Goal: Task Accomplishment & Management: Manage account settings

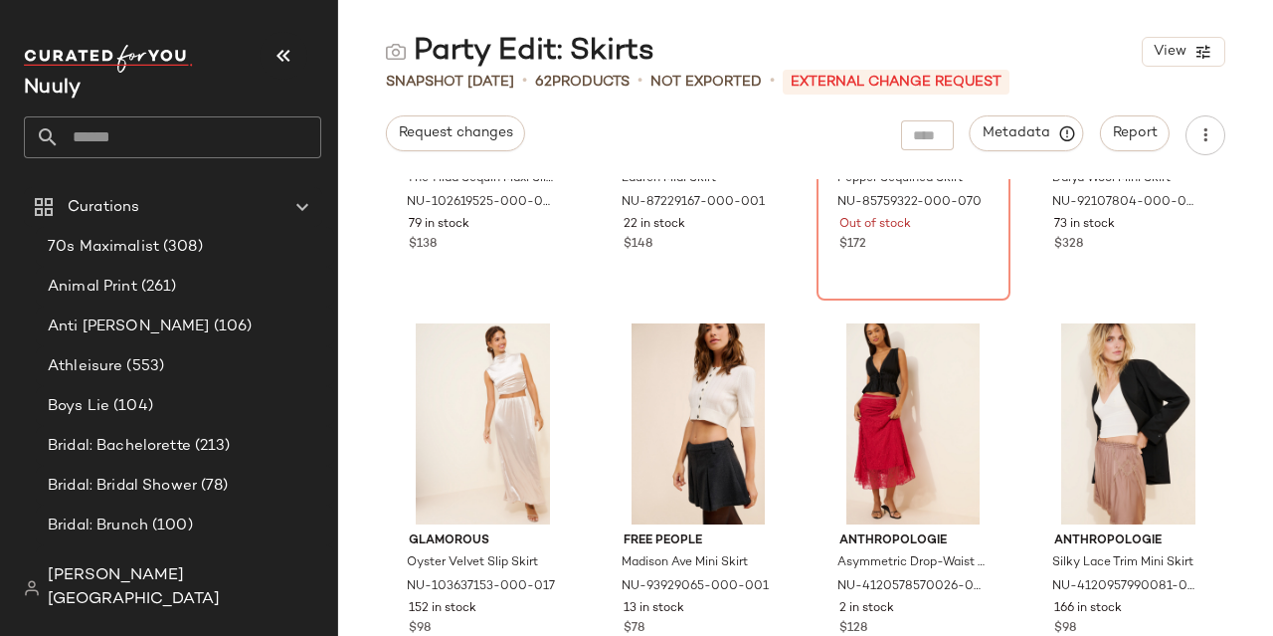
scroll to position [3678, 0]
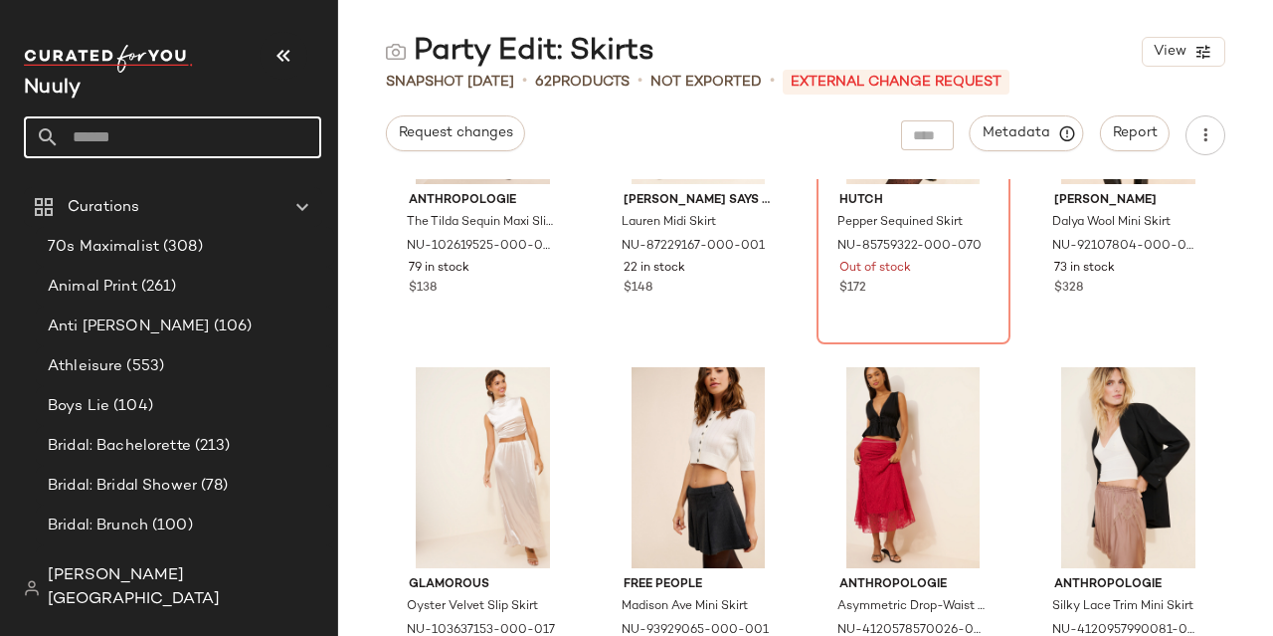
click at [174, 136] on input "text" at bounding box center [191, 137] width 262 height 42
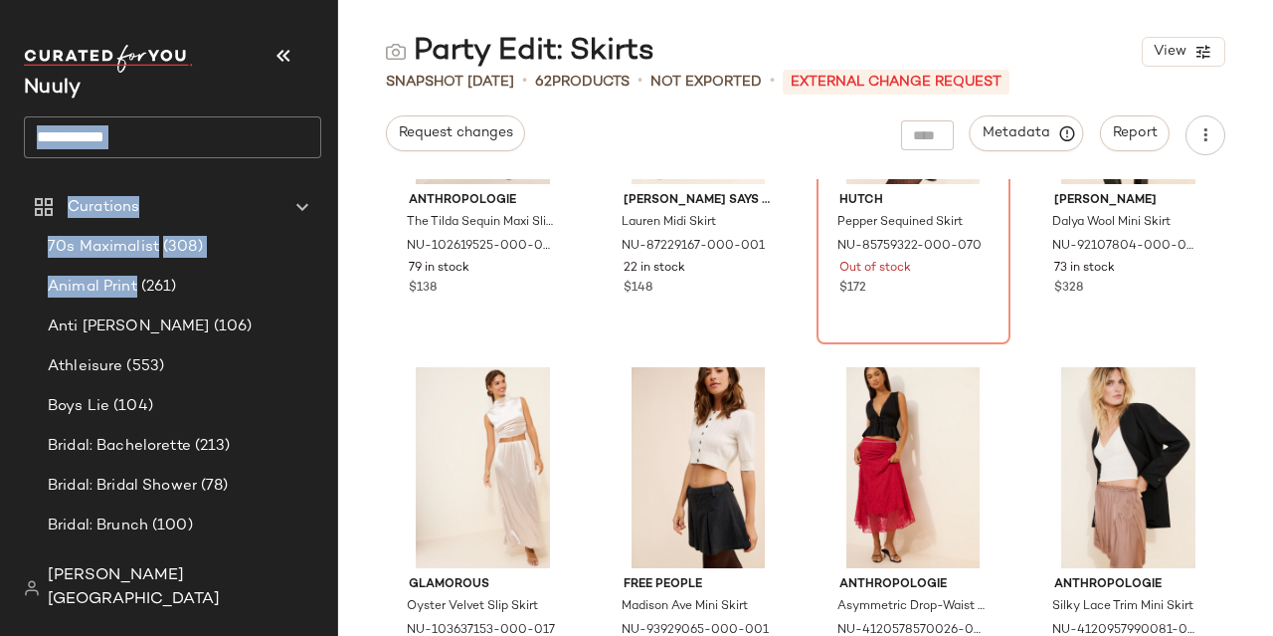
drag, startPoint x: 186, startPoint y: 272, endPoint x: 188, endPoint y: 124, distance: 147.2
click at [188, 124] on nav "**********" at bounding box center [169, 318] width 338 height 636
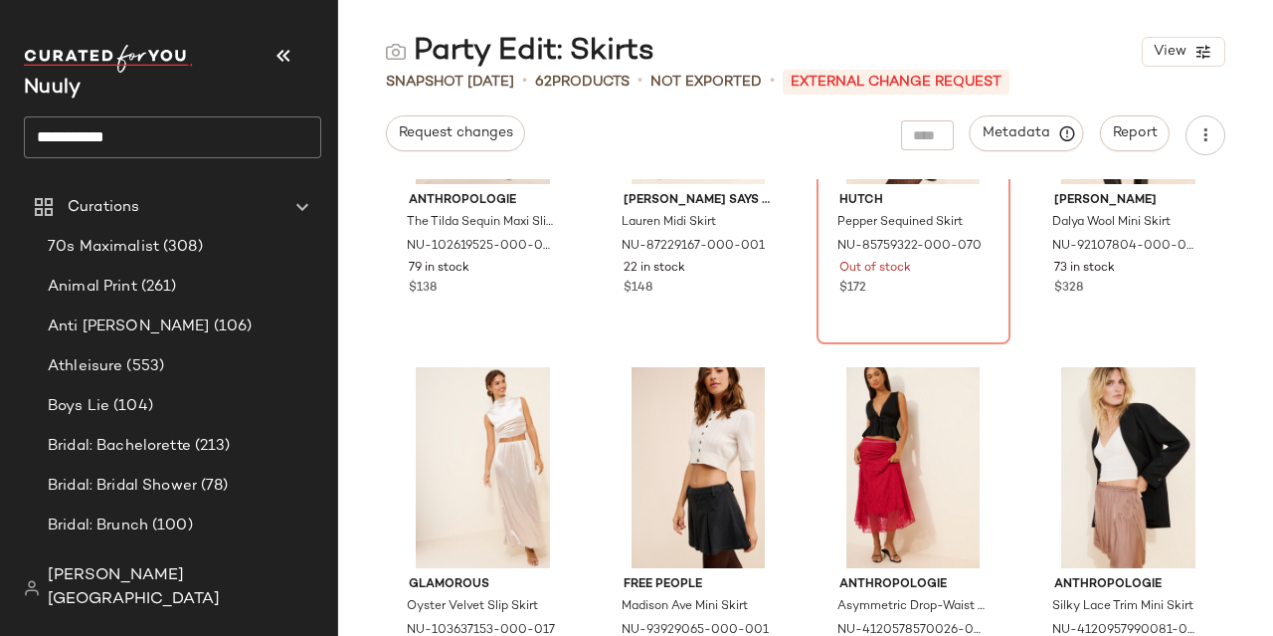
click at [194, 128] on input "**********" at bounding box center [172, 137] width 297 height 42
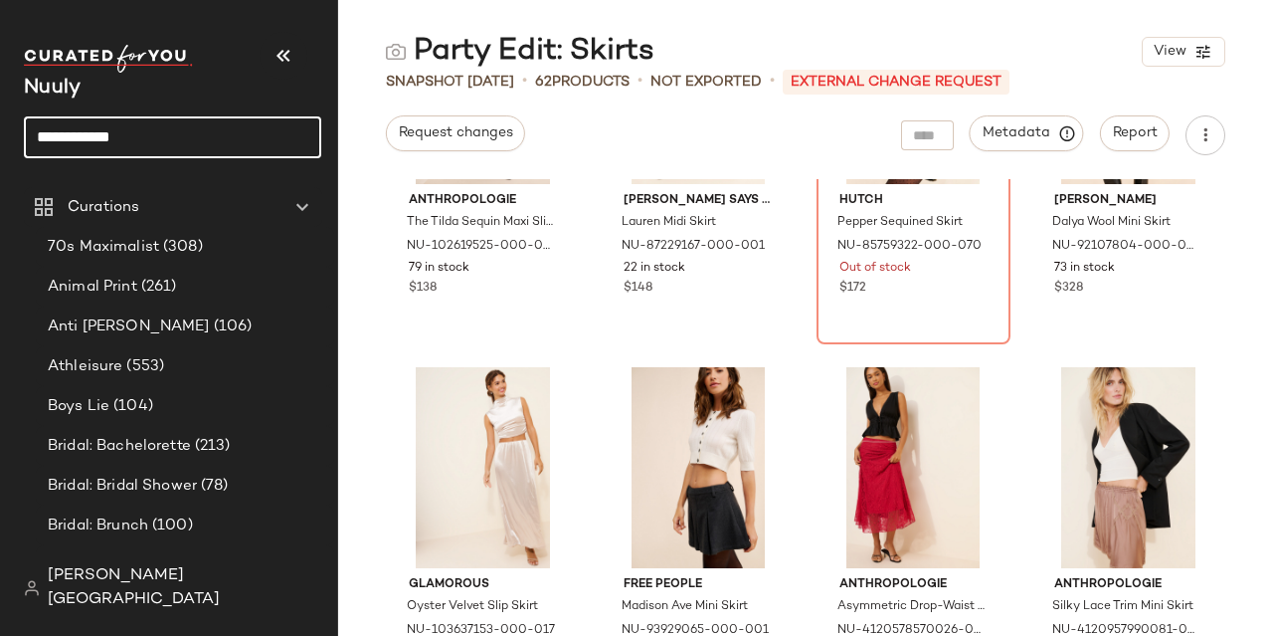
click at [186, 139] on input "**********" at bounding box center [172, 137] width 297 height 42
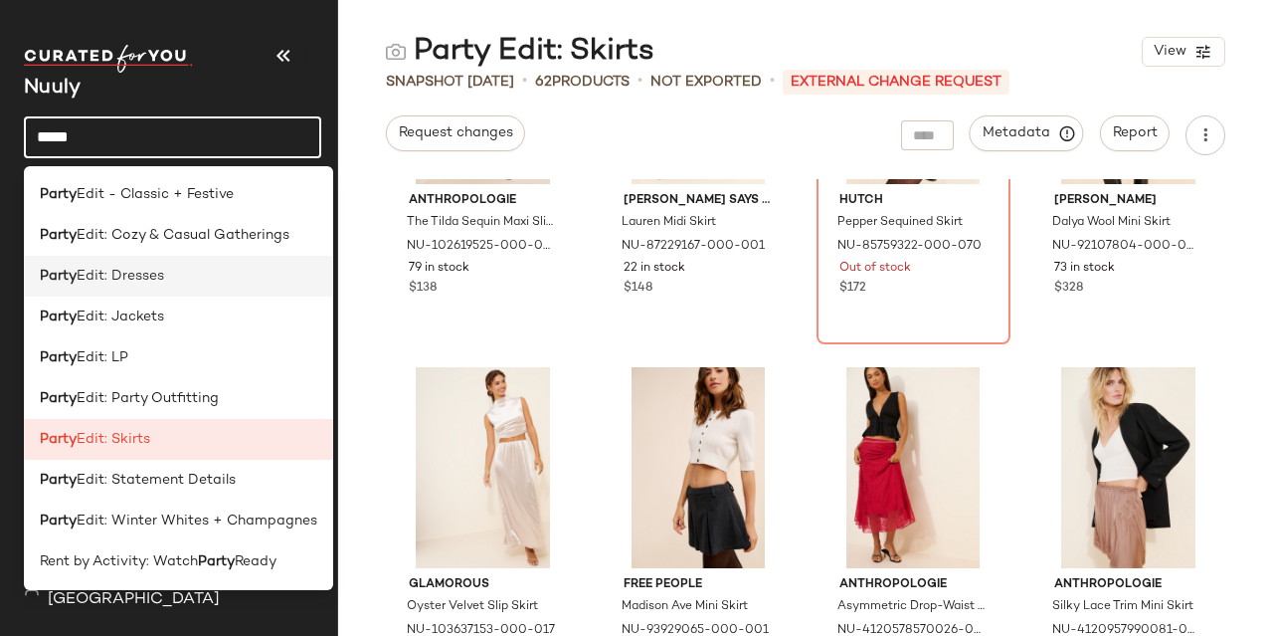
type input "*****"
click at [101, 278] on span "Edit: Dresses" at bounding box center [121, 276] width 88 height 21
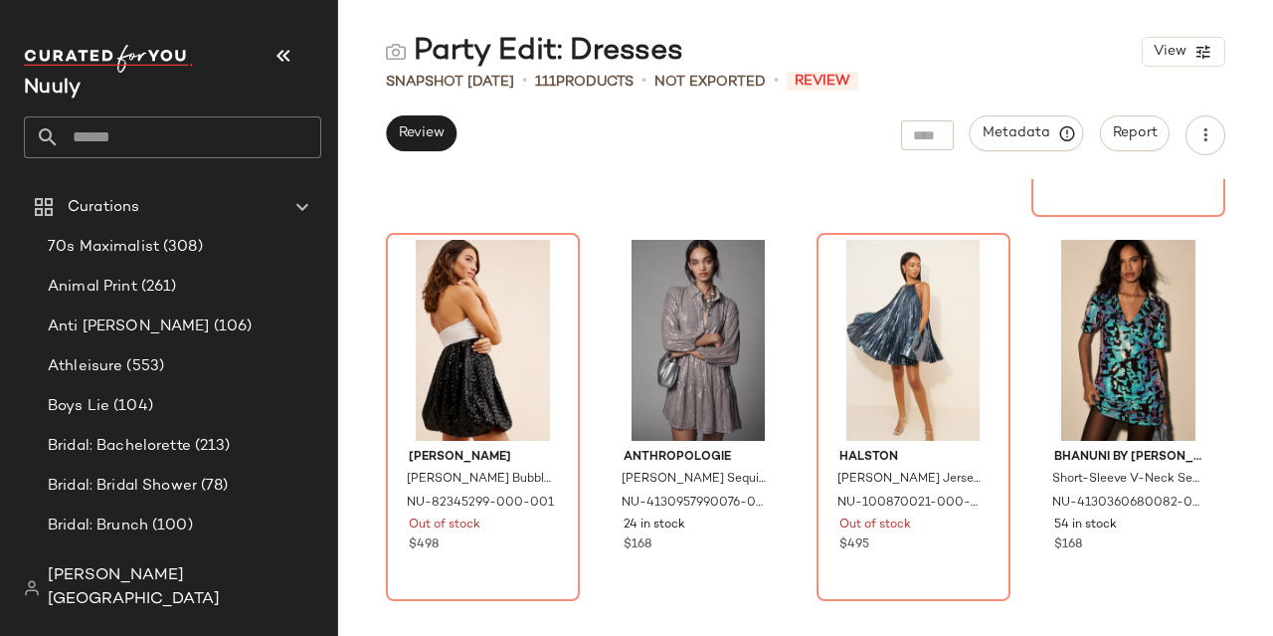
scroll to position [1546, 0]
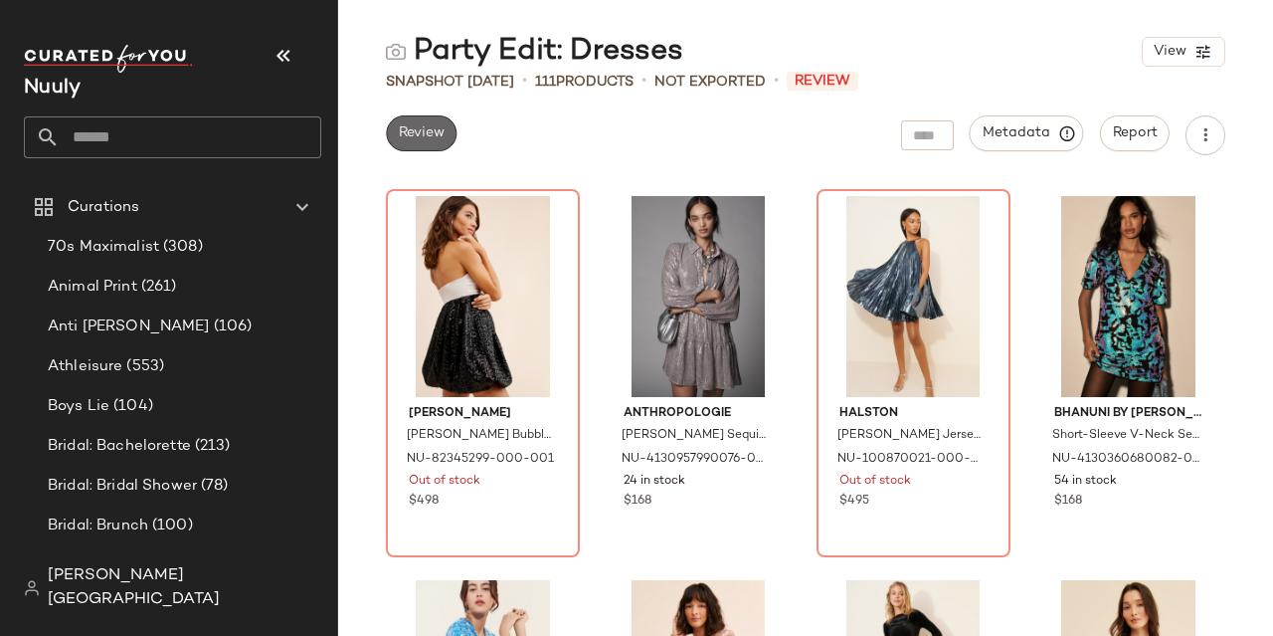
click at [434, 138] on span "Review" at bounding box center [421, 133] width 47 height 16
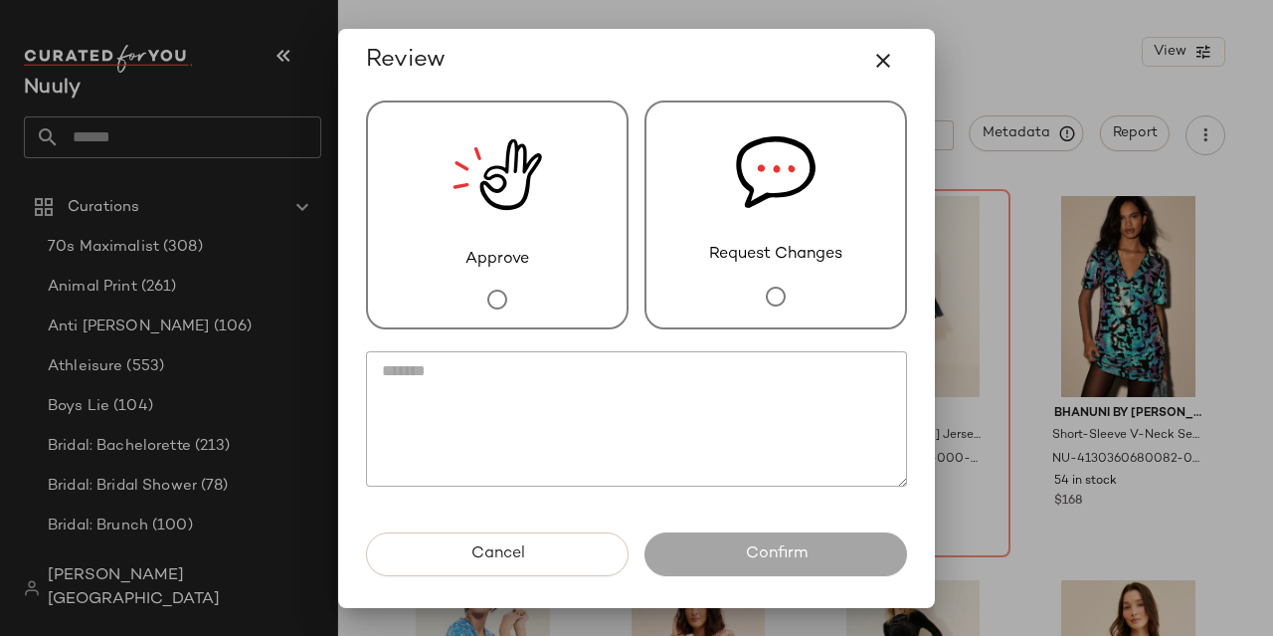
click at [441, 258] on div "Approve" at bounding box center [497, 214] width 263 height 229
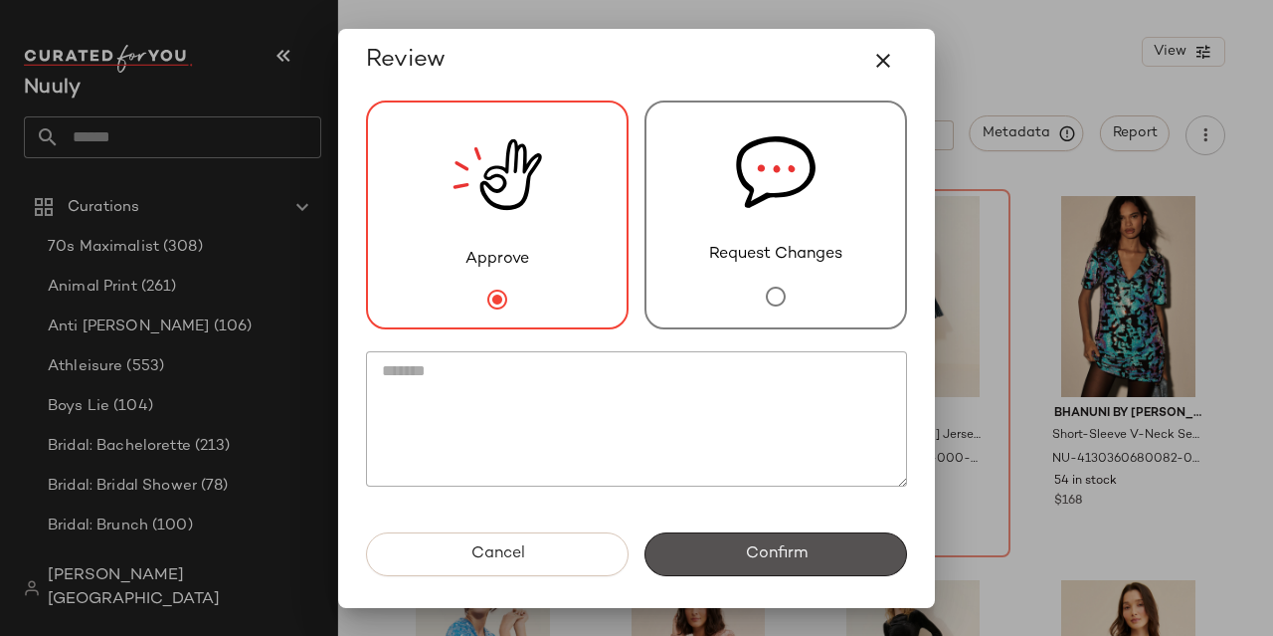
click at [784, 546] on span "Confirm" at bounding box center [775, 553] width 63 height 19
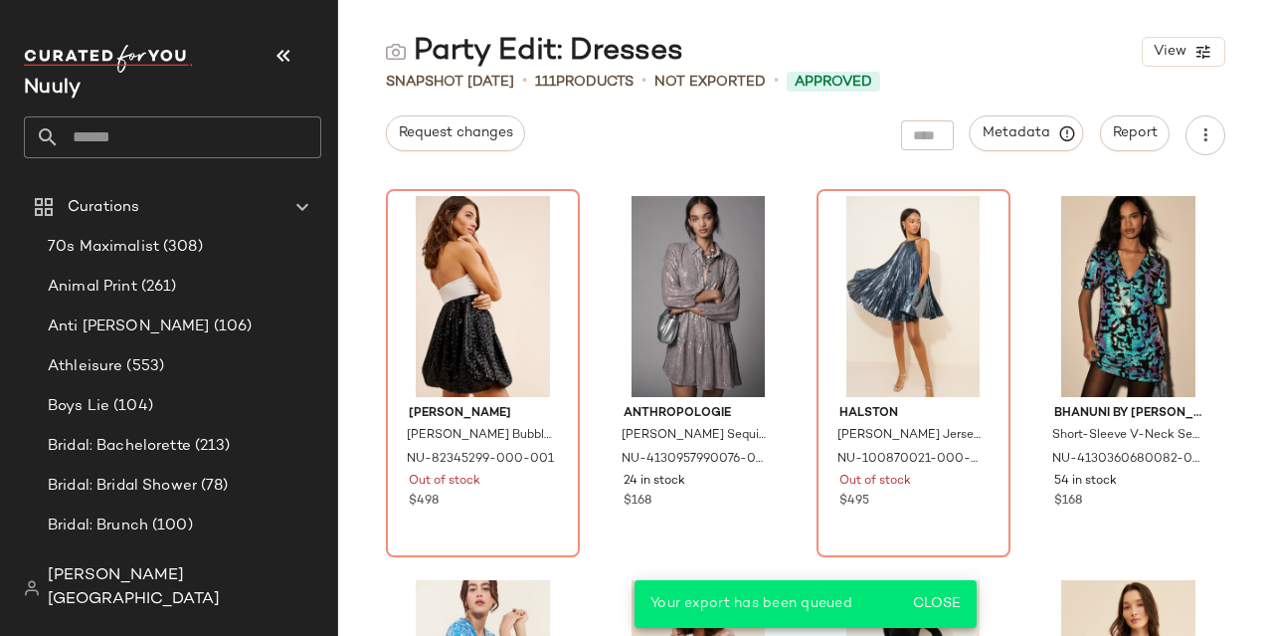
click at [201, 126] on input "text" at bounding box center [191, 137] width 262 height 42
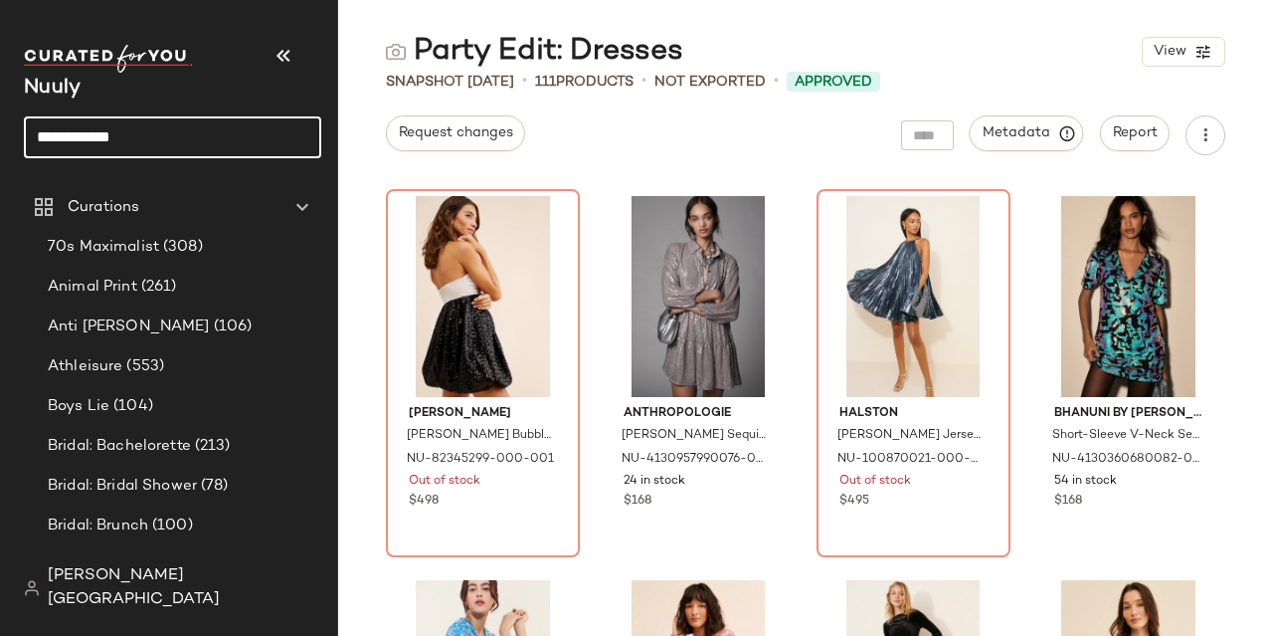
type input "**********"
click at [179, 116] on input "**********" at bounding box center [172, 137] width 297 height 42
click at [175, 134] on input "**********" at bounding box center [172, 137] width 297 height 42
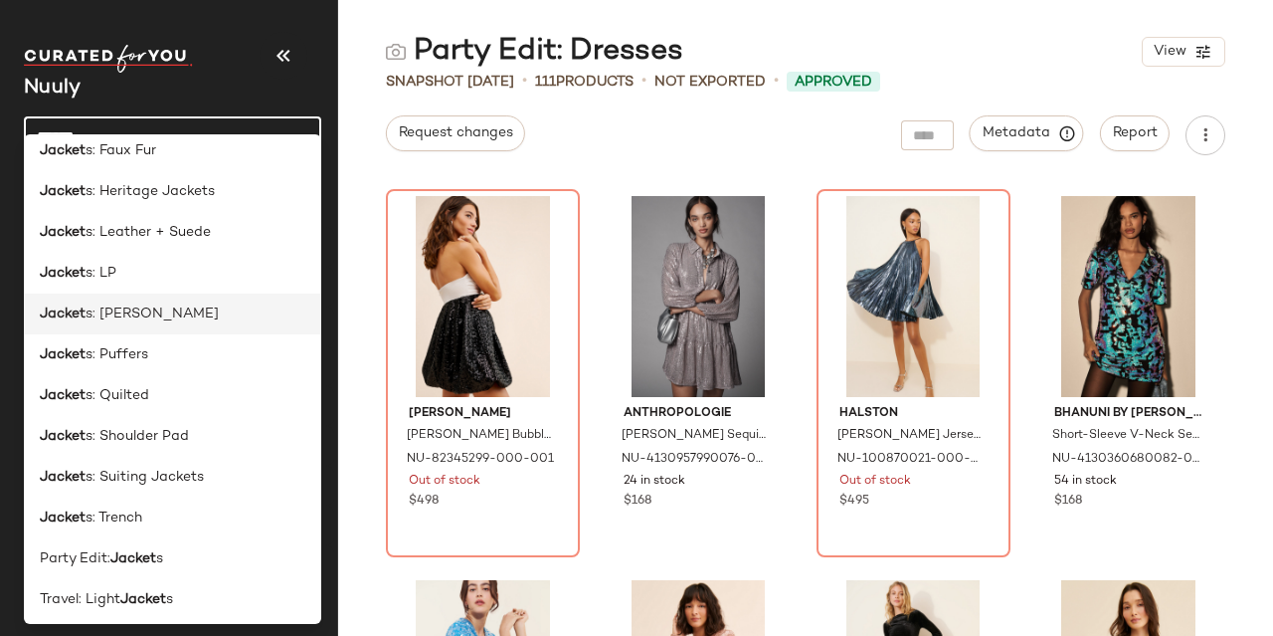
scroll to position [179, 0]
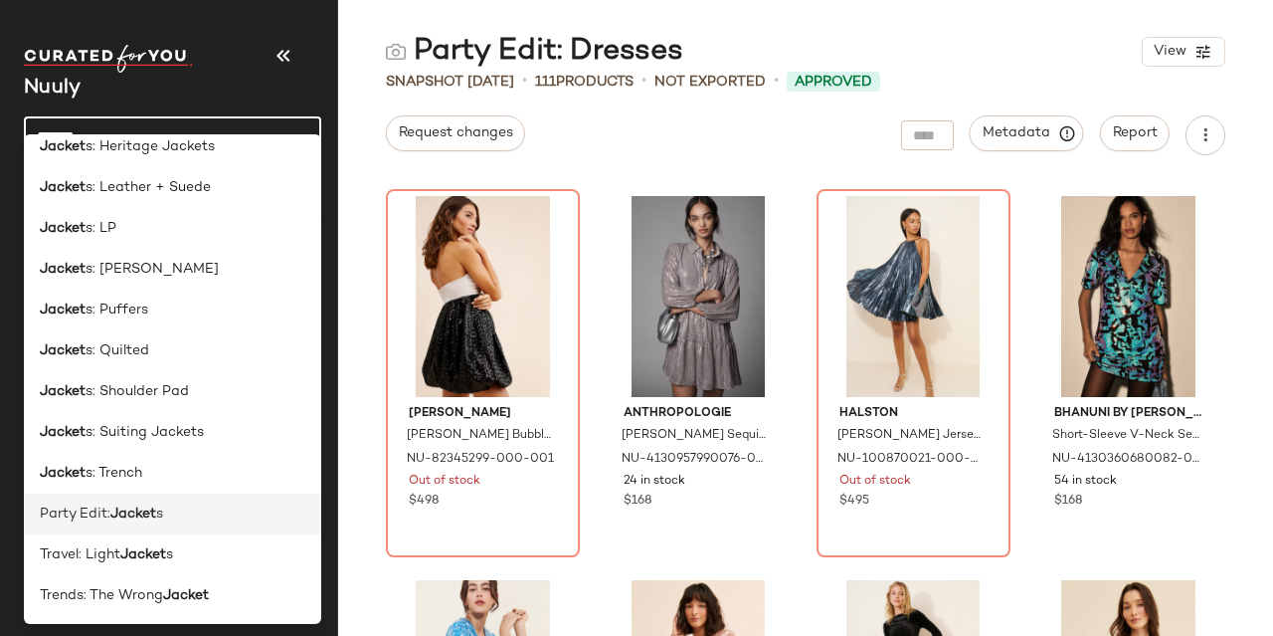
type input "******"
click at [170, 520] on div "Party Edit: Jacket s" at bounding box center [173, 513] width 266 height 21
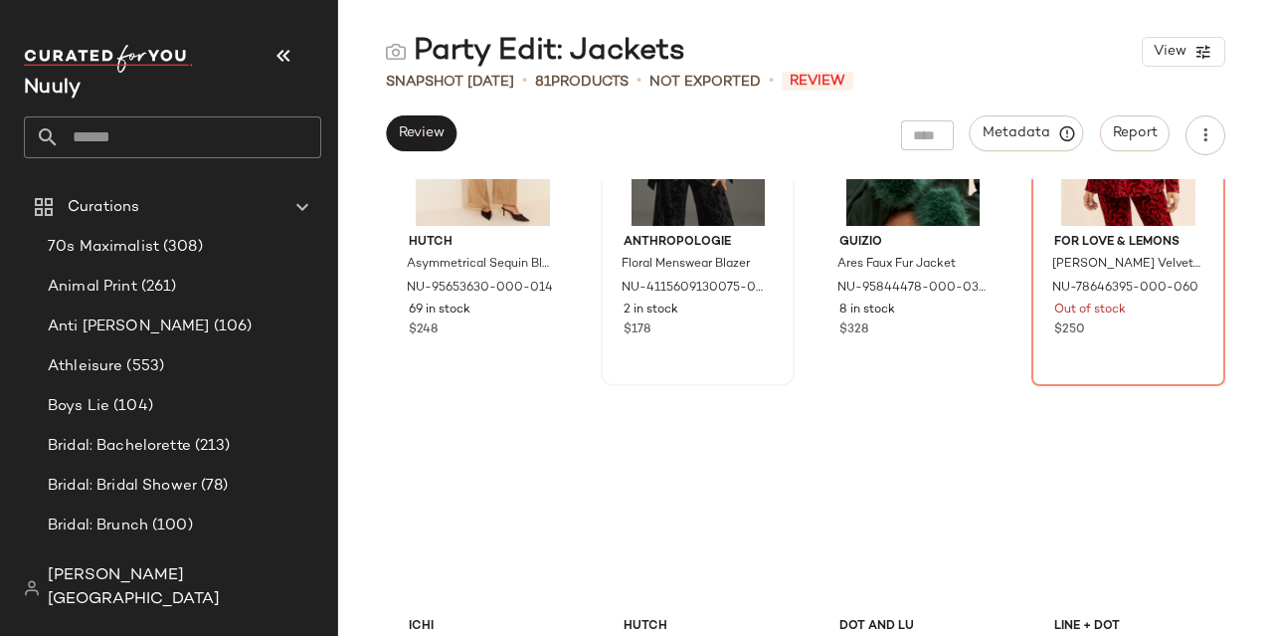
scroll to position [1410, 0]
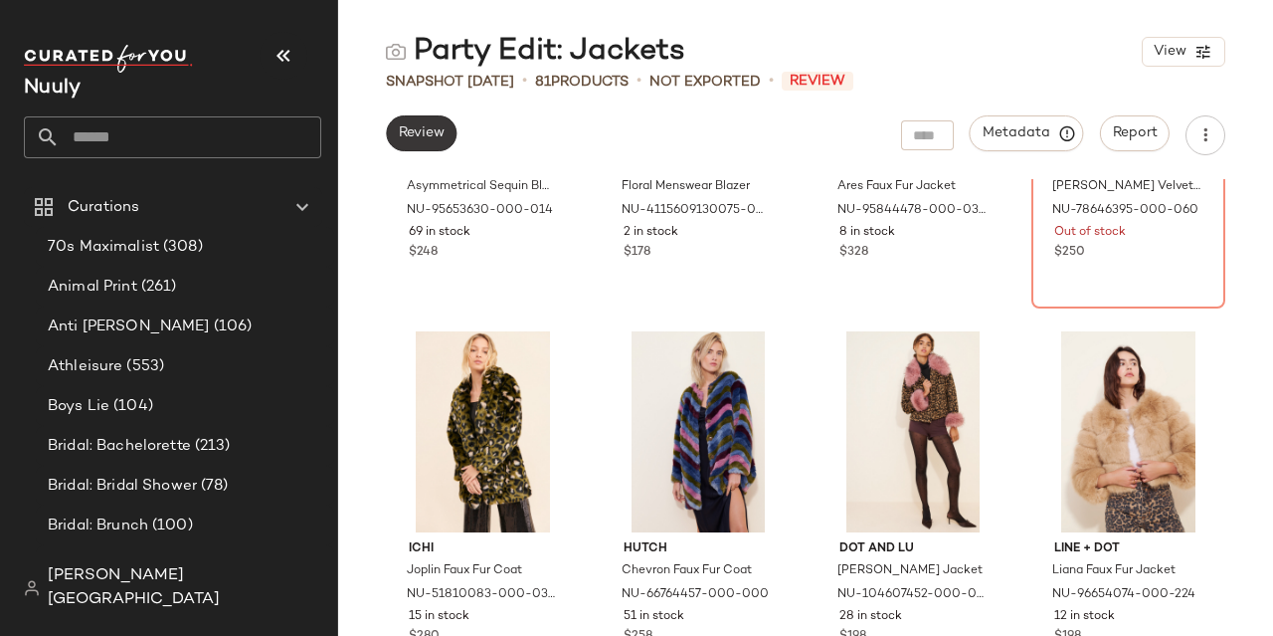
click at [430, 133] on span "Review" at bounding box center [421, 133] width 47 height 16
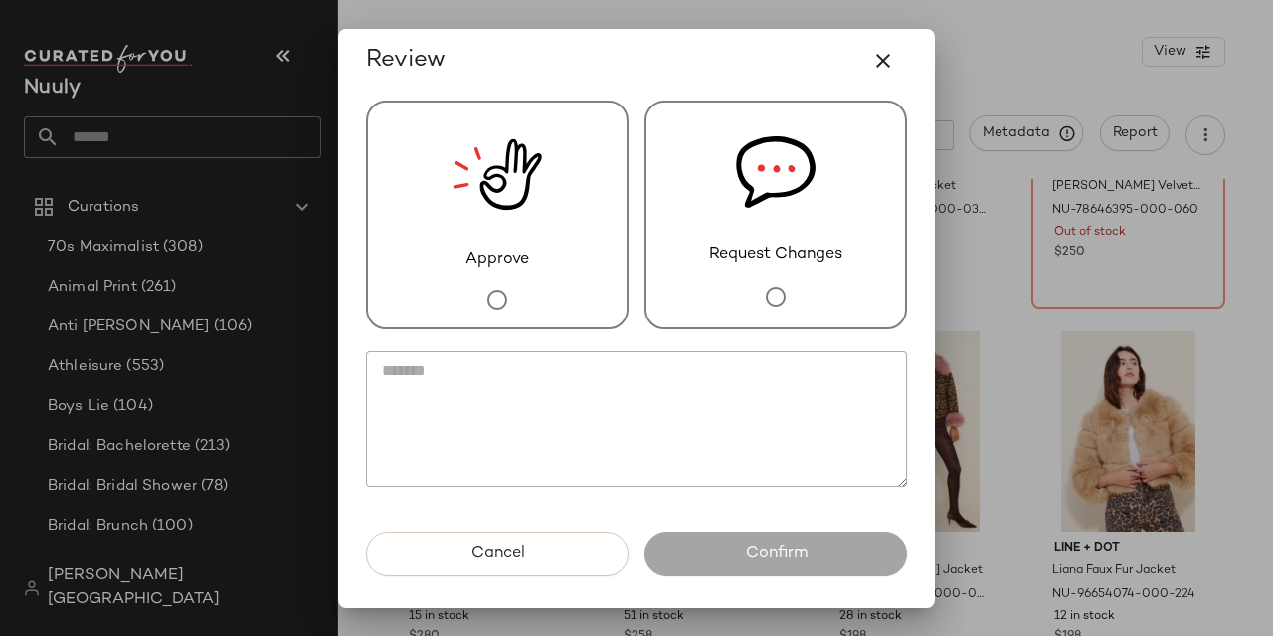
click at [454, 199] on img at bounding box center [498, 174] width 90 height 145
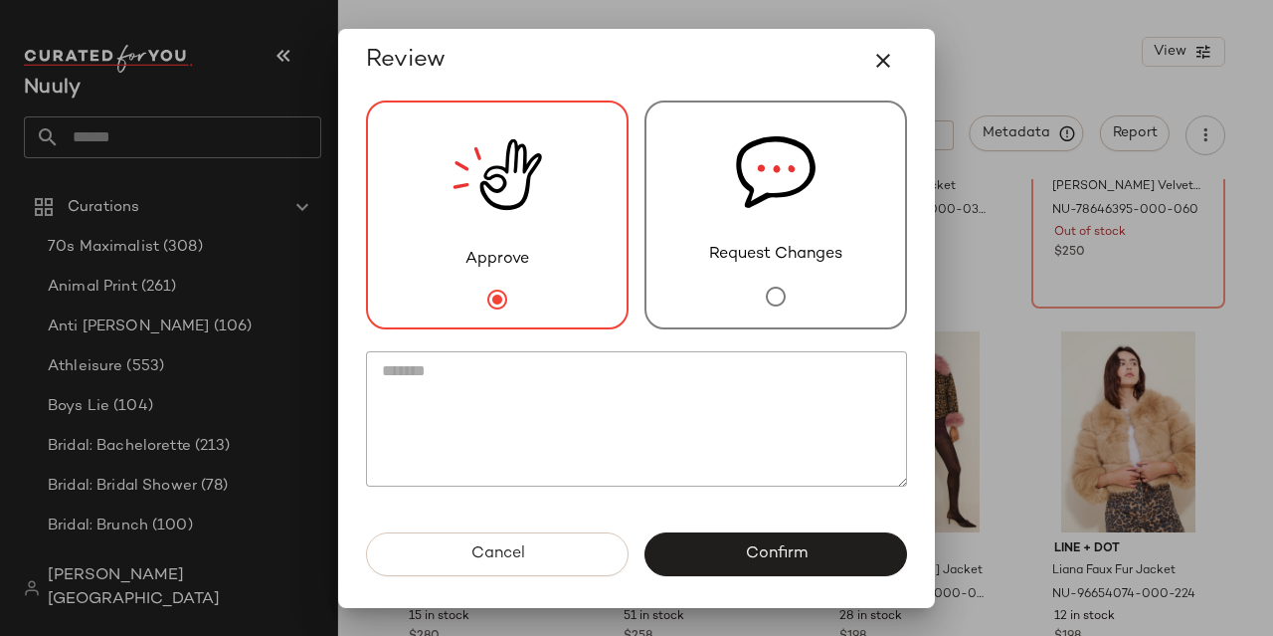
click at [819, 554] on button "Confirm" at bounding box center [775, 554] width 263 height 44
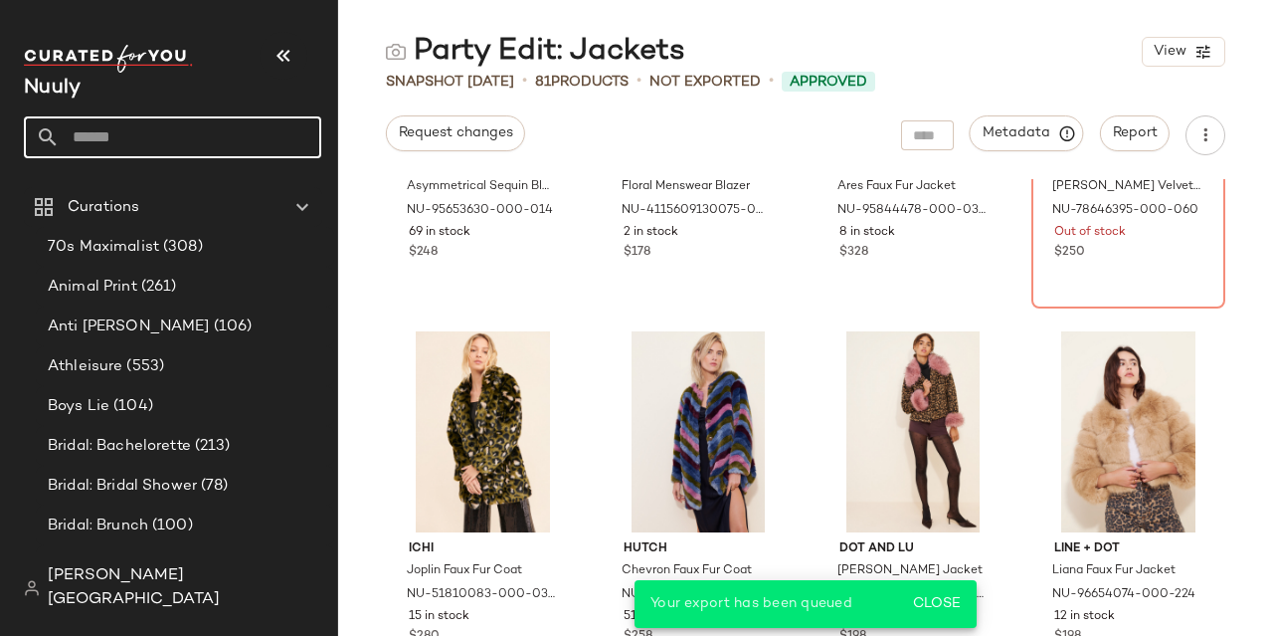
click at [174, 132] on input "text" at bounding box center [191, 137] width 262 height 42
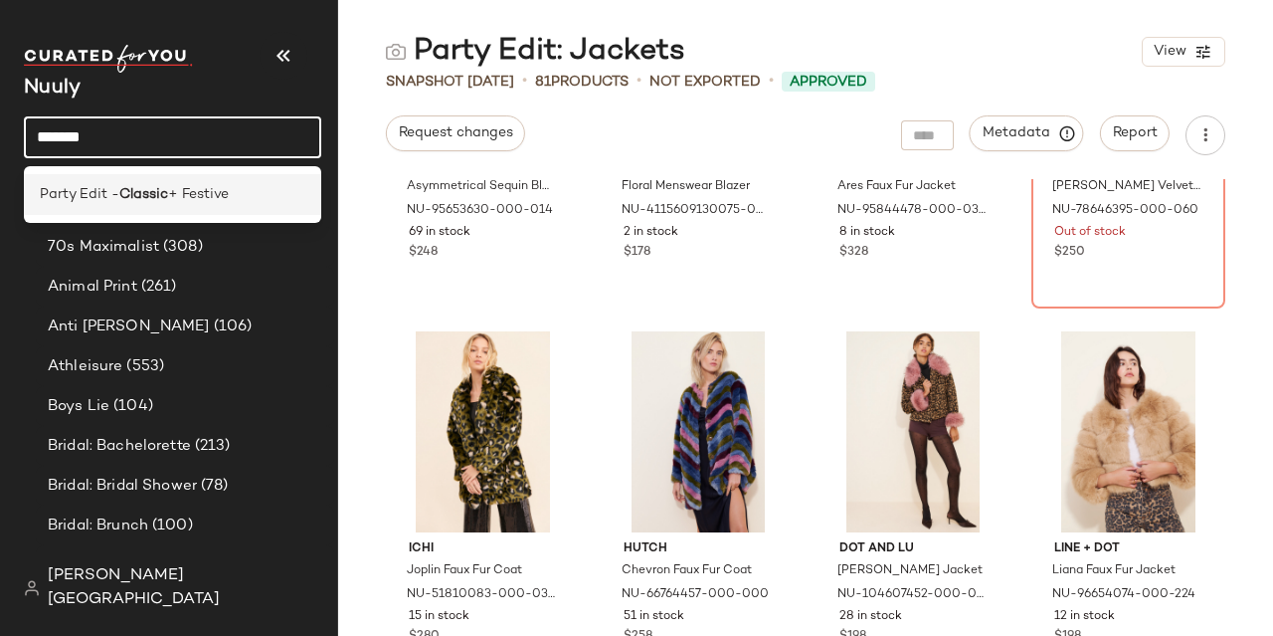
type input "*******"
click at [194, 188] on span "+ Festive" at bounding box center [198, 194] width 61 height 21
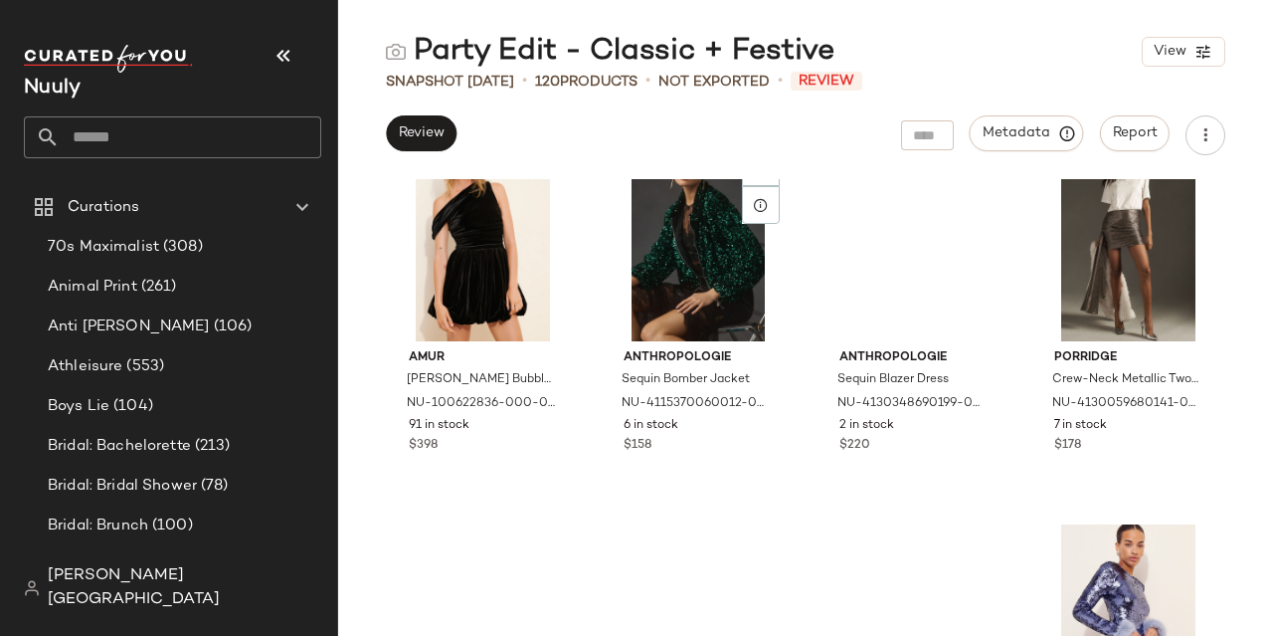
scroll to position [1360, 0]
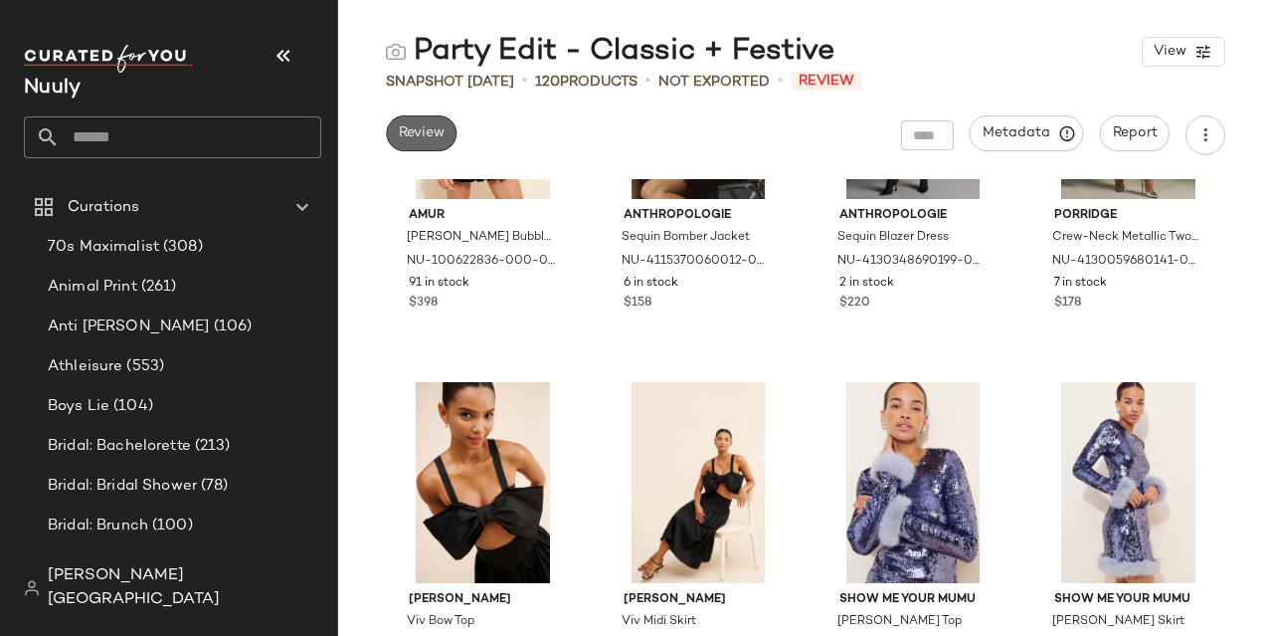
click at [420, 133] on span "Review" at bounding box center [421, 133] width 47 height 16
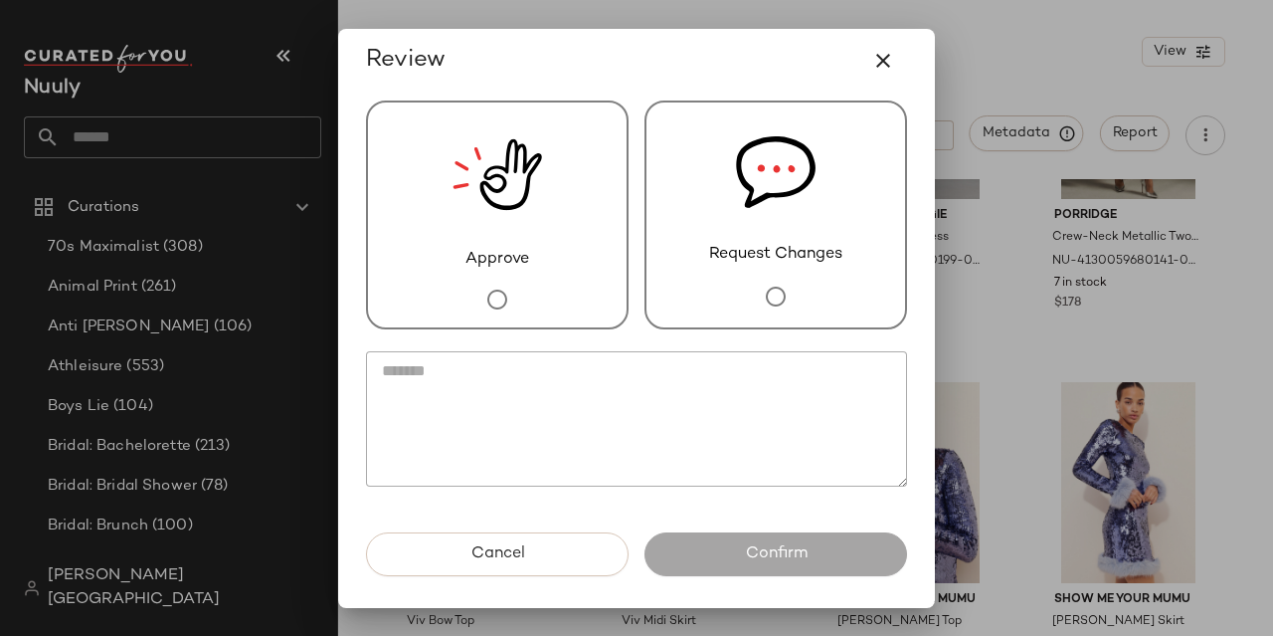
drag, startPoint x: 480, startPoint y: 244, endPoint x: 849, endPoint y: 556, distance: 483.4
click at [480, 244] on img at bounding box center [498, 174] width 90 height 145
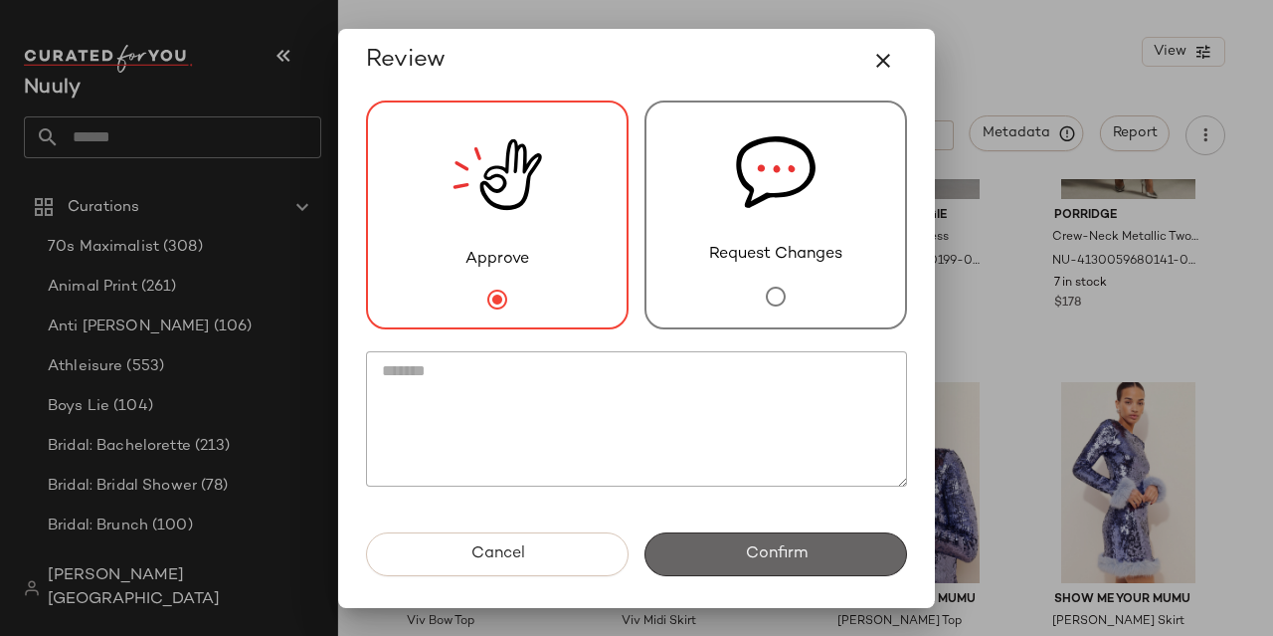
click at [838, 563] on button "Confirm" at bounding box center [775, 554] width 263 height 44
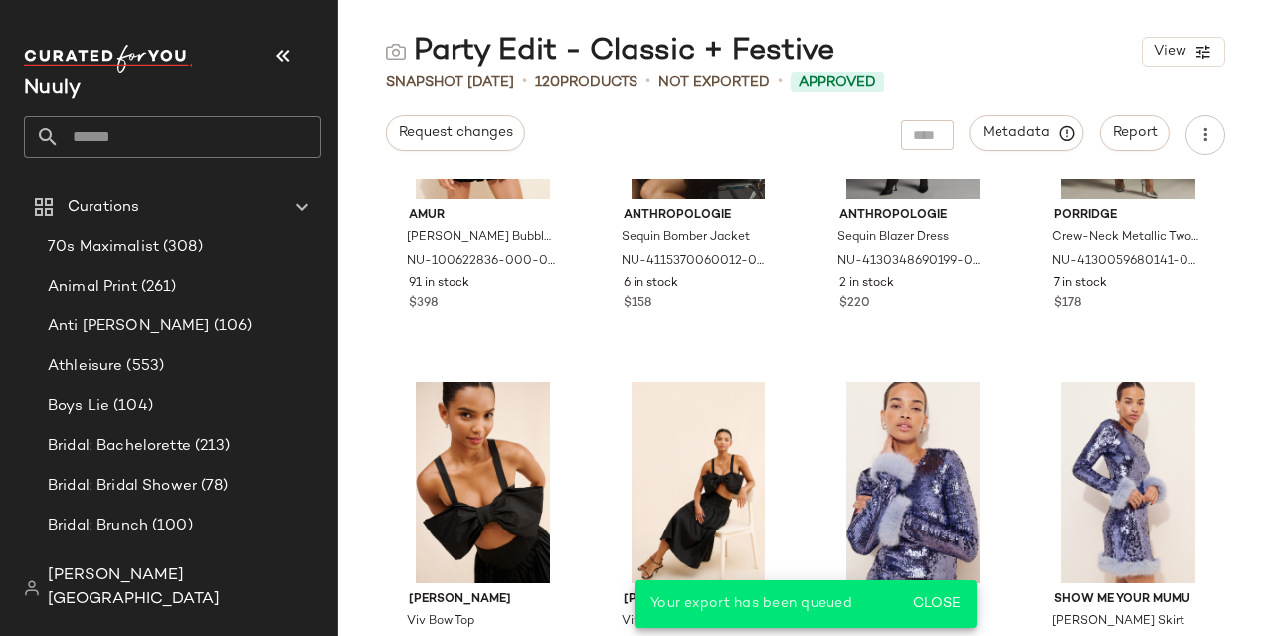
click at [207, 139] on input "text" at bounding box center [191, 137] width 262 height 42
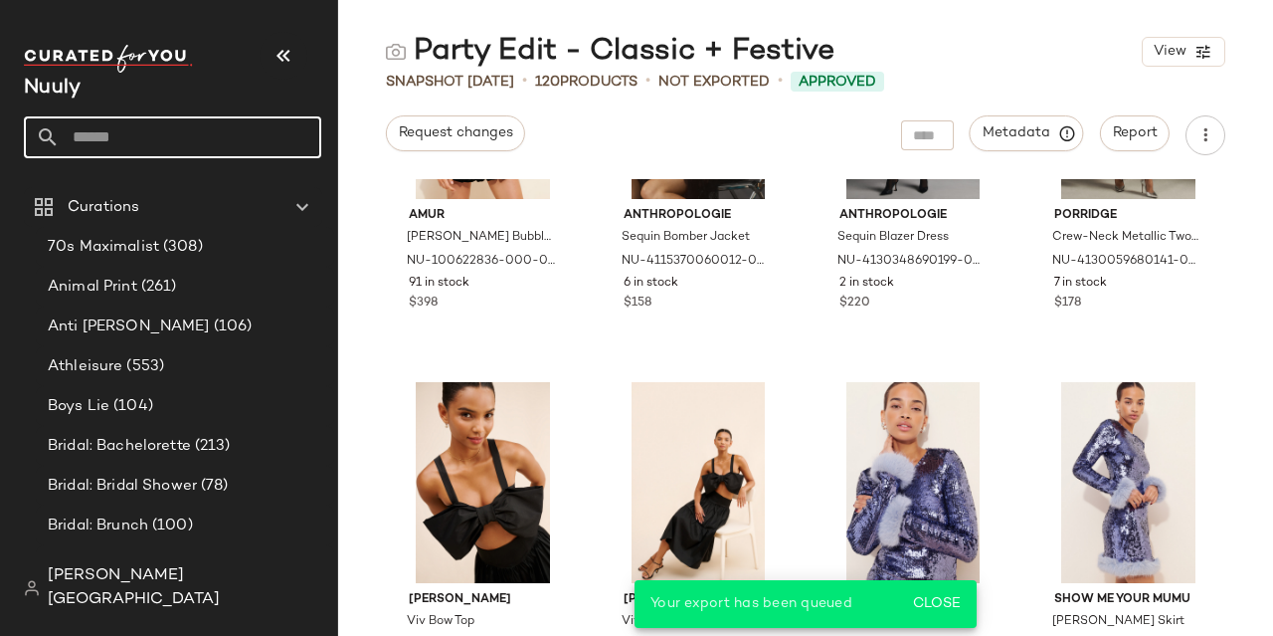
click at [207, 139] on input "text" at bounding box center [191, 137] width 262 height 42
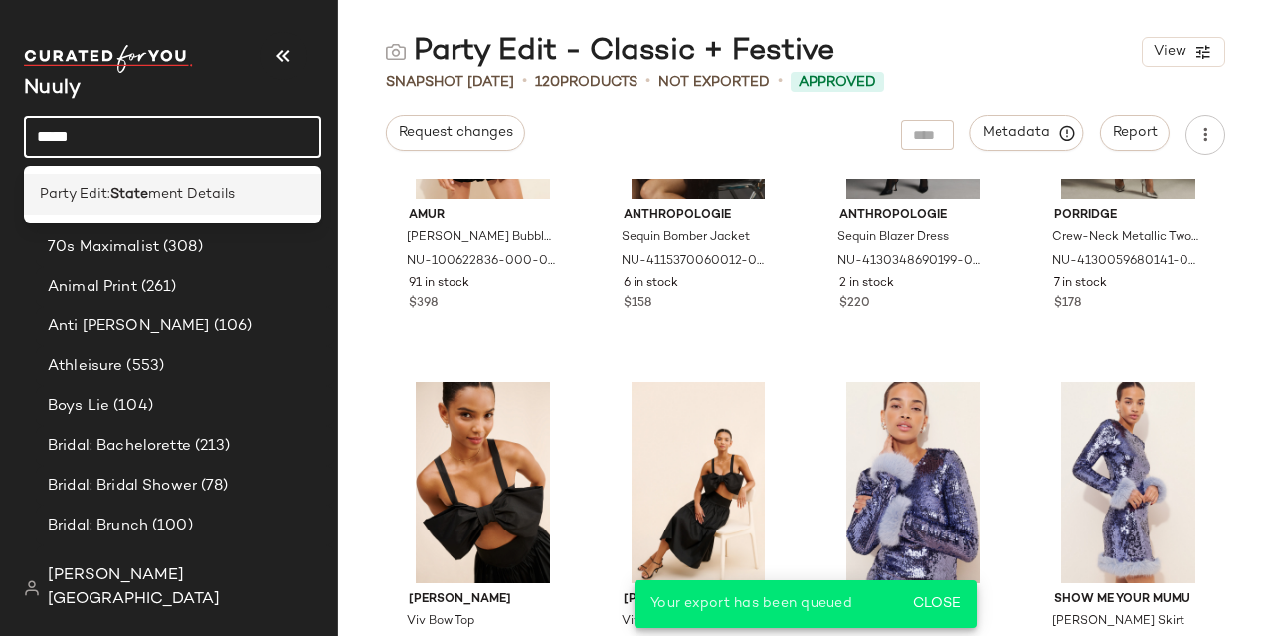
type input "*****"
click at [238, 200] on div "Party Edit: State ment Details" at bounding box center [173, 194] width 266 height 21
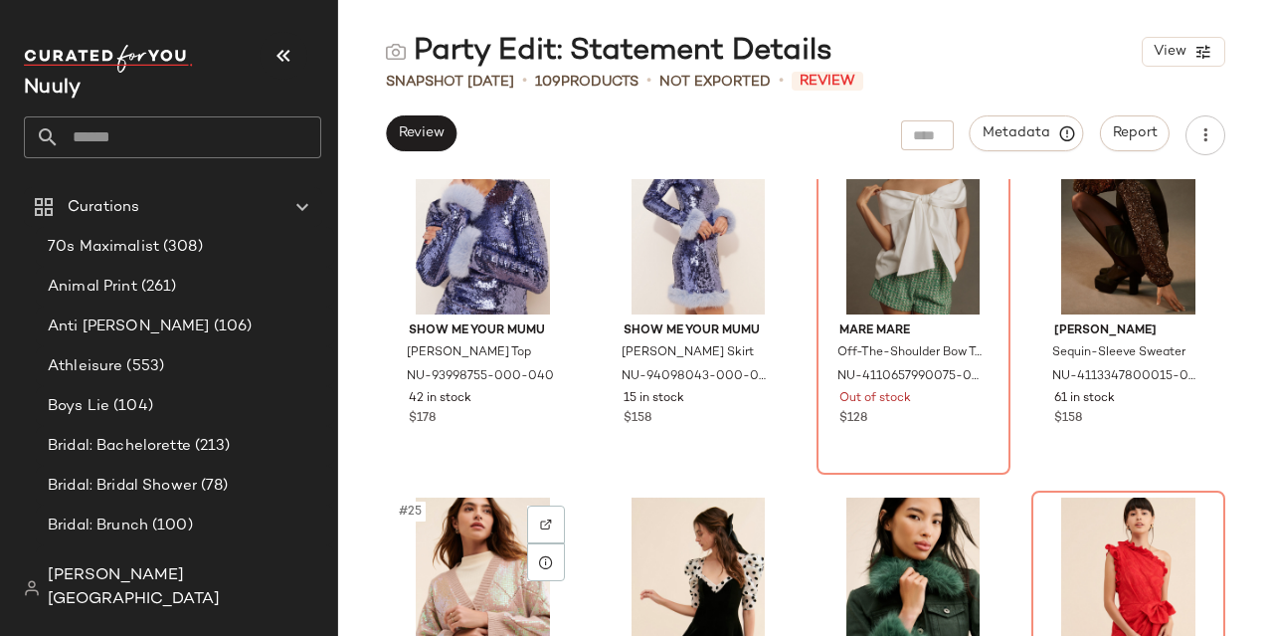
scroll to position [2382, 0]
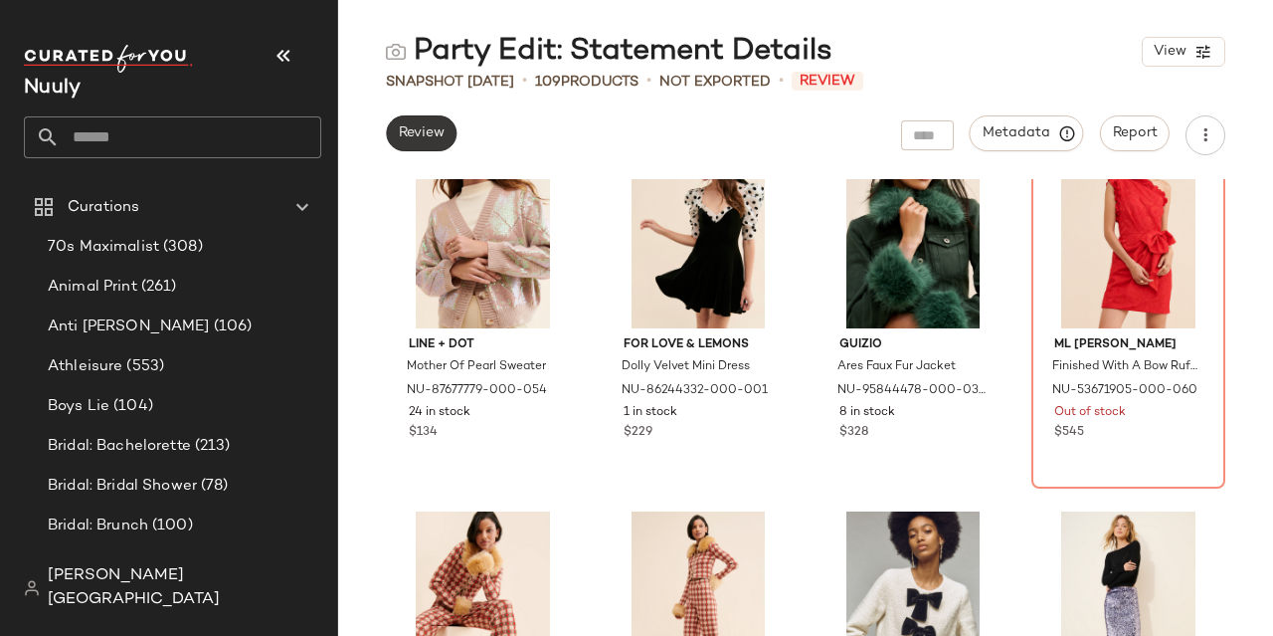
click at [423, 121] on button "Review" at bounding box center [421, 133] width 71 height 36
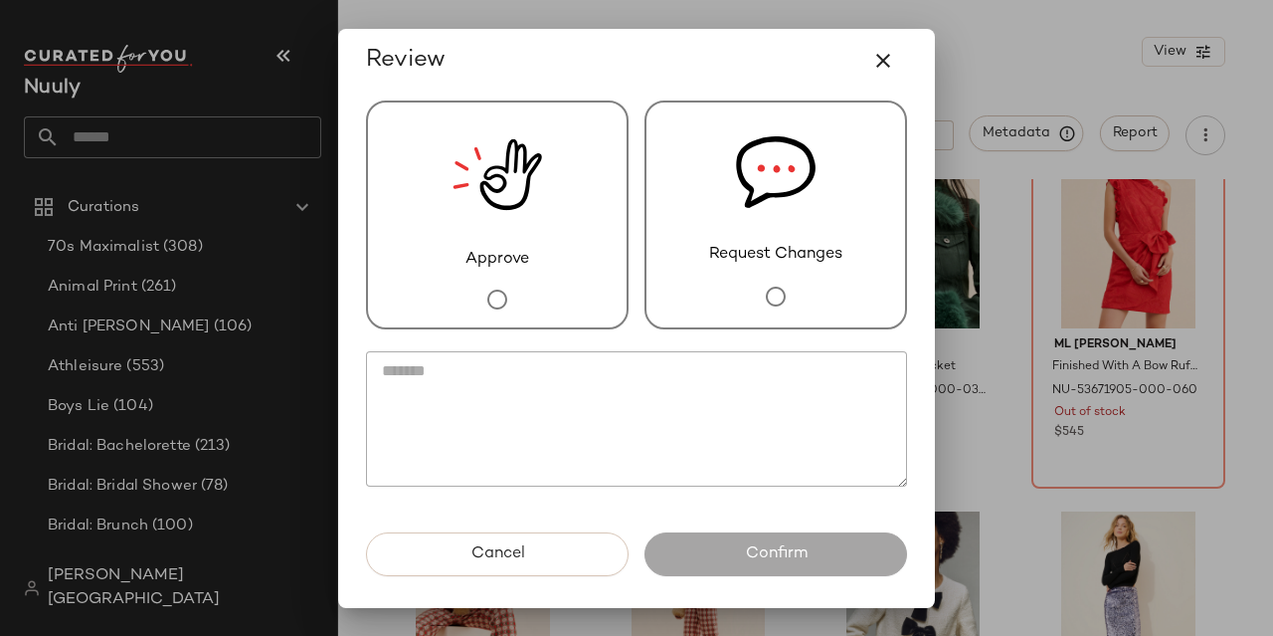
click at [431, 176] on div "Approve" at bounding box center [497, 214] width 263 height 229
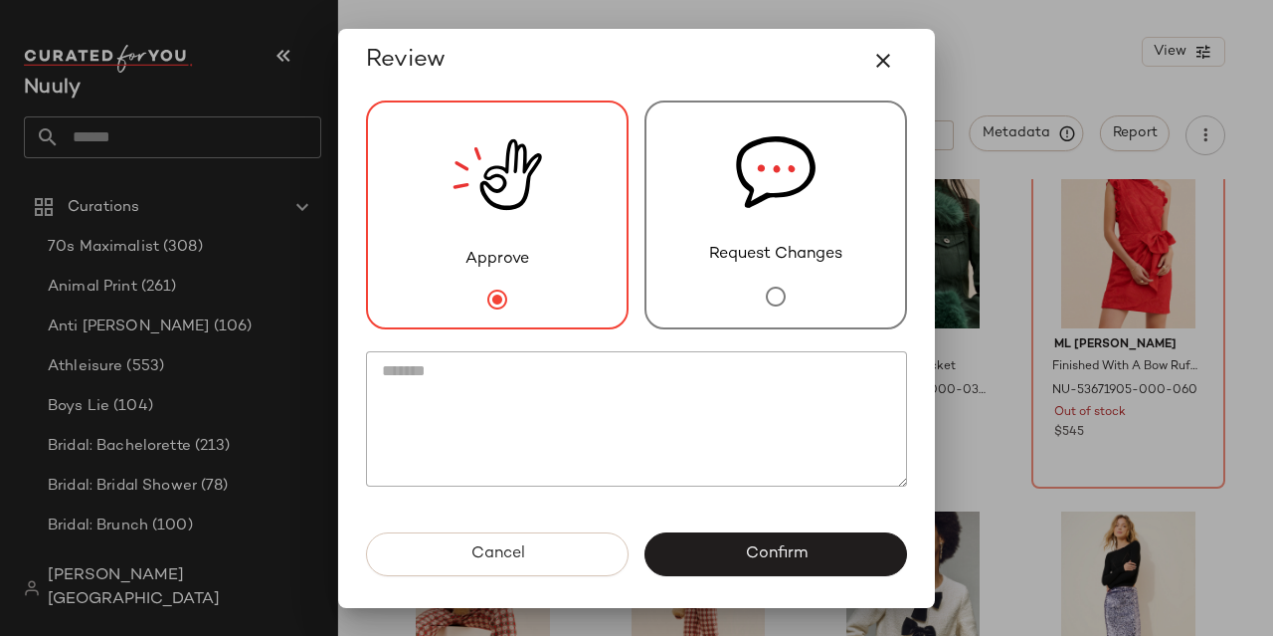
click at [744, 561] on span "Confirm" at bounding box center [775, 553] width 63 height 19
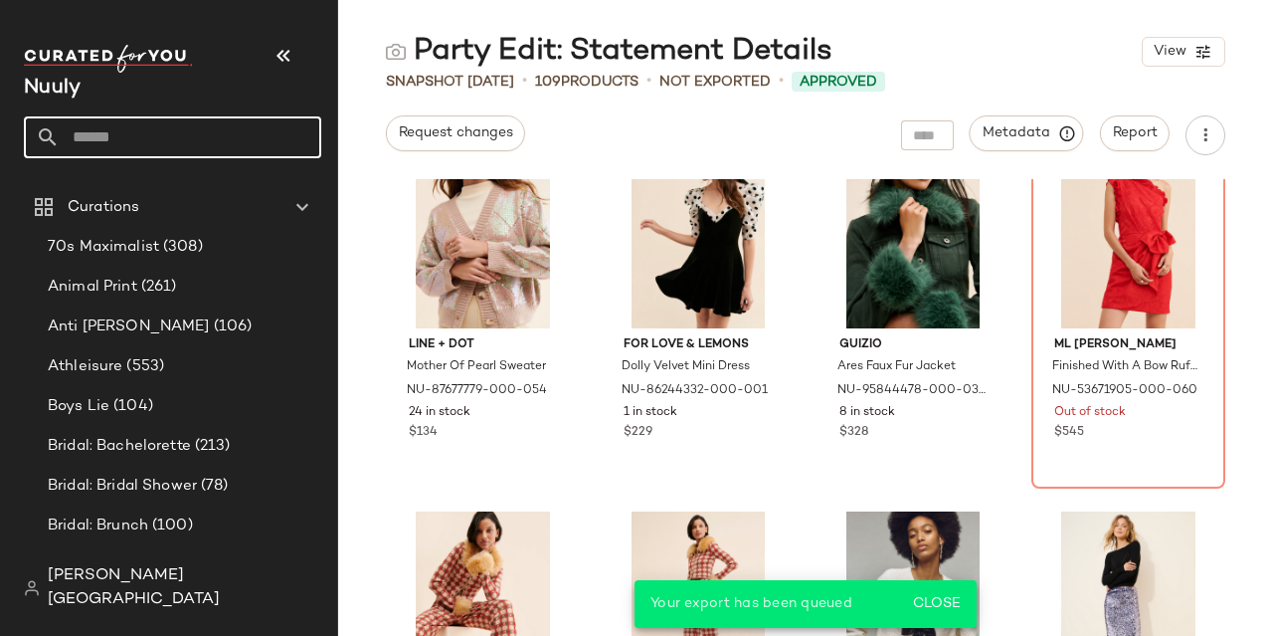
click at [143, 144] on input "text" at bounding box center [191, 137] width 262 height 42
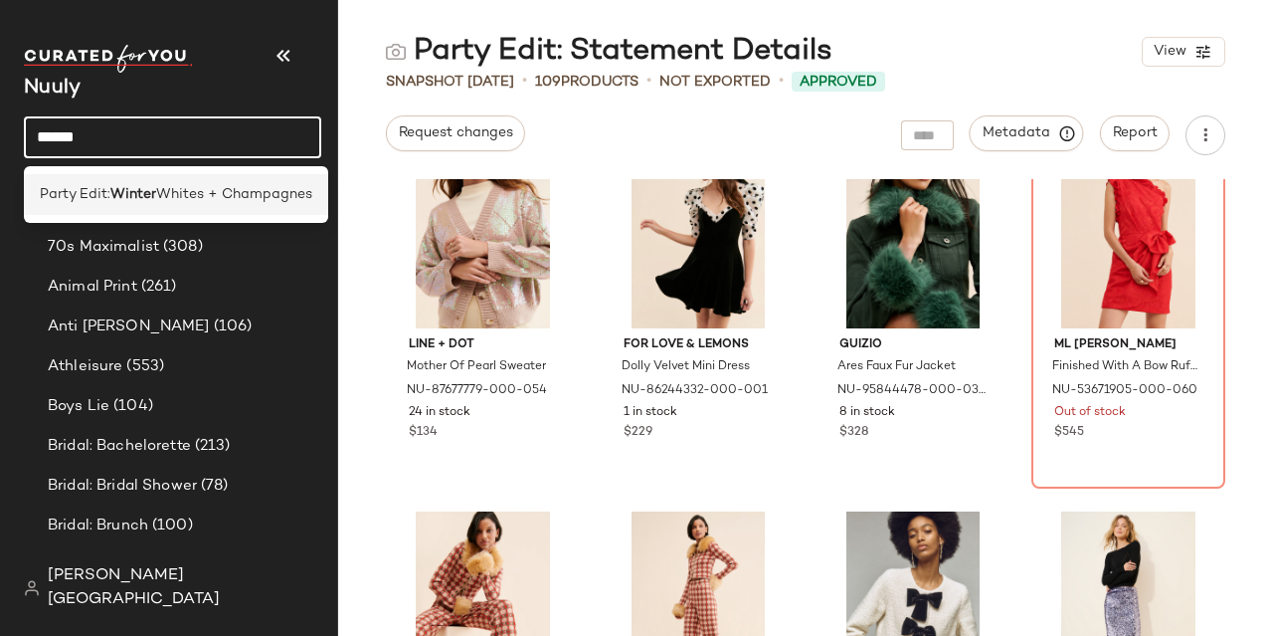
type input "******"
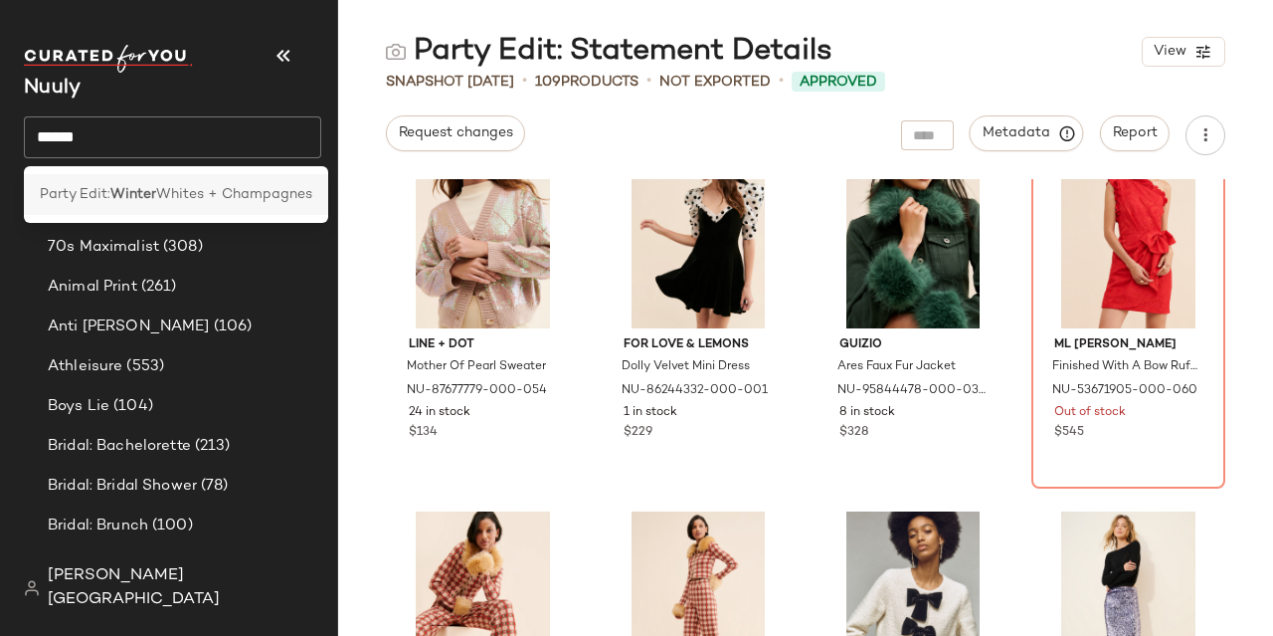
click at [155, 192] on b "Winter" at bounding box center [133, 194] width 46 height 21
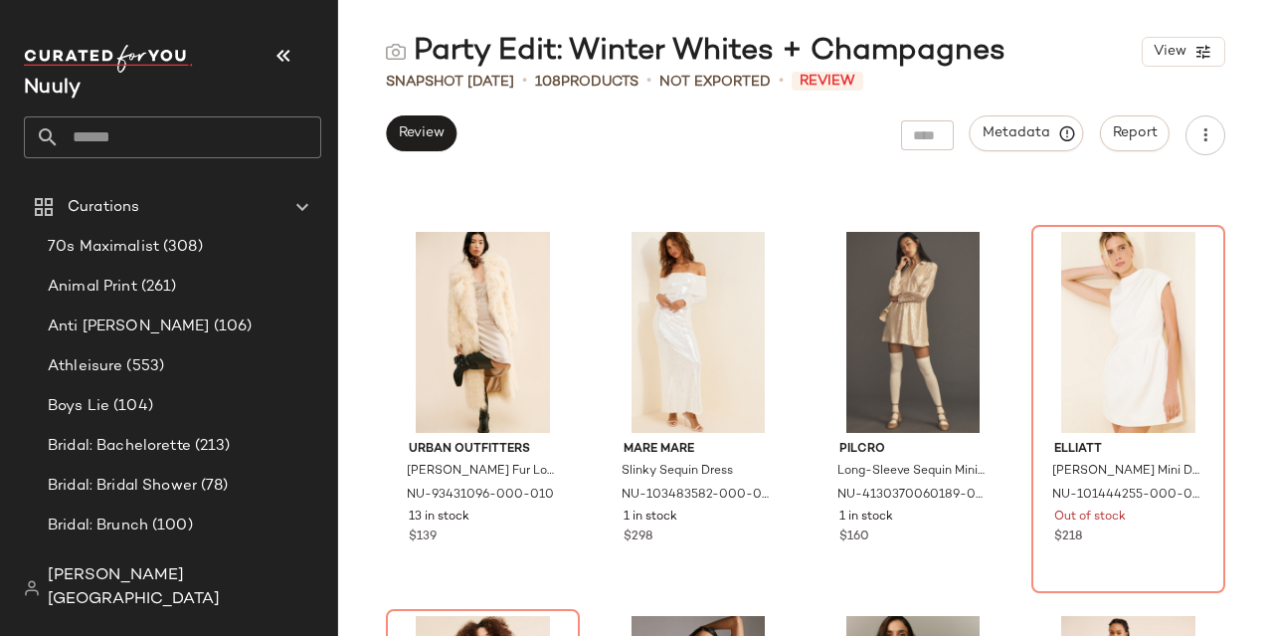
scroll to position [743, 0]
click at [433, 135] on span "Review" at bounding box center [421, 133] width 47 height 16
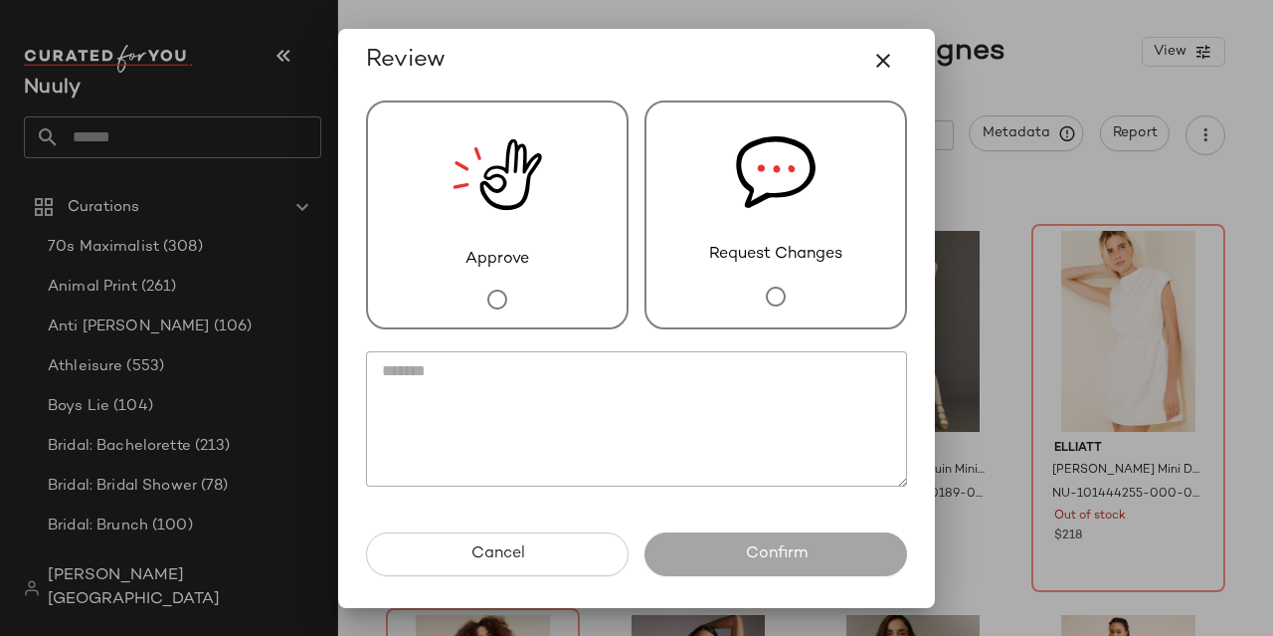
drag, startPoint x: 455, startPoint y: 291, endPoint x: 770, endPoint y: 557, distance: 411.4
click at [455, 291] on div "Approve" at bounding box center [497, 214] width 263 height 229
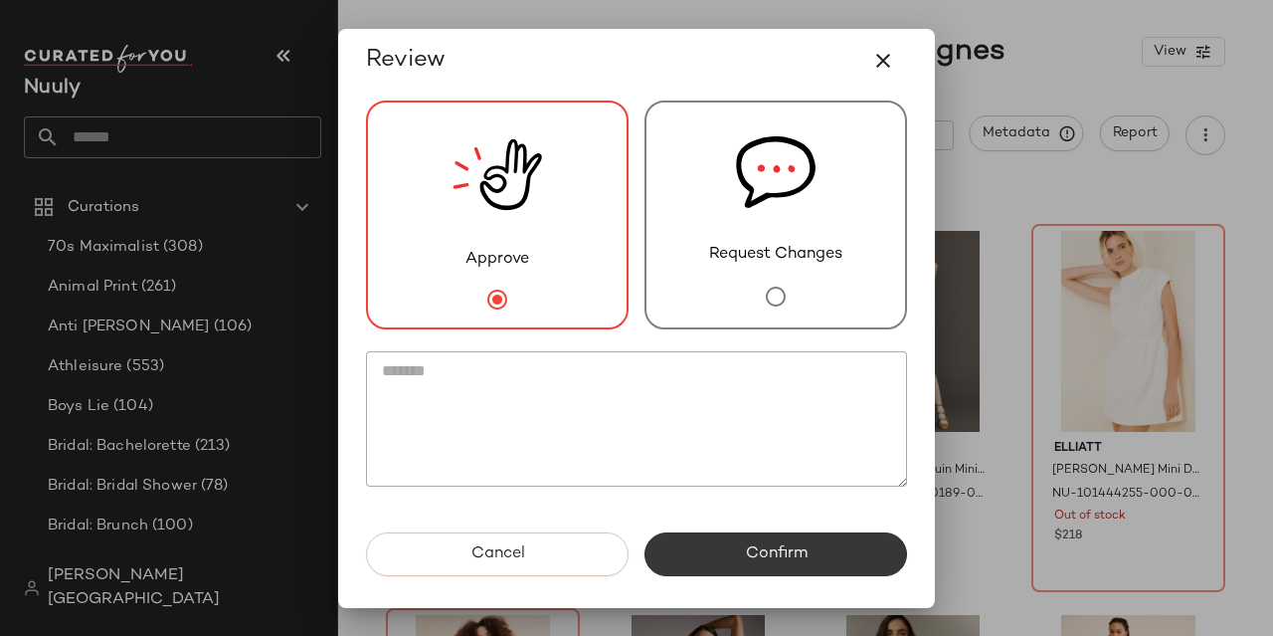
click at [777, 562] on span "Confirm" at bounding box center [775, 553] width 63 height 19
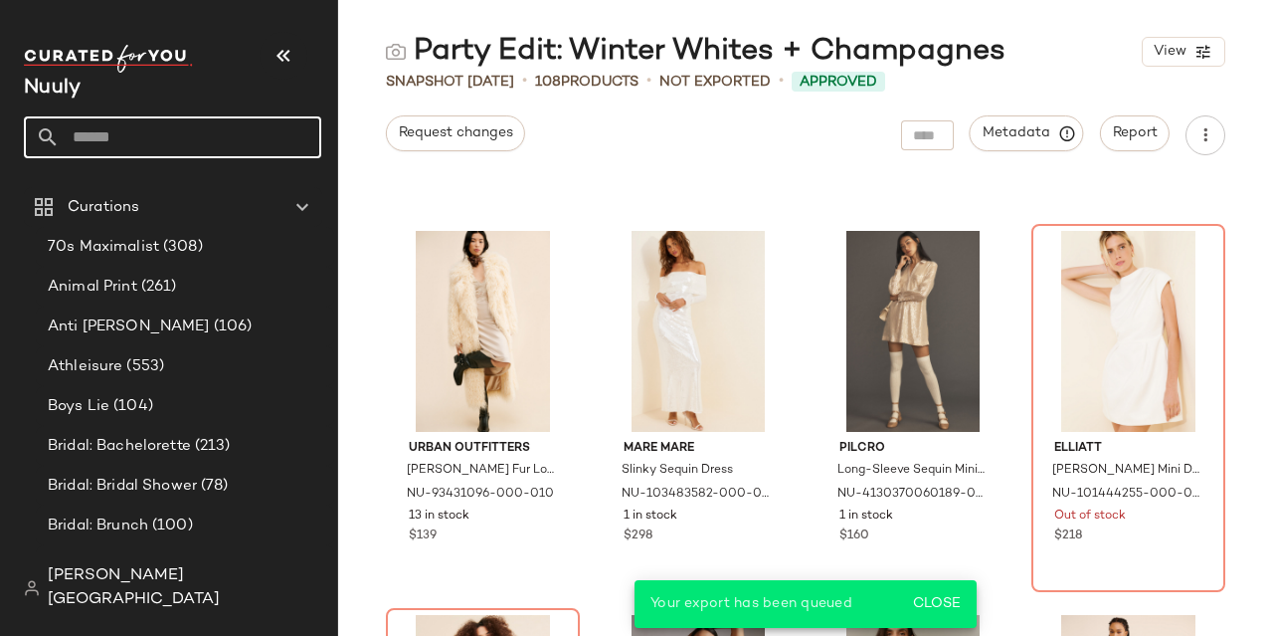
click at [192, 132] on input "text" at bounding box center [191, 137] width 262 height 42
click at [196, 133] on input "text" at bounding box center [191, 137] width 262 height 42
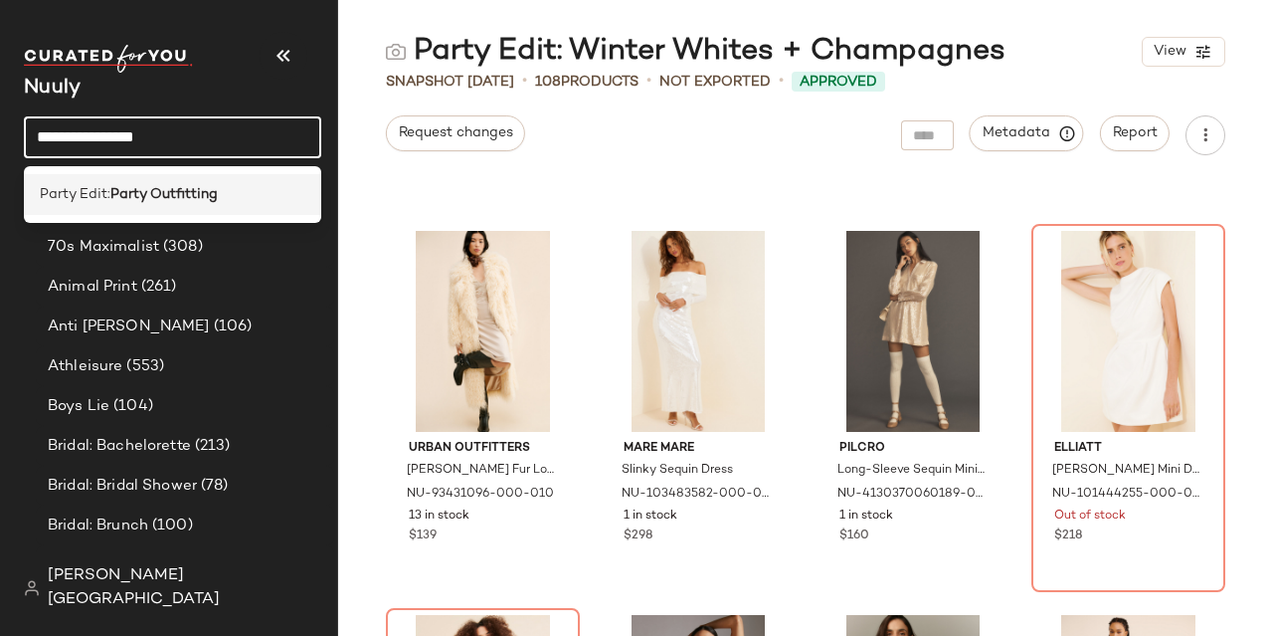
type input "**********"
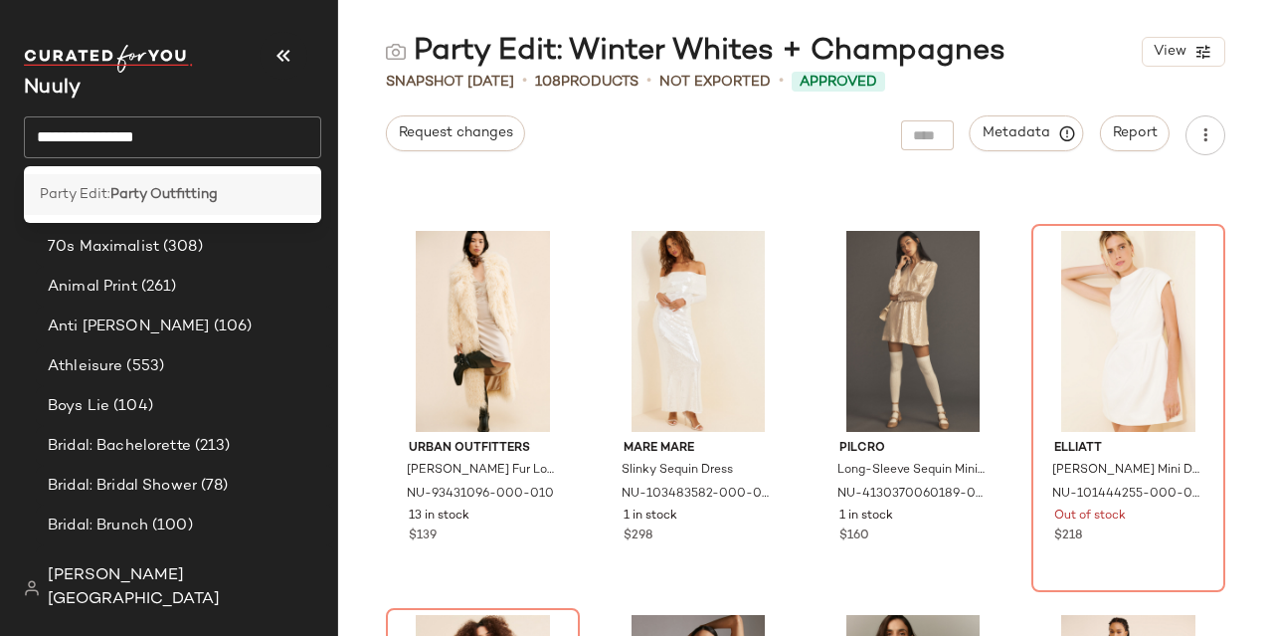
click at [141, 189] on b "Party Outfitting" at bounding box center [163, 194] width 107 height 21
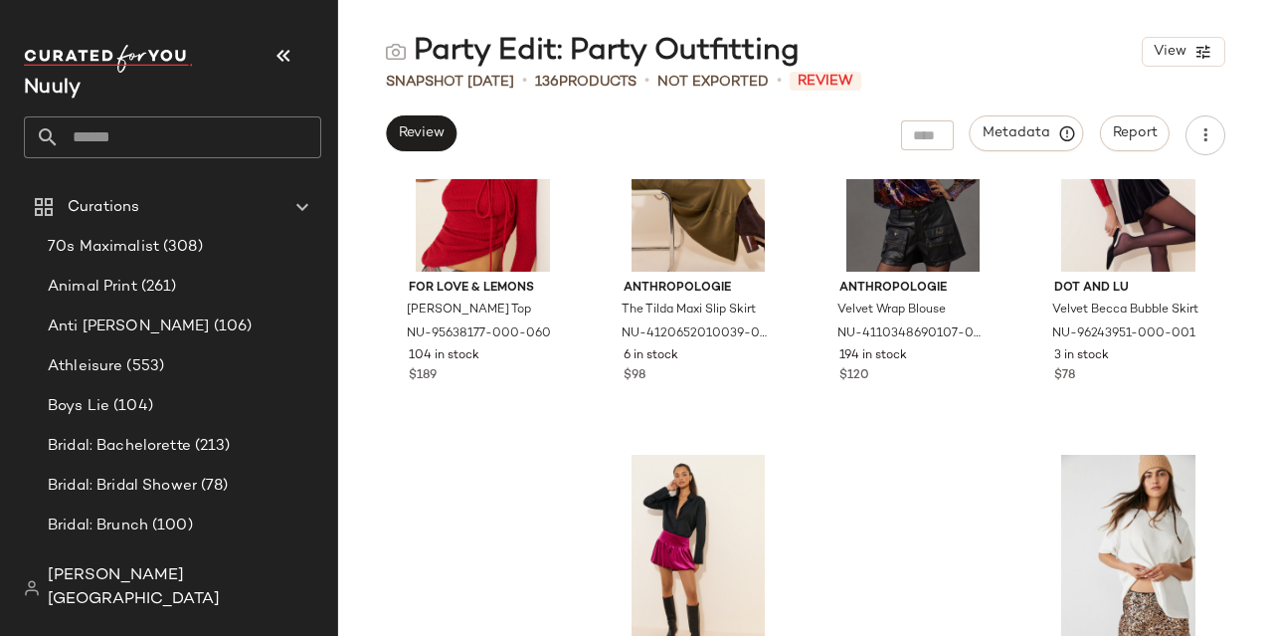
scroll to position [1787, 0]
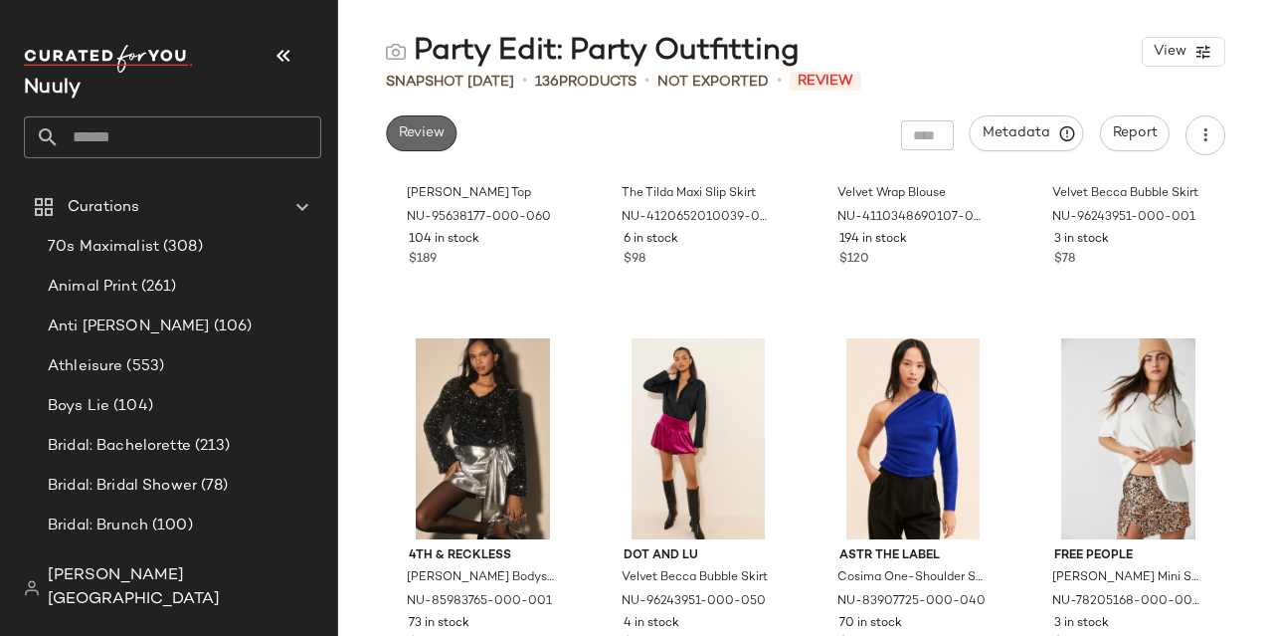
click at [431, 125] on span "Review" at bounding box center [421, 133] width 47 height 16
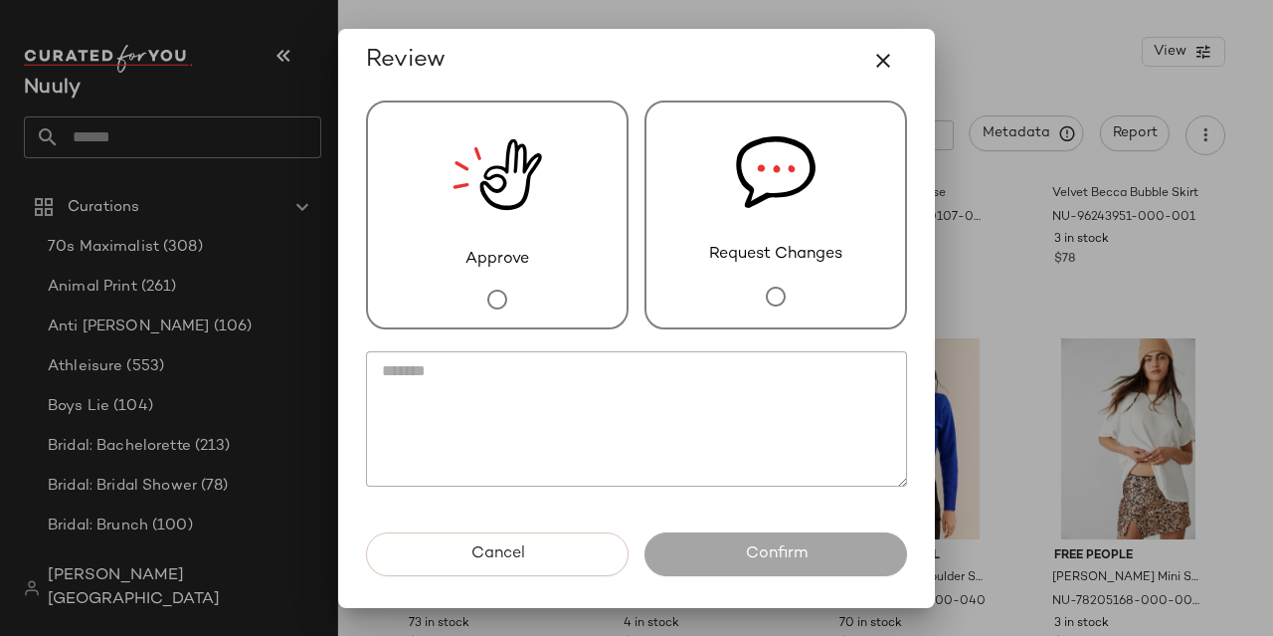
click at [436, 180] on div "Approve" at bounding box center [497, 214] width 263 height 229
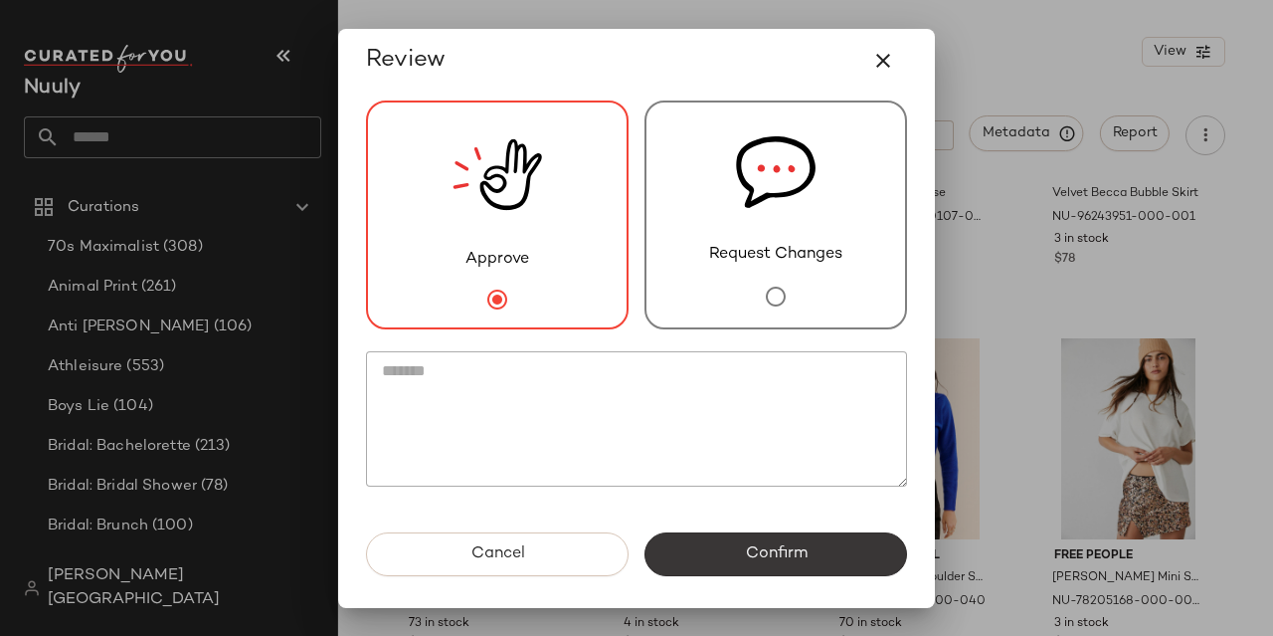
click at [746, 549] on span "Confirm" at bounding box center [775, 553] width 63 height 19
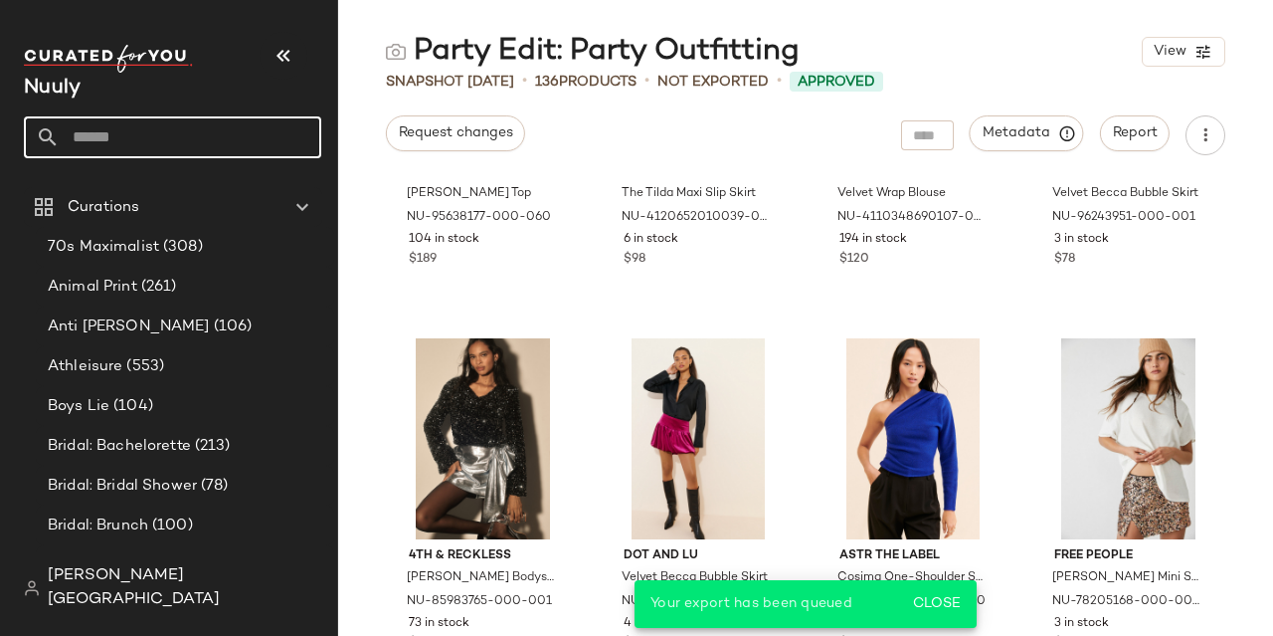
click at [119, 131] on input "text" at bounding box center [191, 137] width 262 height 42
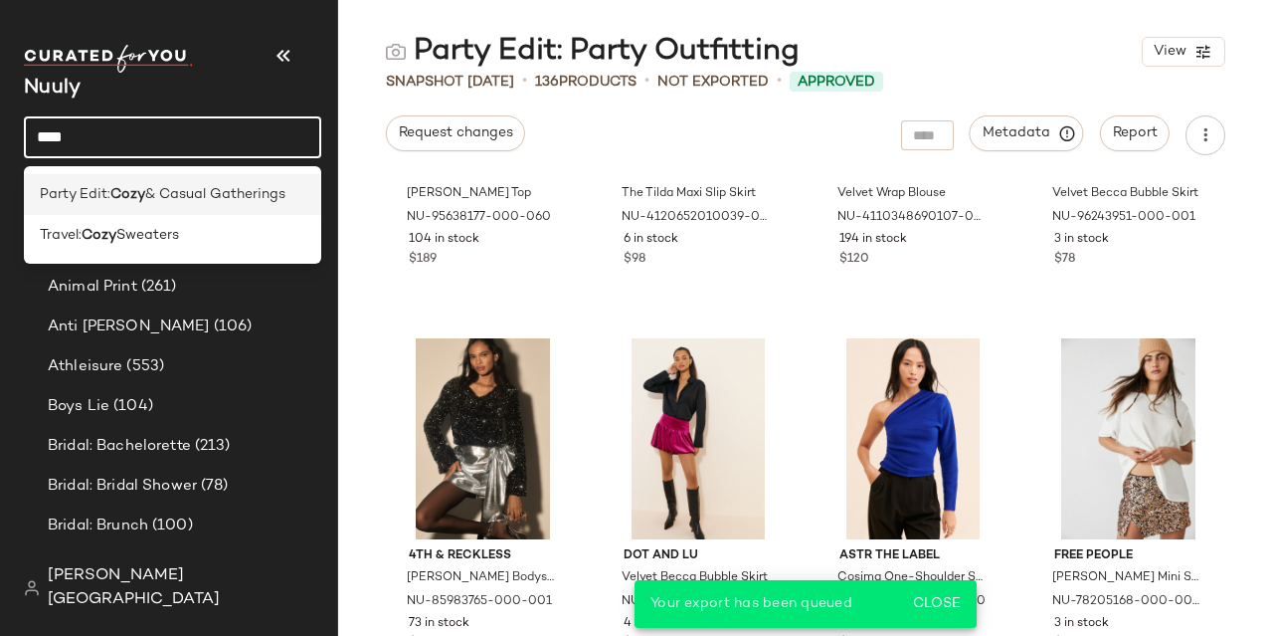
type input "****"
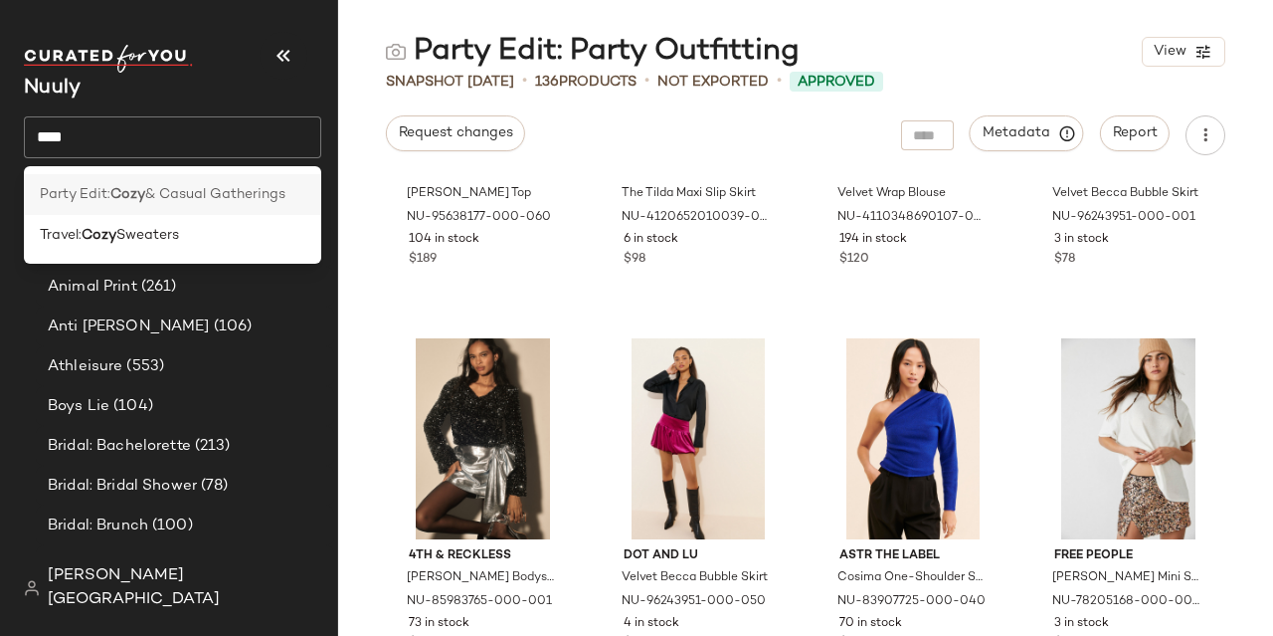
click at [139, 188] on b "Cozy" at bounding box center [127, 194] width 35 height 21
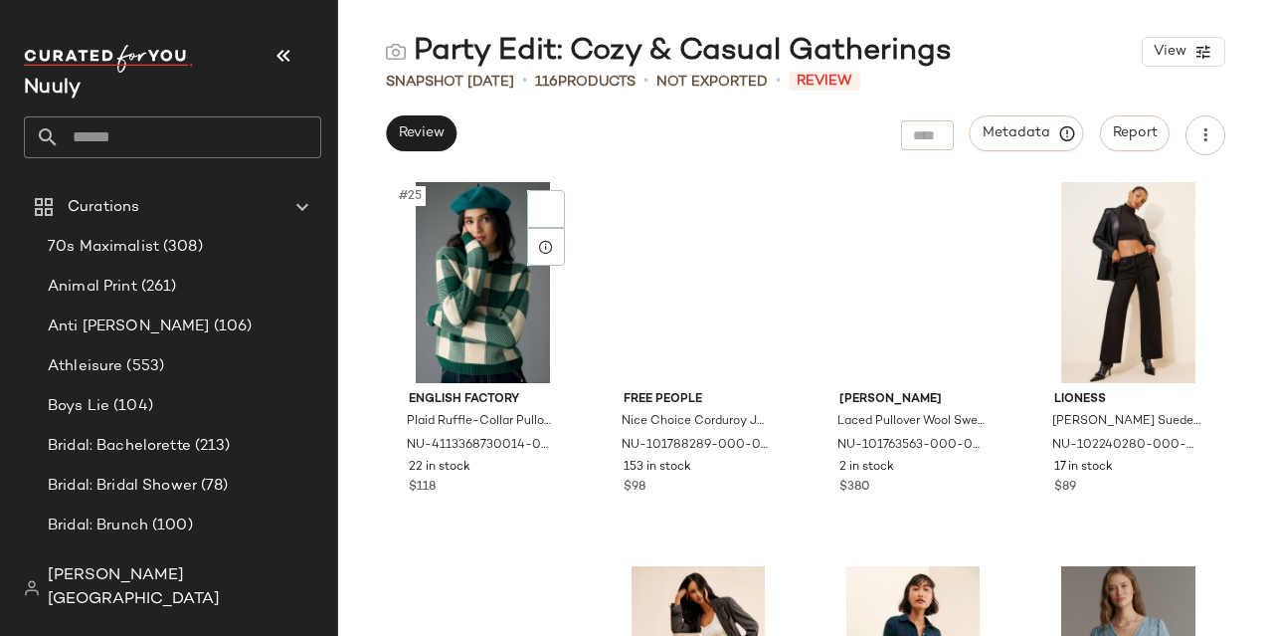
scroll to position [2461, 0]
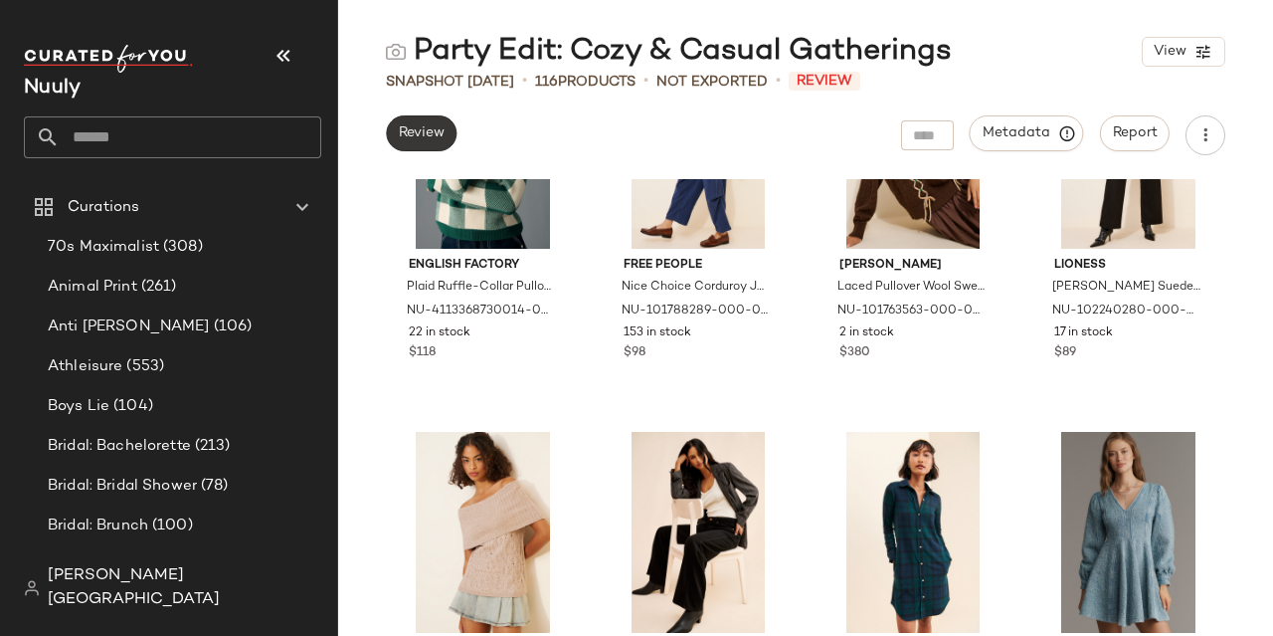
click at [420, 125] on span "Review" at bounding box center [421, 133] width 47 height 16
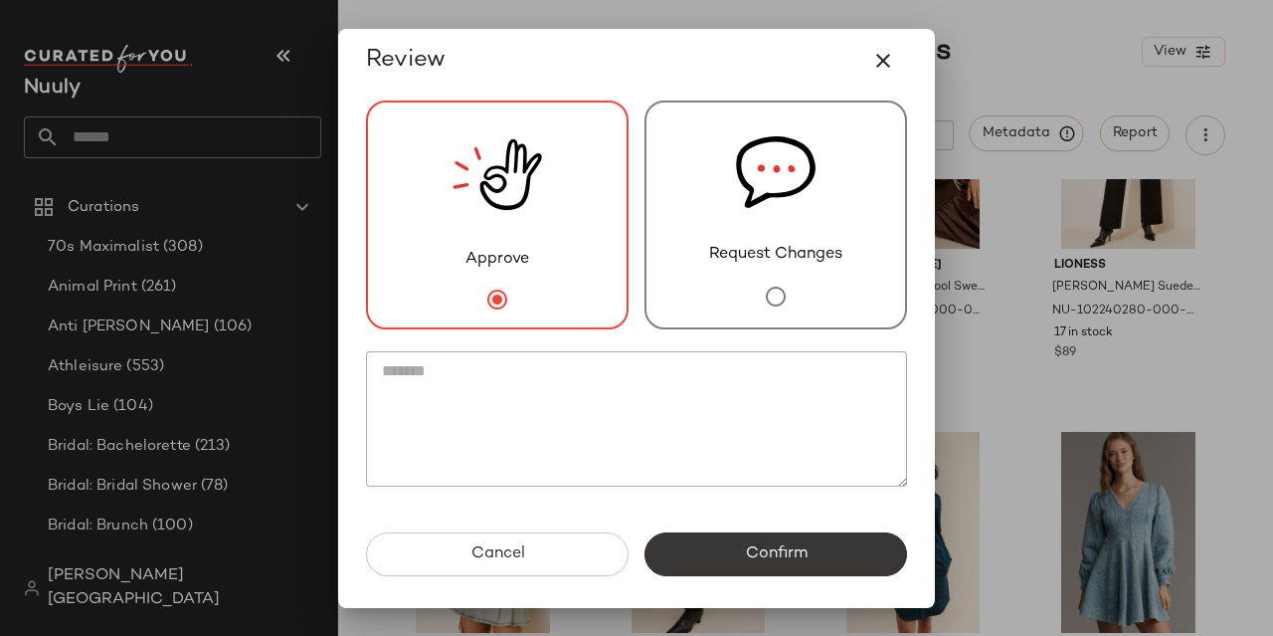
click at [786, 549] on span "Confirm" at bounding box center [775, 553] width 63 height 19
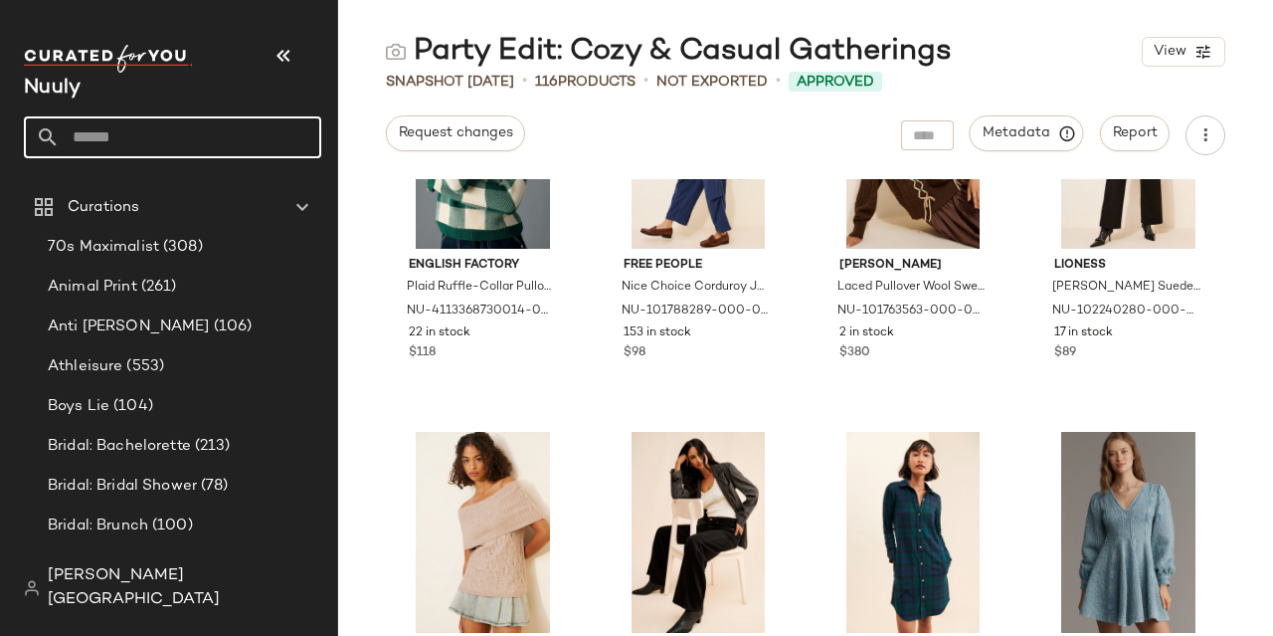
click at [117, 135] on input "text" at bounding box center [191, 137] width 262 height 42
type input "**********"
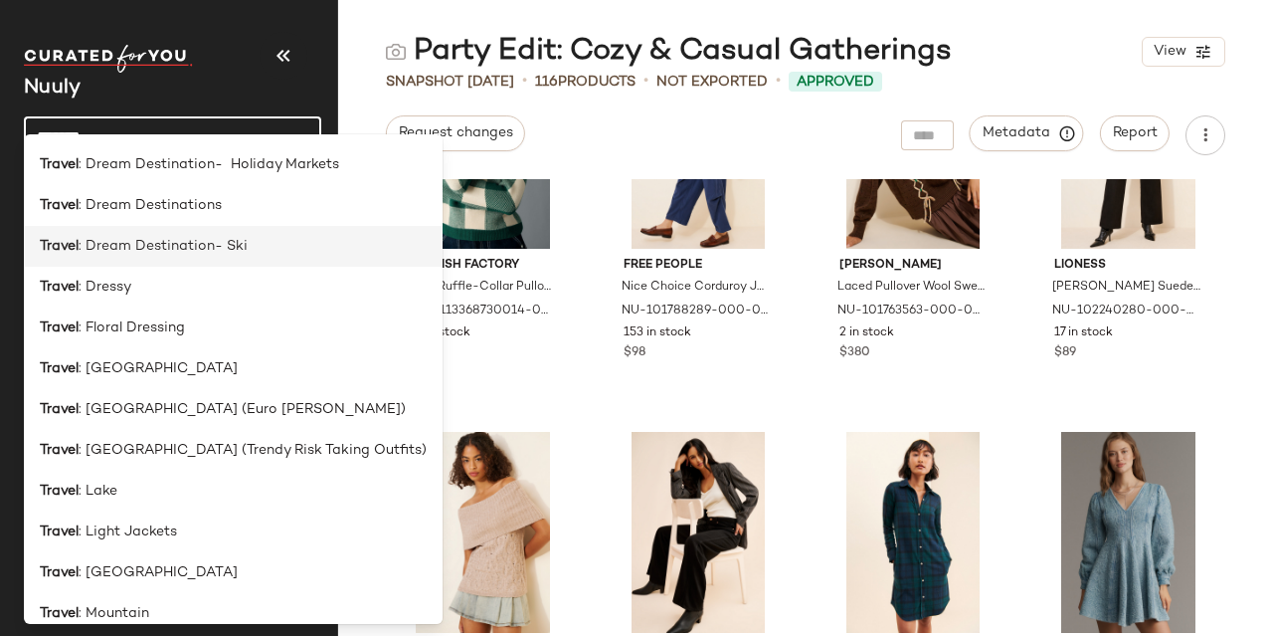
scroll to position [487, 0]
type input "******"
click at [166, 256] on span ": Dream Destination- Ski" at bounding box center [163, 246] width 169 height 21
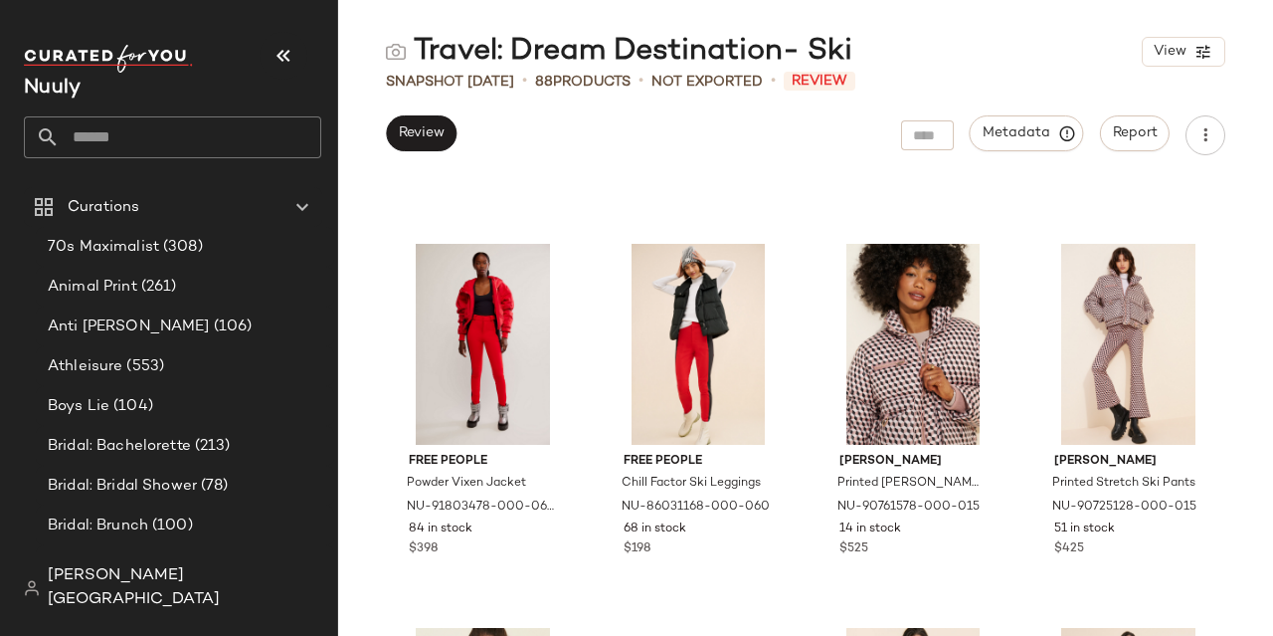
scroll to position [446, 0]
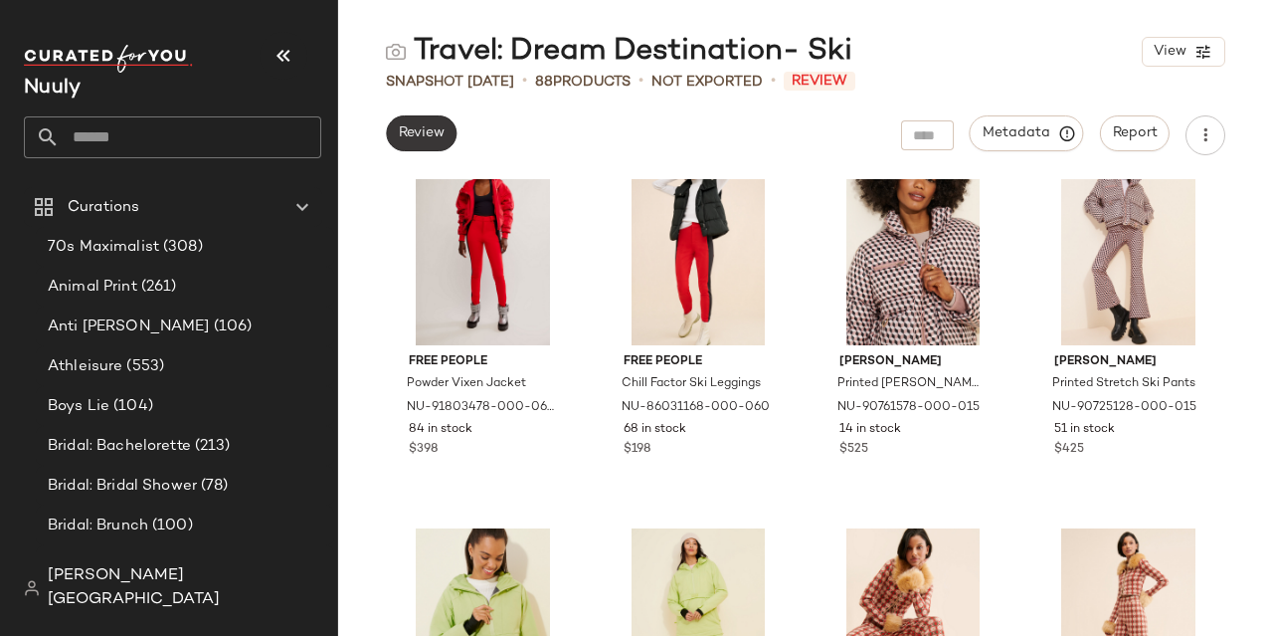
click at [433, 132] on span "Review" at bounding box center [421, 133] width 47 height 16
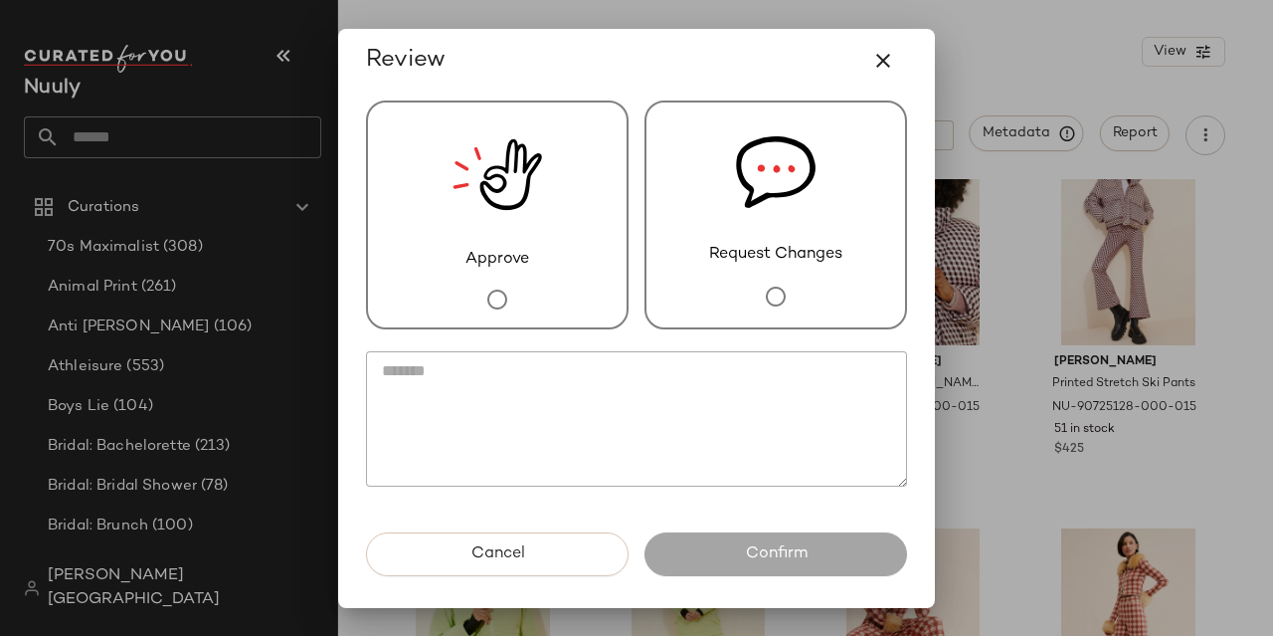
click at [438, 220] on div "Approve" at bounding box center [497, 214] width 263 height 229
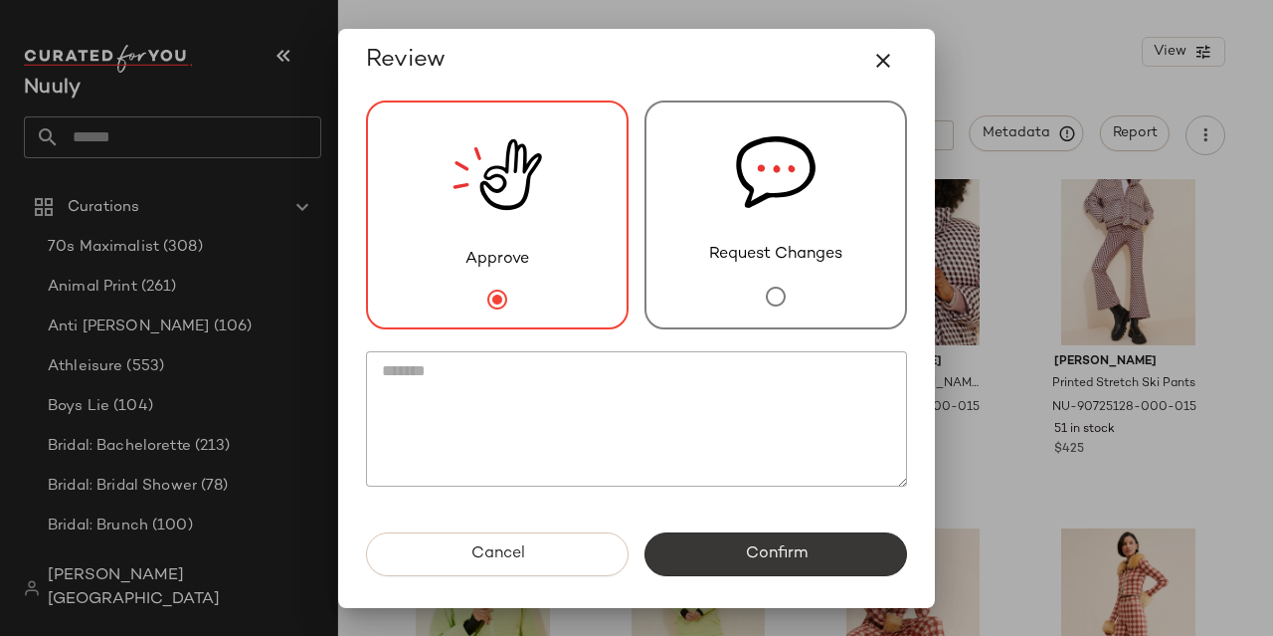
click at [814, 565] on button "Confirm" at bounding box center [775, 554] width 263 height 44
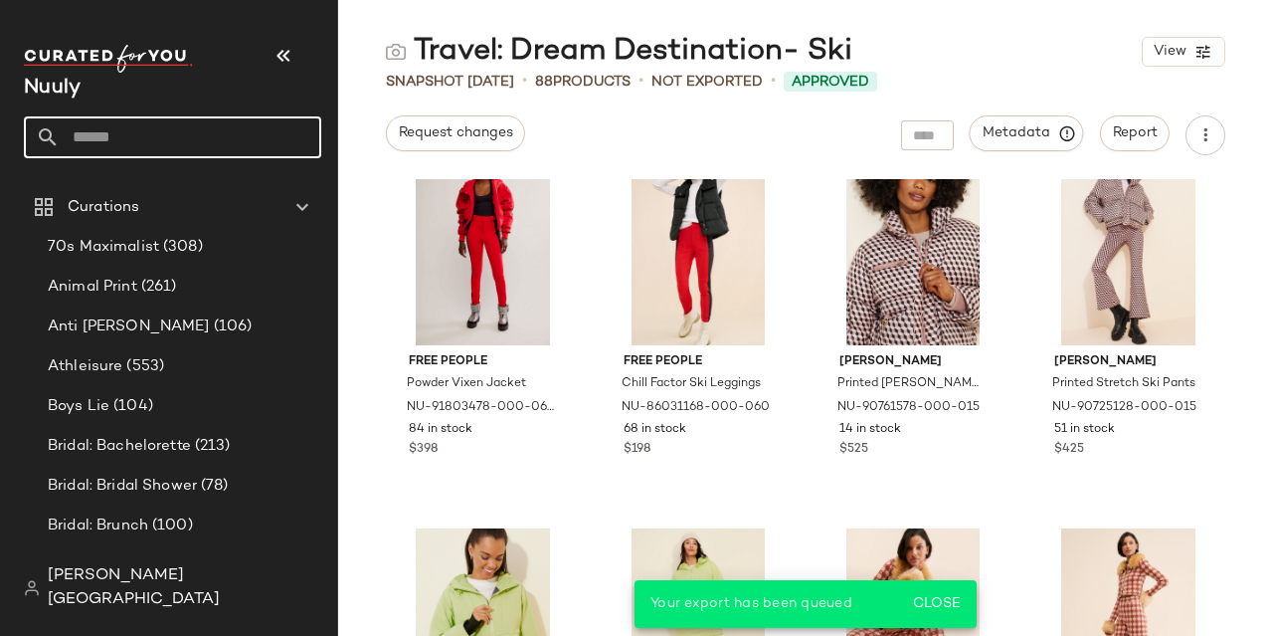
click at [184, 137] on input "text" at bounding box center [191, 137] width 262 height 42
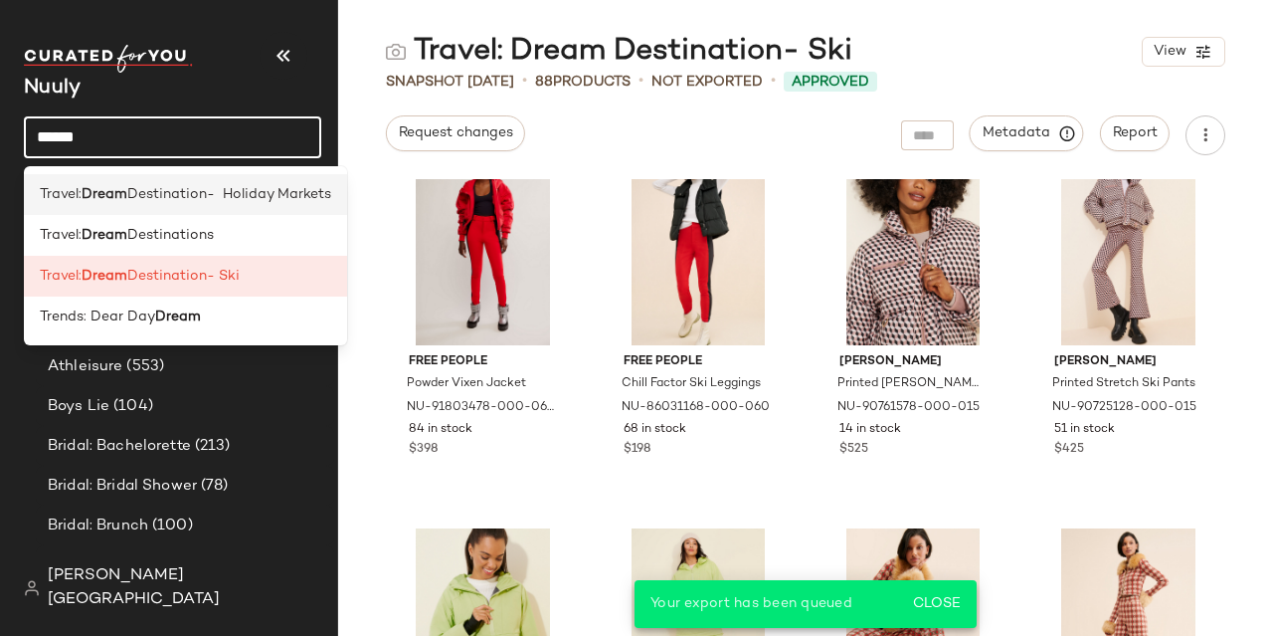
type input "*****"
click at [243, 186] on span "Destination- Holiday Markets" at bounding box center [229, 194] width 204 height 21
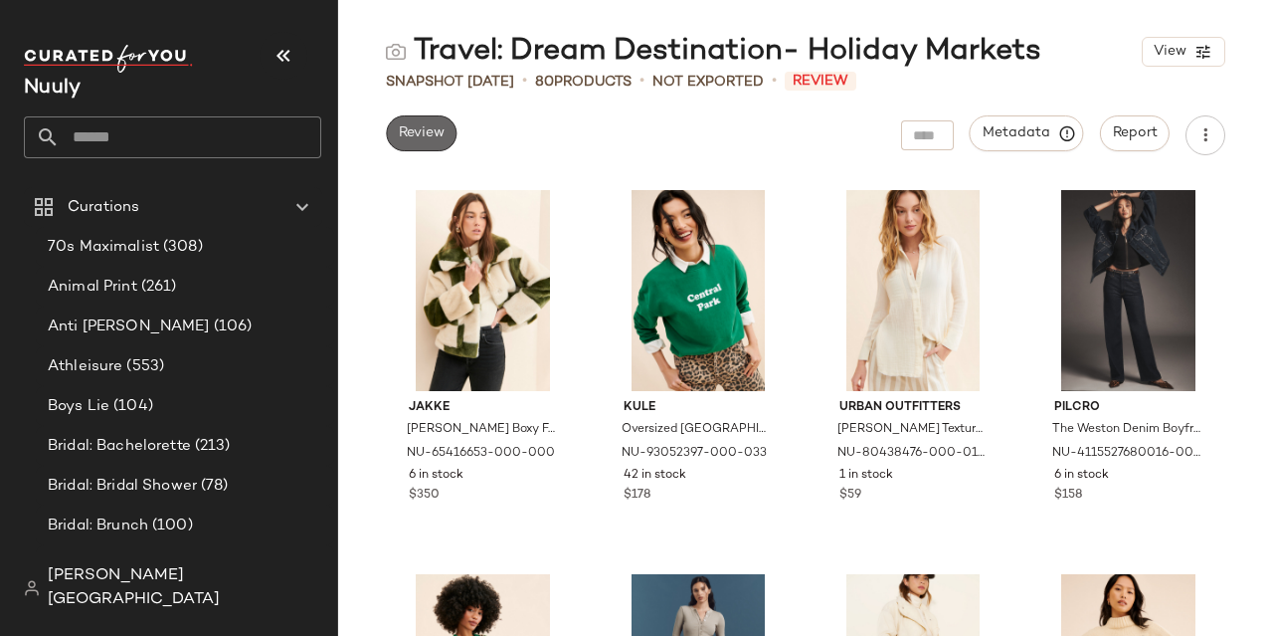
click at [416, 141] on button "Review" at bounding box center [421, 133] width 71 height 36
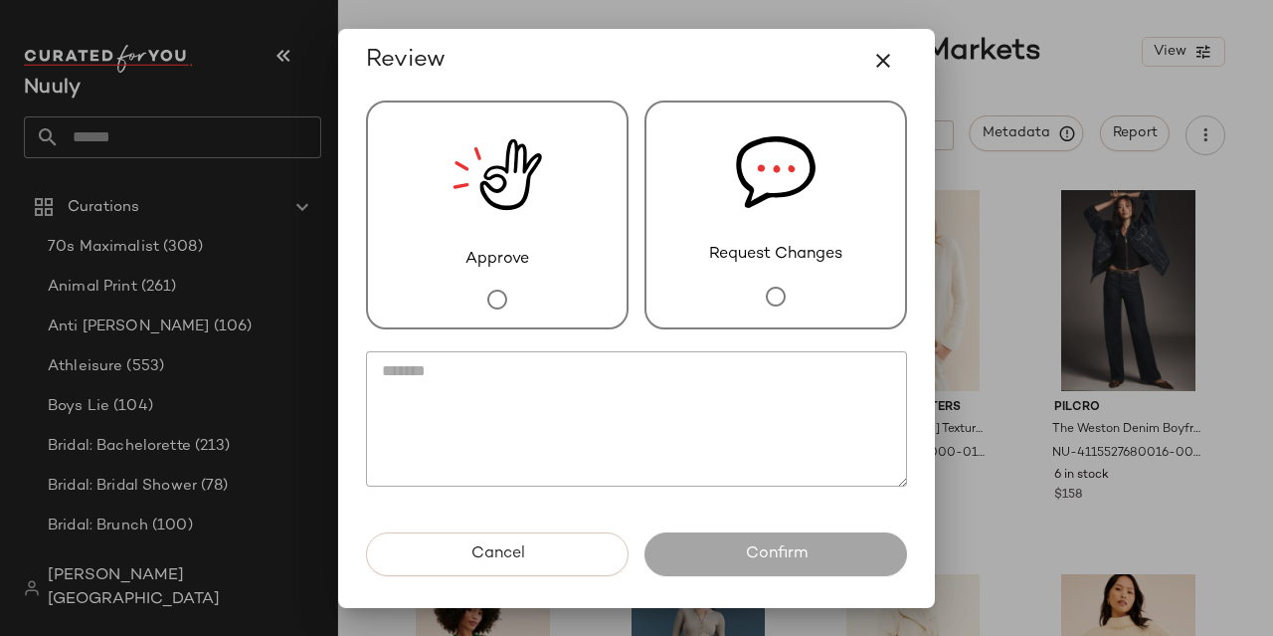
click at [440, 269] on div "Approve" at bounding box center [497, 214] width 263 height 229
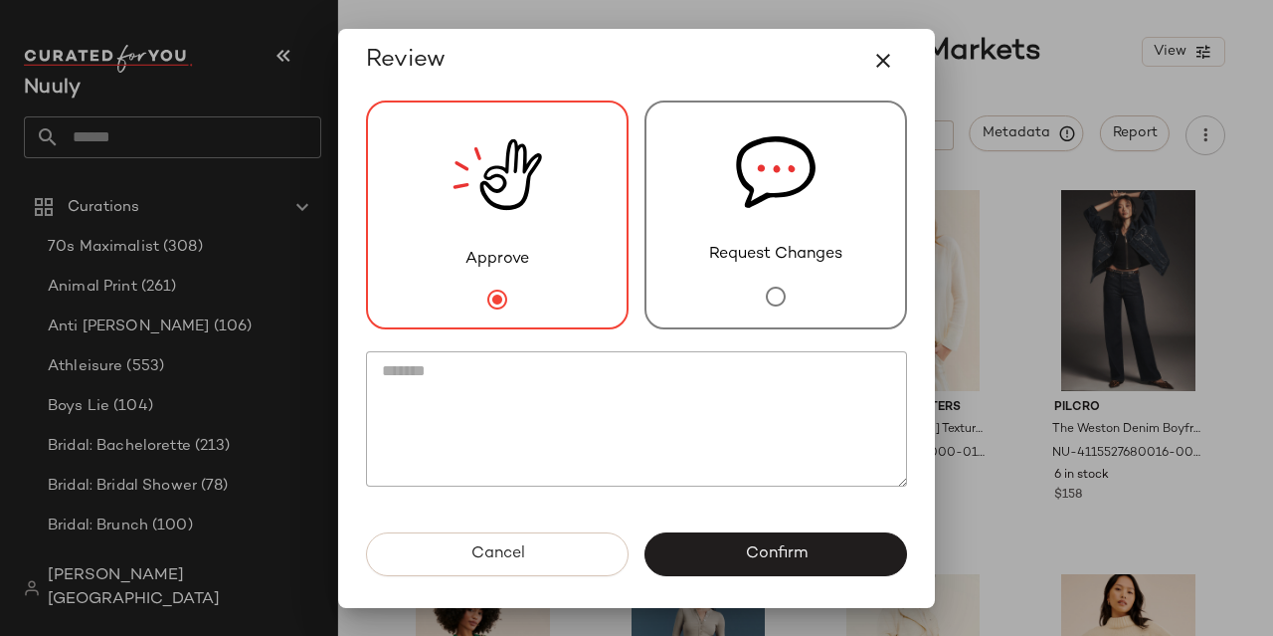
click at [739, 548] on button "Confirm" at bounding box center [775, 554] width 263 height 44
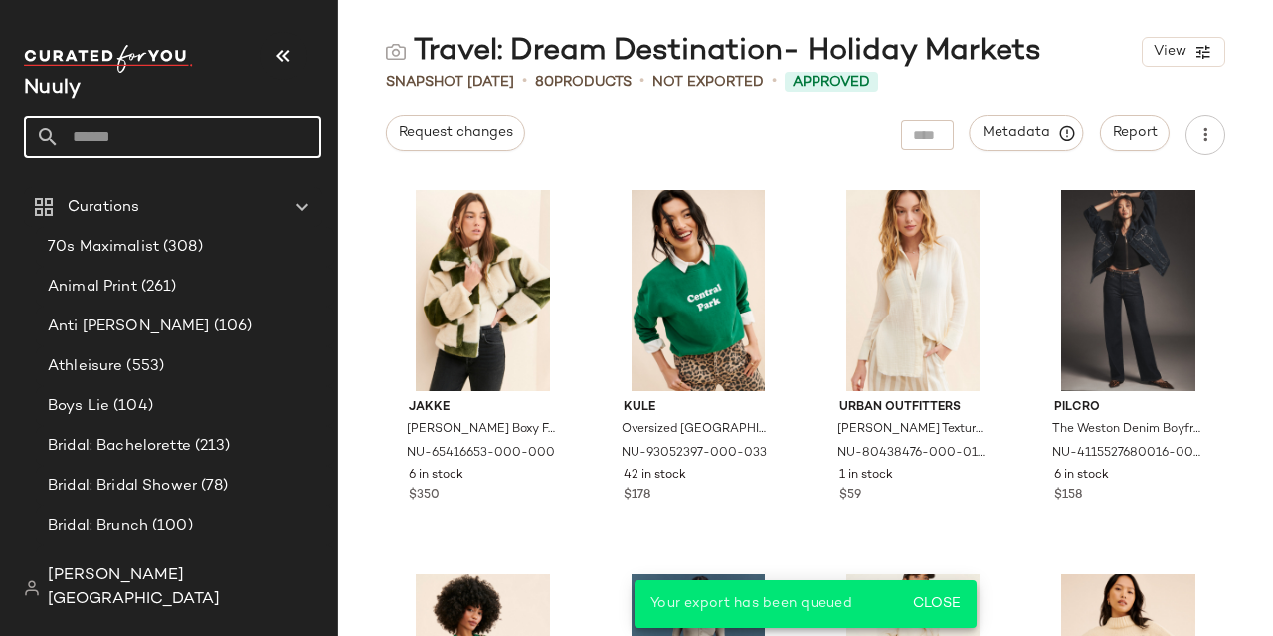
click at [172, 134] on input "text" at bounding box center [191, 137] width 262 height 42
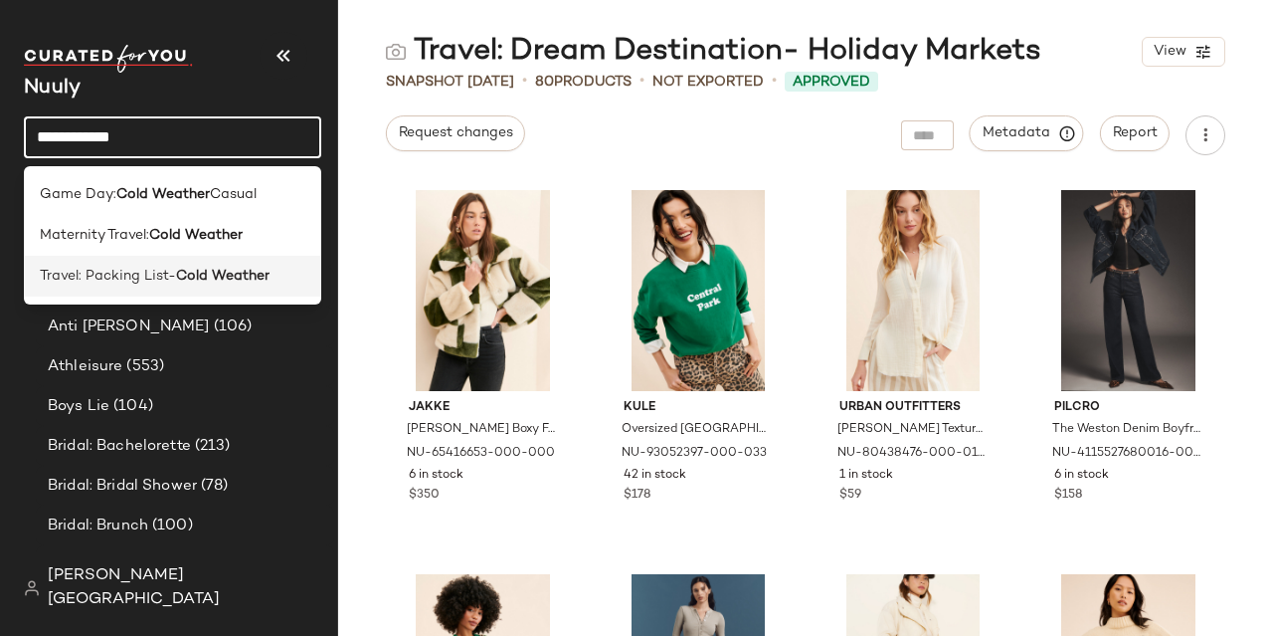
type input "**********"
click at [159, 261] on div "Travel: Packing List- Cold Weather" at bounding box center [172, 276] width 297 height 41
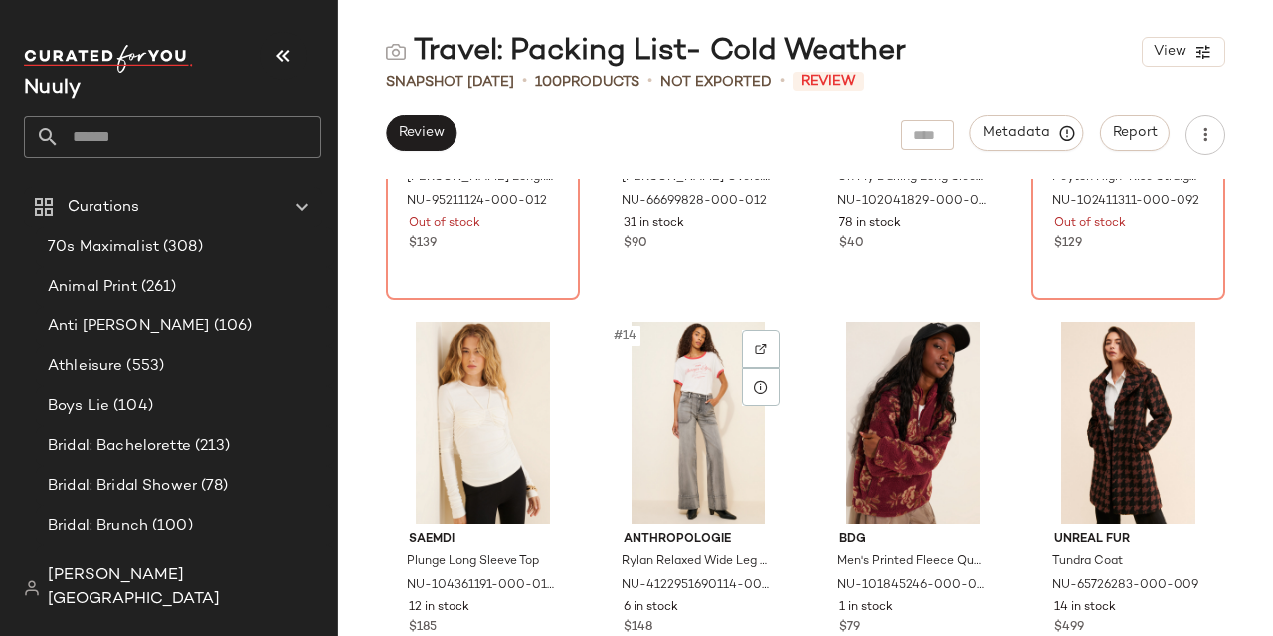
scroll to position [1168, 0]
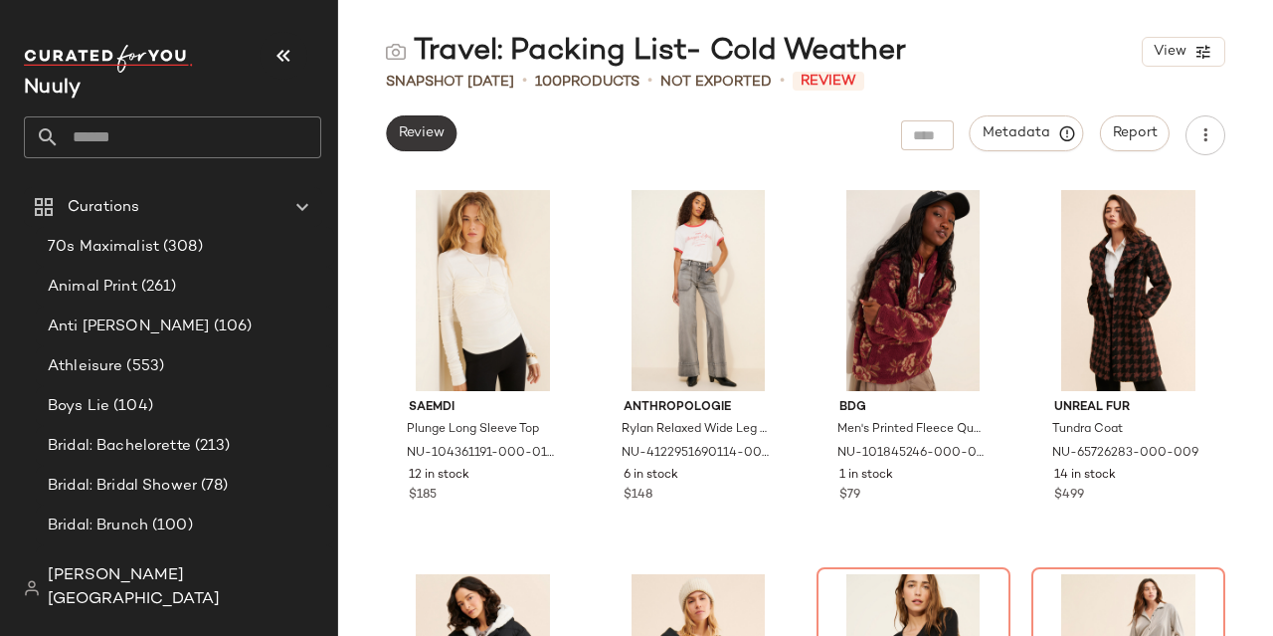
click at [446, 143] on button "Review" at bounding box center [421, 133] width 71 height 36
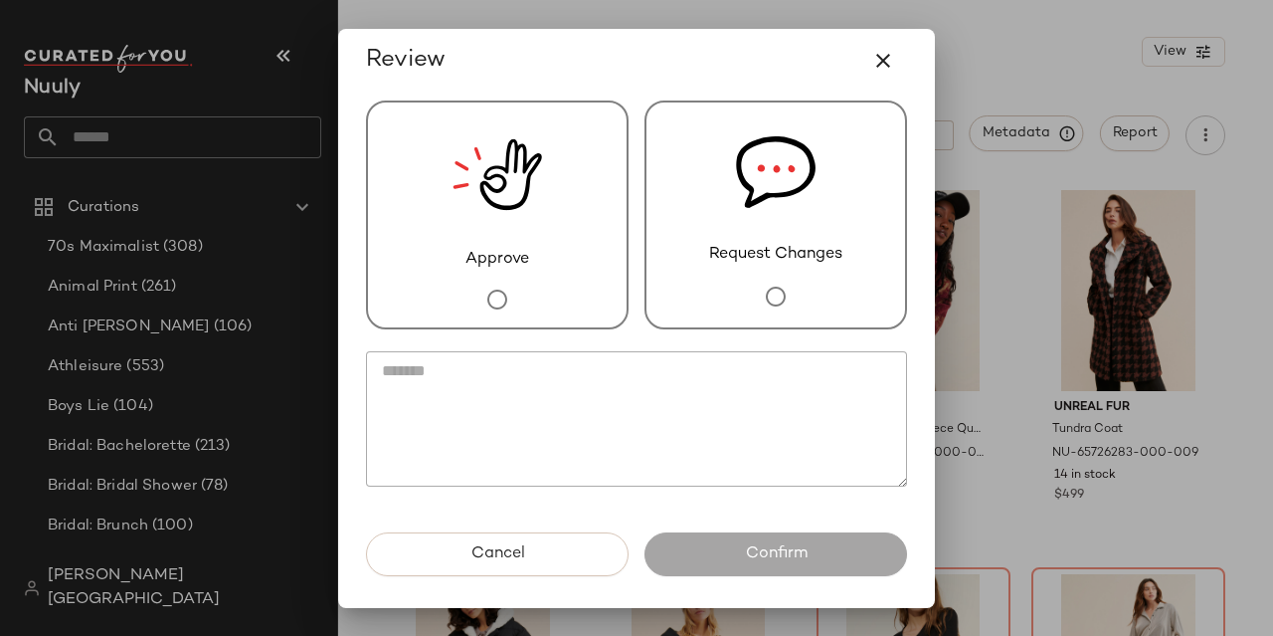
click at [458, 201] on img at bounding box center [498, 174] width 90 height 145
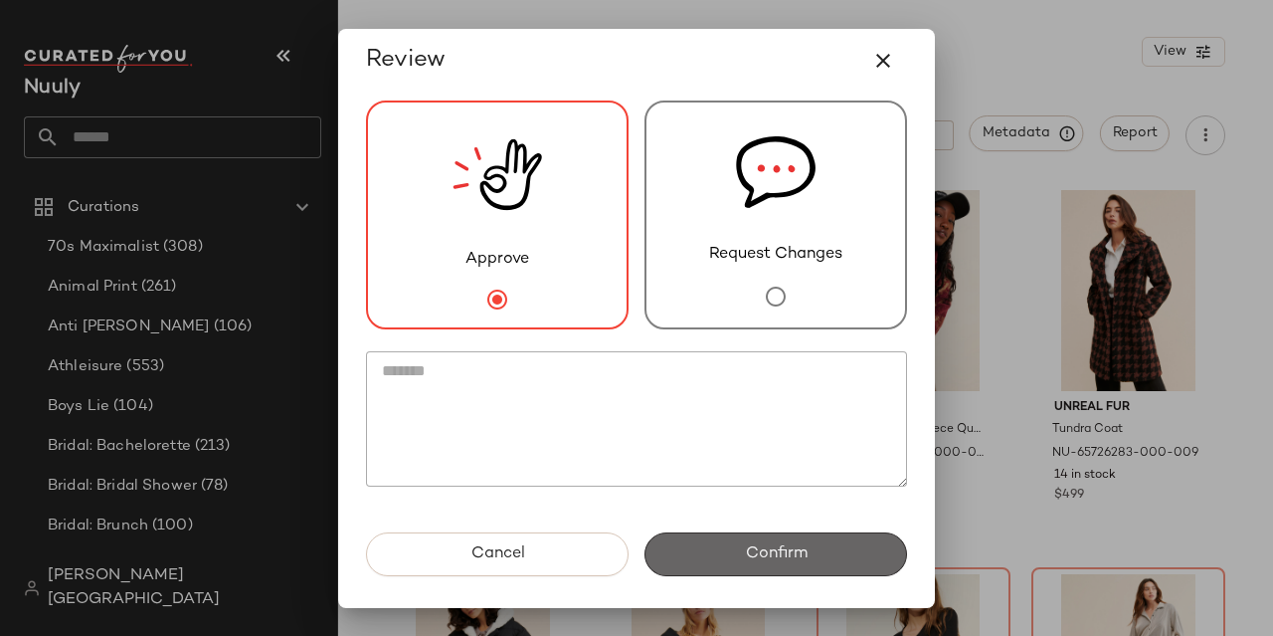
click at [718, 532] on button "Confirm" at bounding box center [775, 554] width 263 height 44
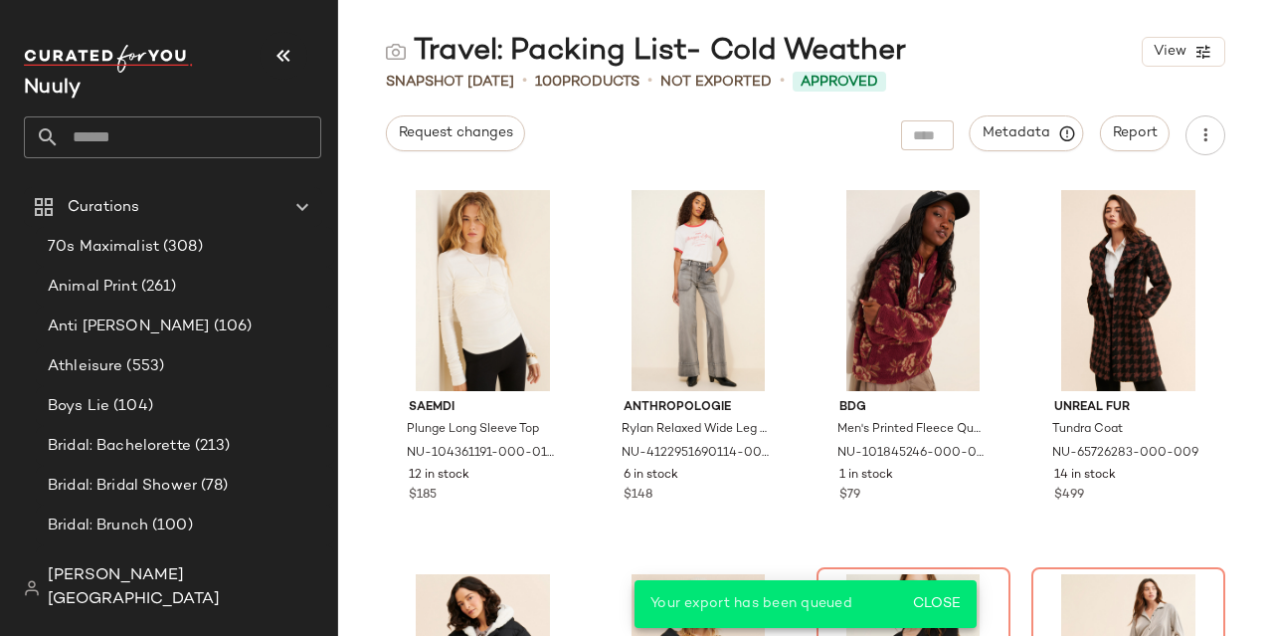
click at [173, 142] on input "text" at bounding box center [191, 137] width 262 height 42
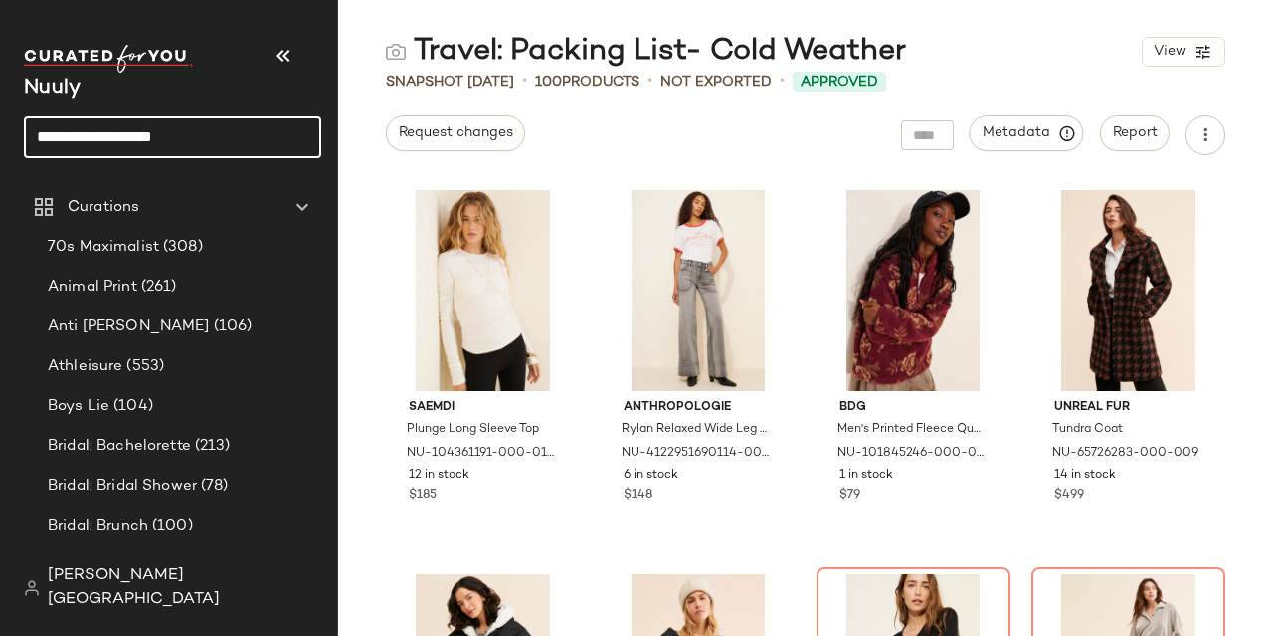
click at [201, 135] on input "**********" at bounding box center [172, 137] width 297 height 42
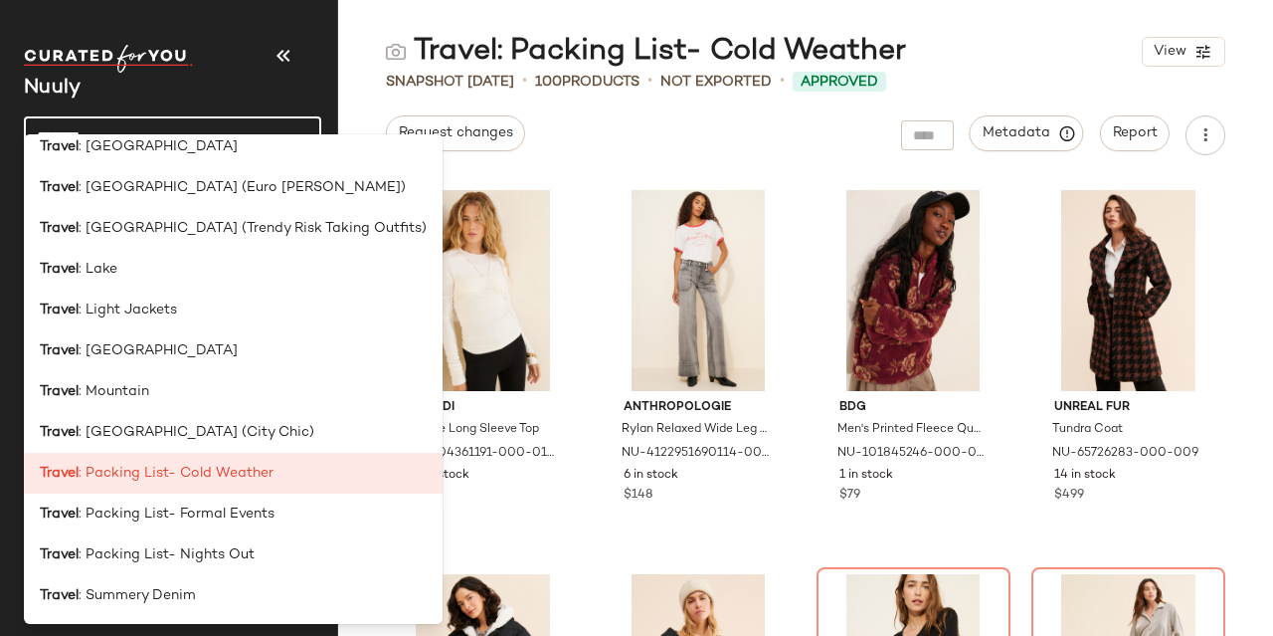
scroll to position [752, 0]
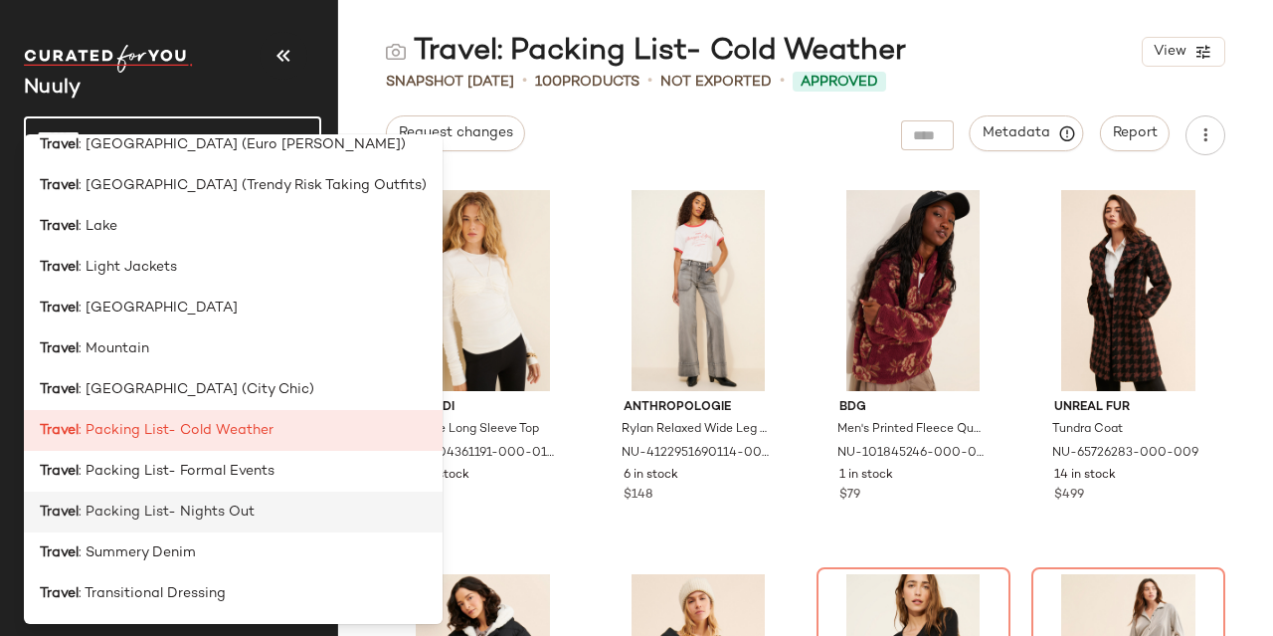
type input "******"
click at [239, 513] on span ": Packing List- Nights Out" at bounding box center [167, 511] width 176 height 21
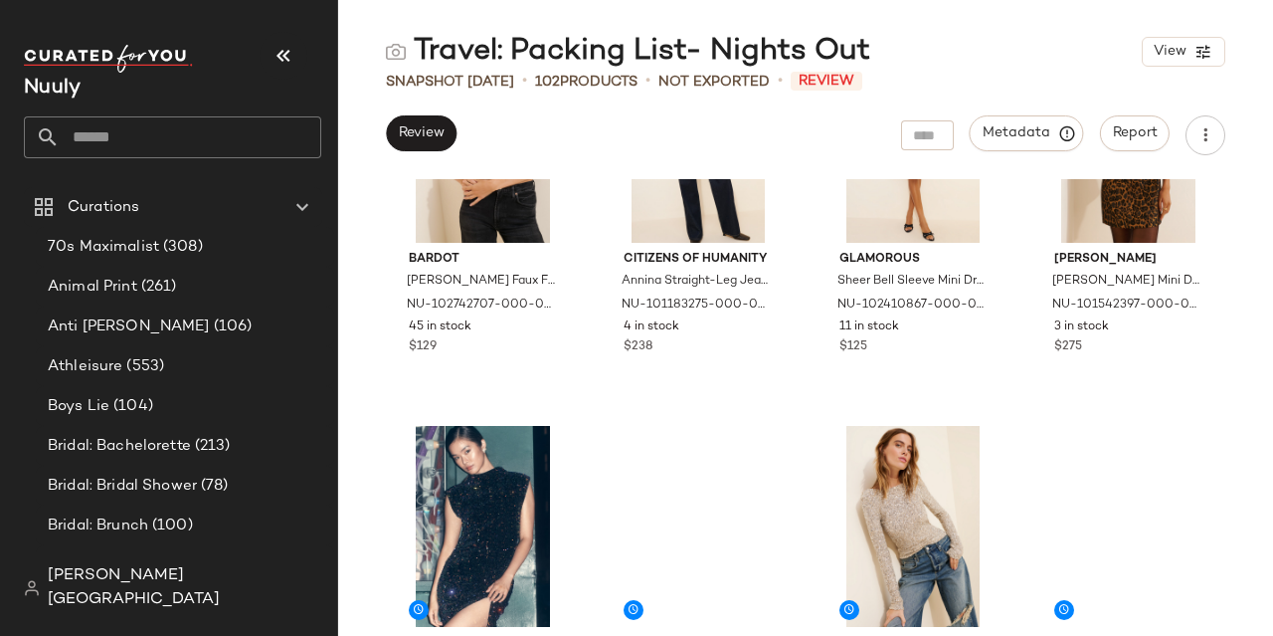
scroll to position [684, 0]
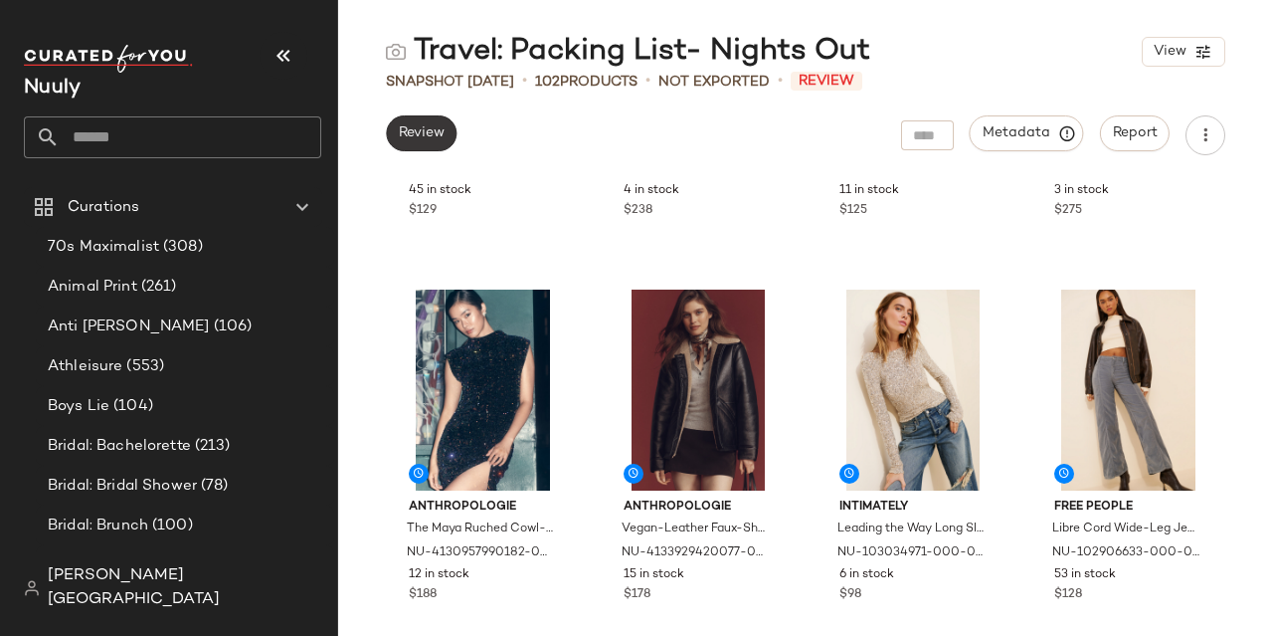
click at [436, 132] on span "Review" at bounding box center [421, 133] width 47 height 16
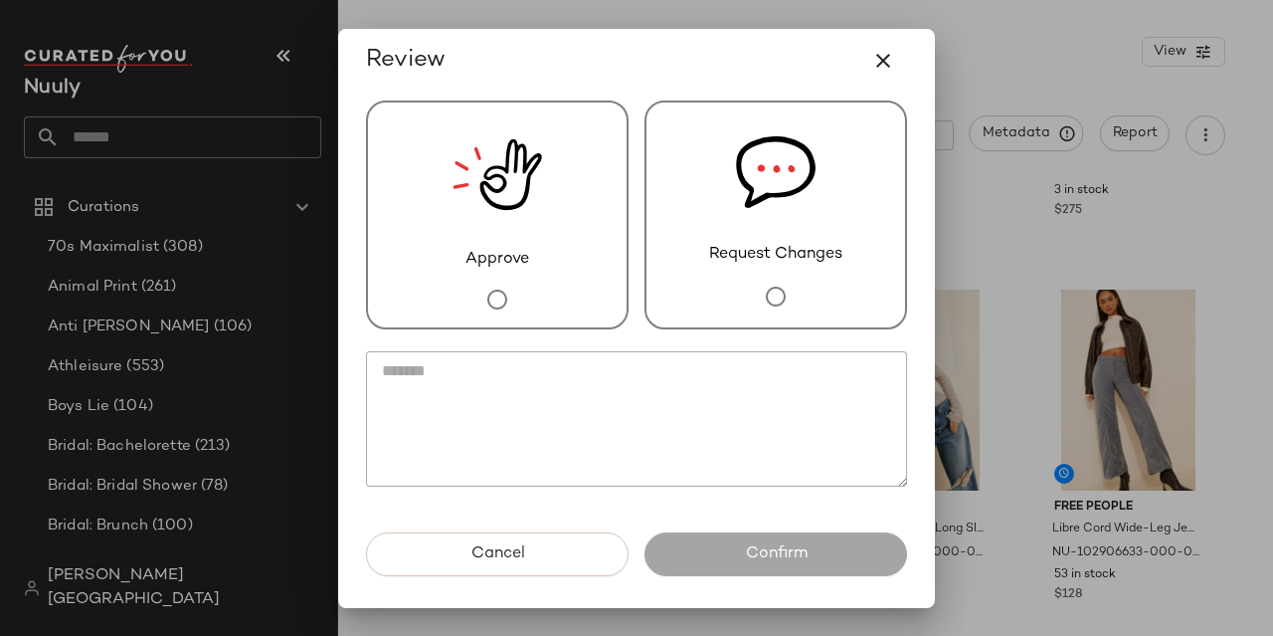
drag, startPoint x: 458, startPoint y: 245, endPoint x: 590, endPoint y: 337, distance: 160.6
click at [458, 245] on img at bounding box center [498, 174] width 90 height 145
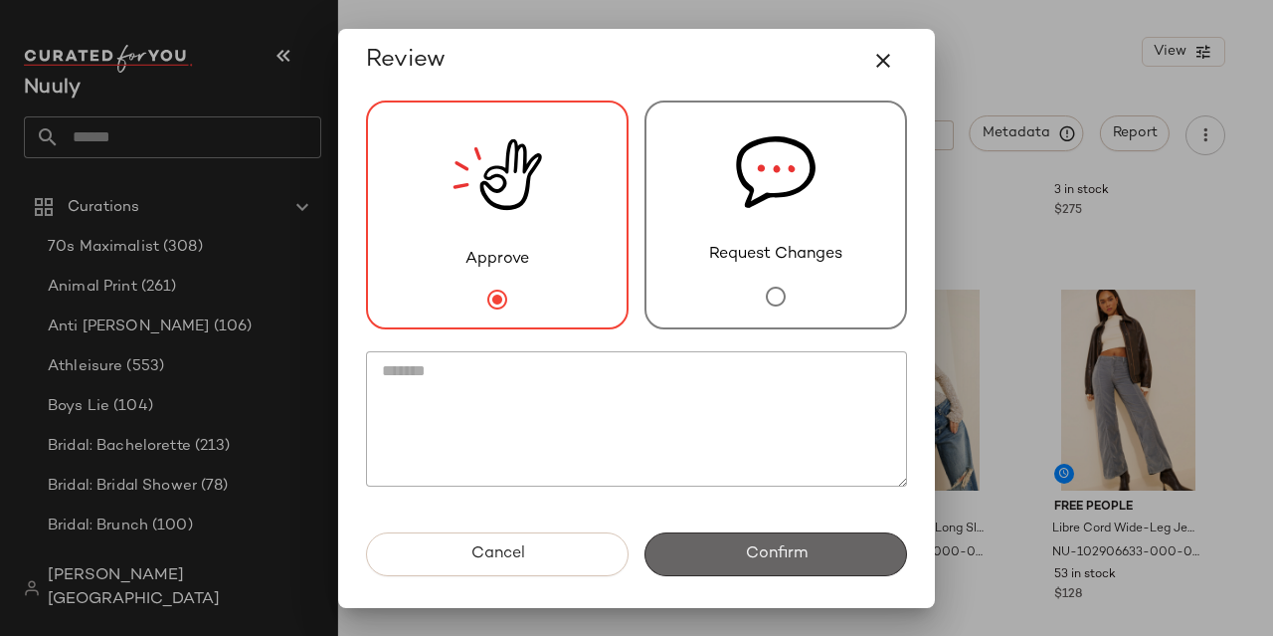
click at [737, 548] on button "Confirm" at bounding box center [775, 554] width 263 height 44
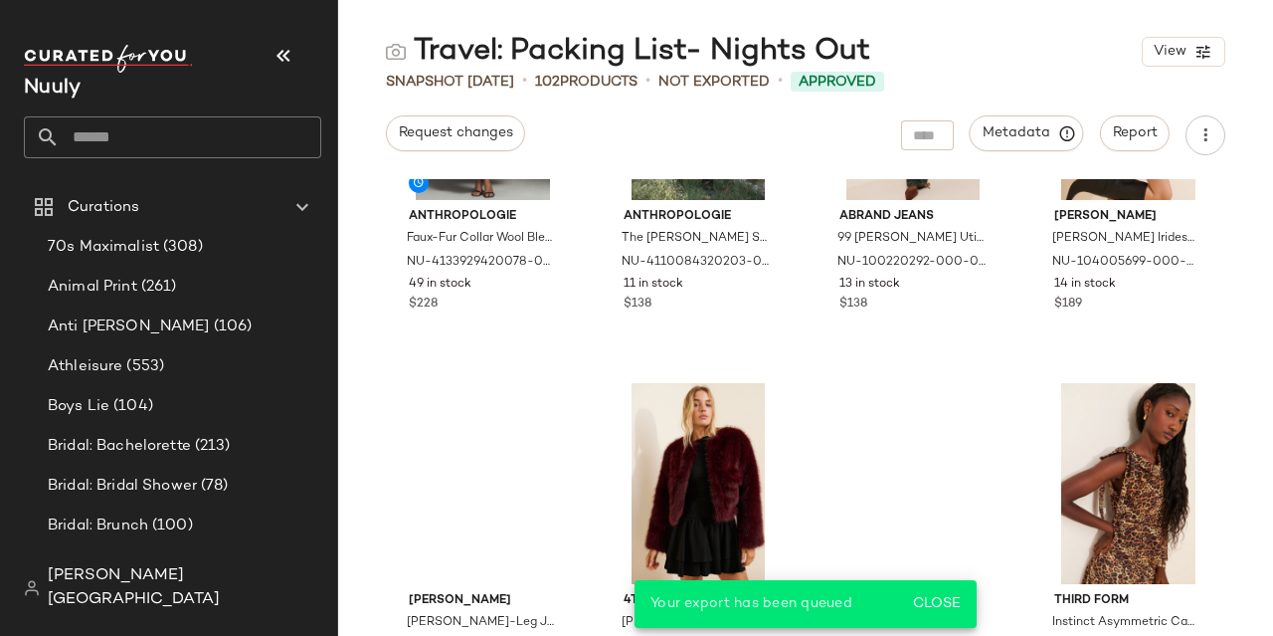
scroll to position [1828, 0]
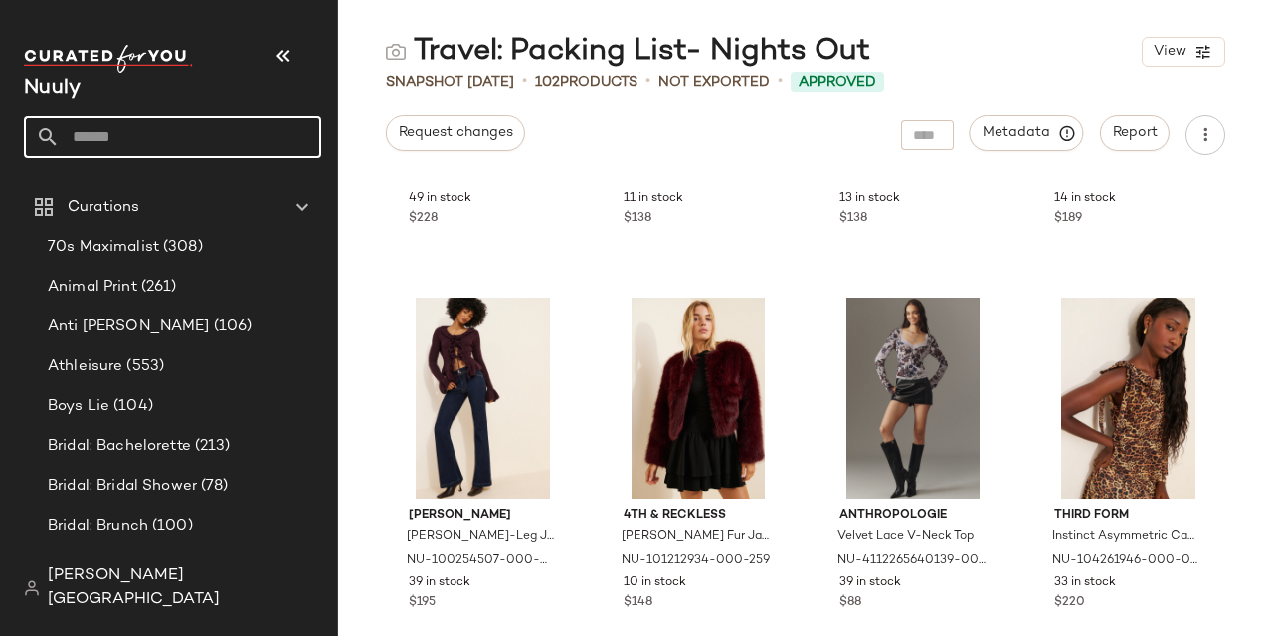
click at [155, 137] on input "text" at bounding box center [191, 137] width 262 height 42
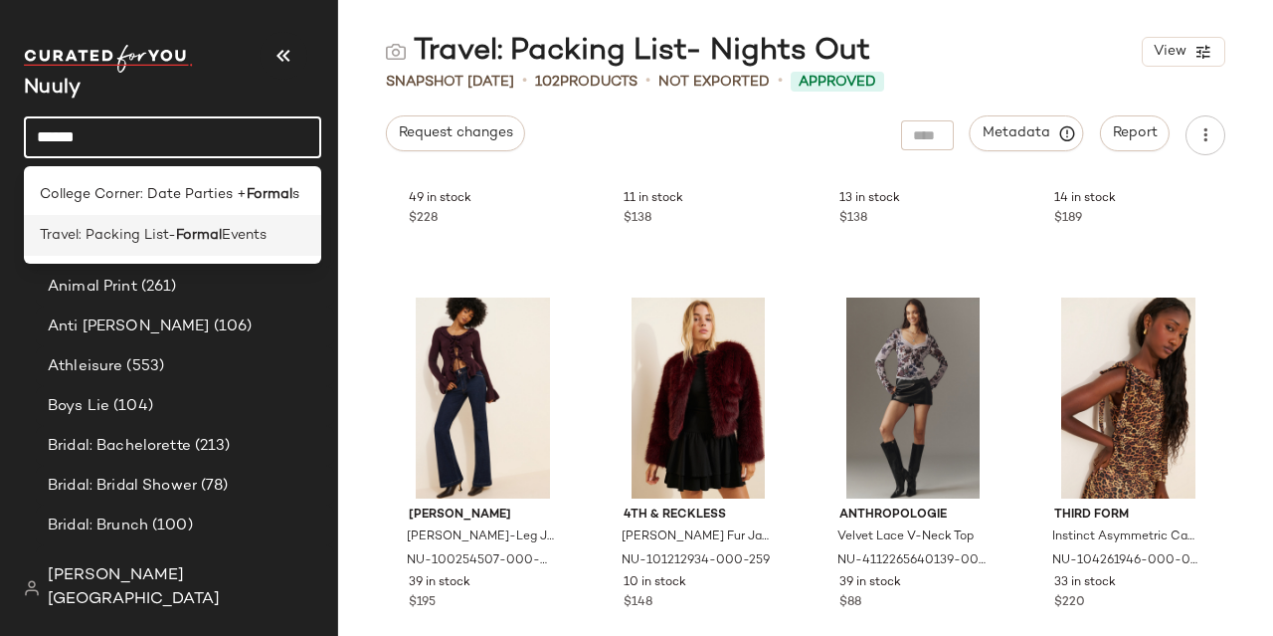
type input "******"
click at [212, 234] on b "Formal" at bounding box center [199, 235] width 46 height 21
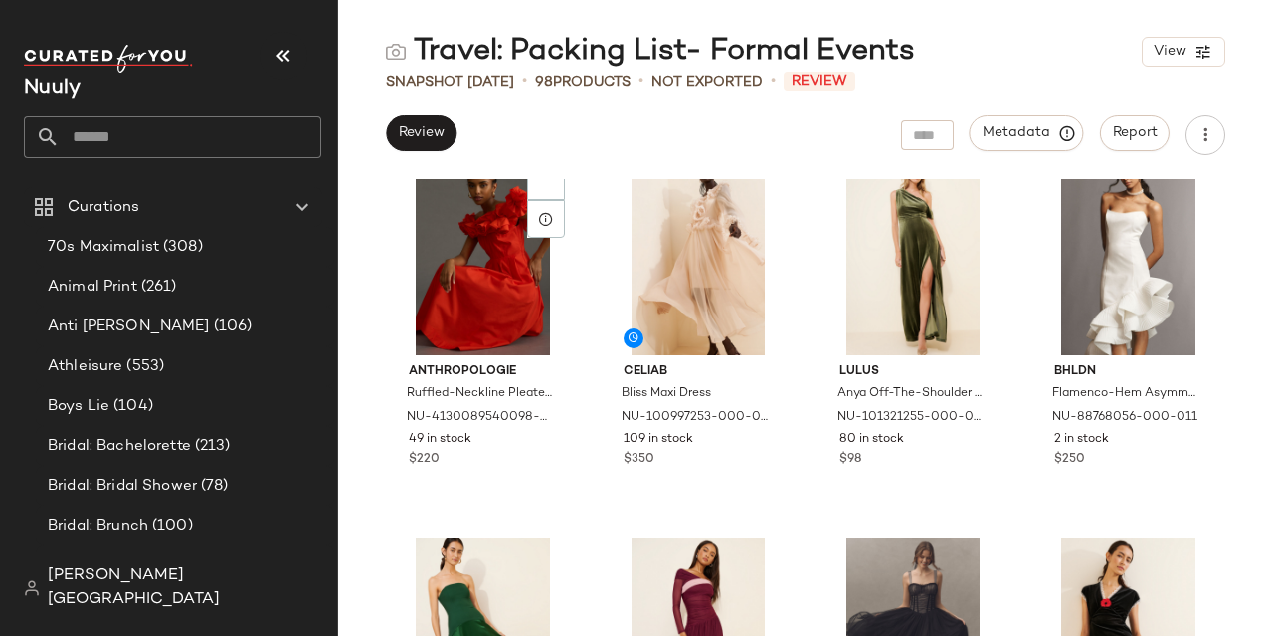
scroll to position [1621, 0]
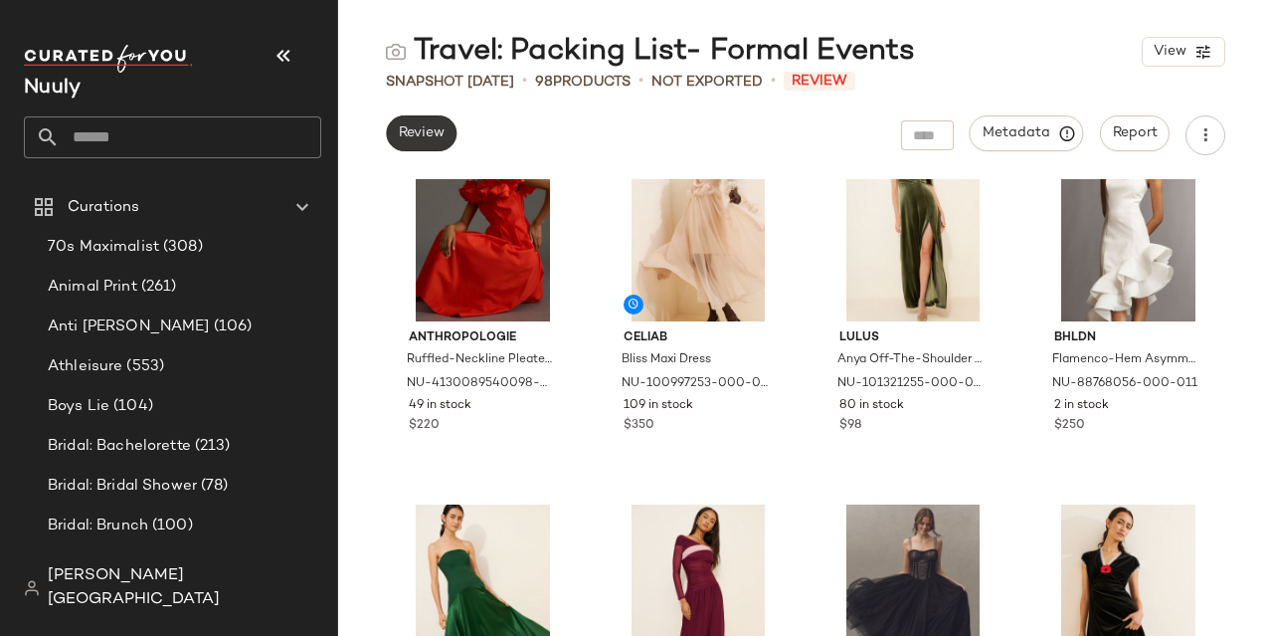
click at [434, 136] on span "Review" at bounding box center [421, 133] width 47 height 16
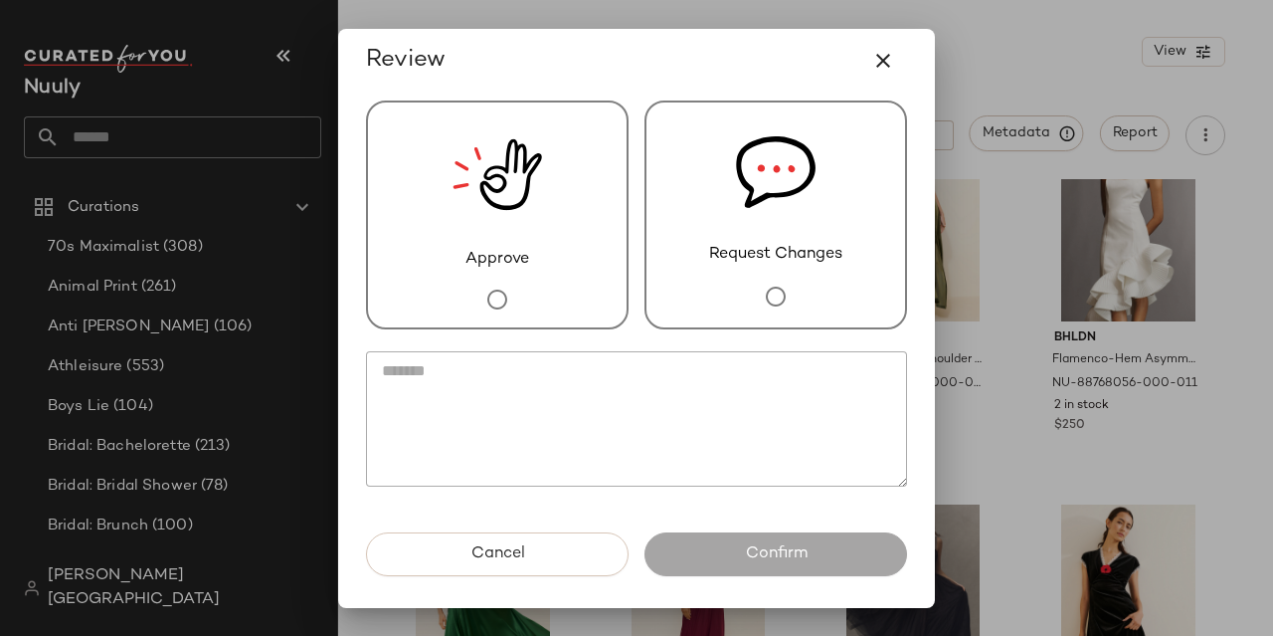
drag, startPoint x: 647, startPoint y: 270, endPoint x: 637, endPoint y: 271, distance: 11.0
click at [647, 270] on div "Request Changes" at bounding box center [775, 214] width 263 height 229
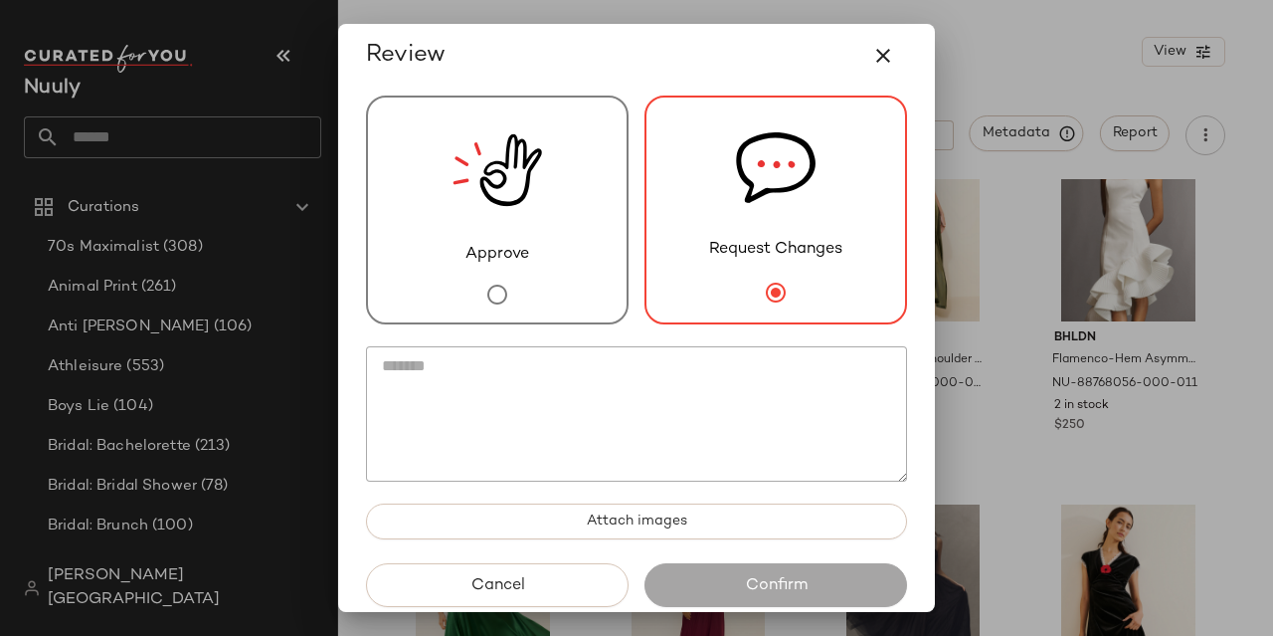
click at [606, 275] on div "Approve" at bounding box center [497, 209] width 263 height 229
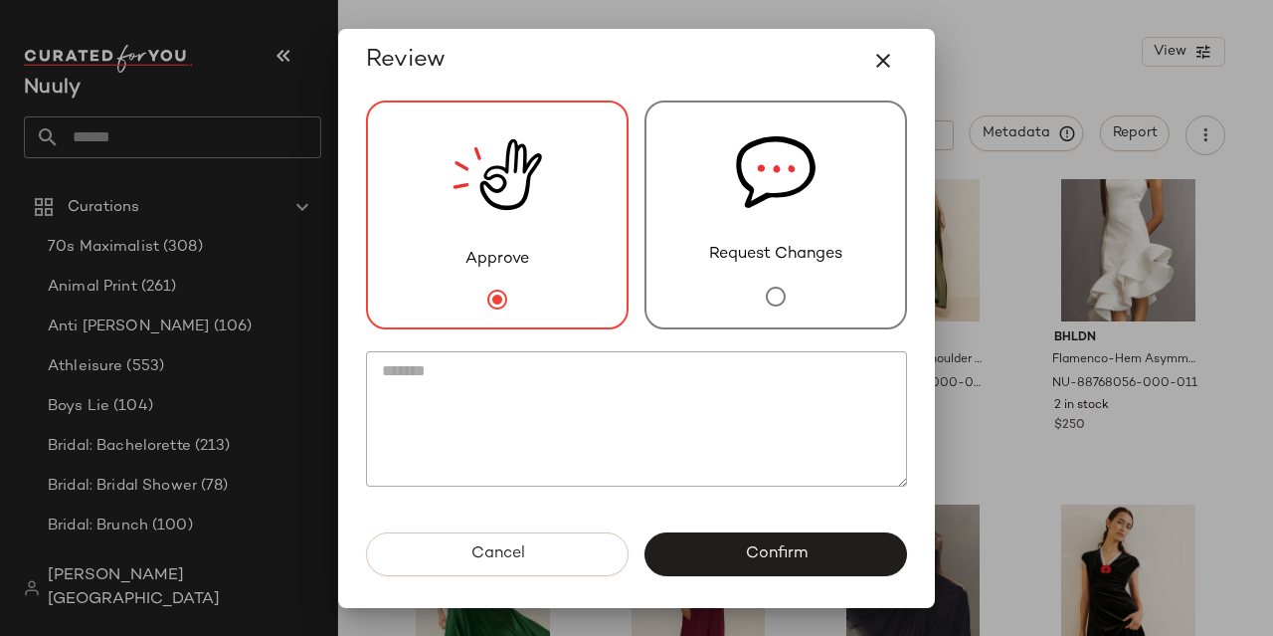
click at [778, 559] on span "Confirm" at bounding box center [775, 553] width 63 height 19
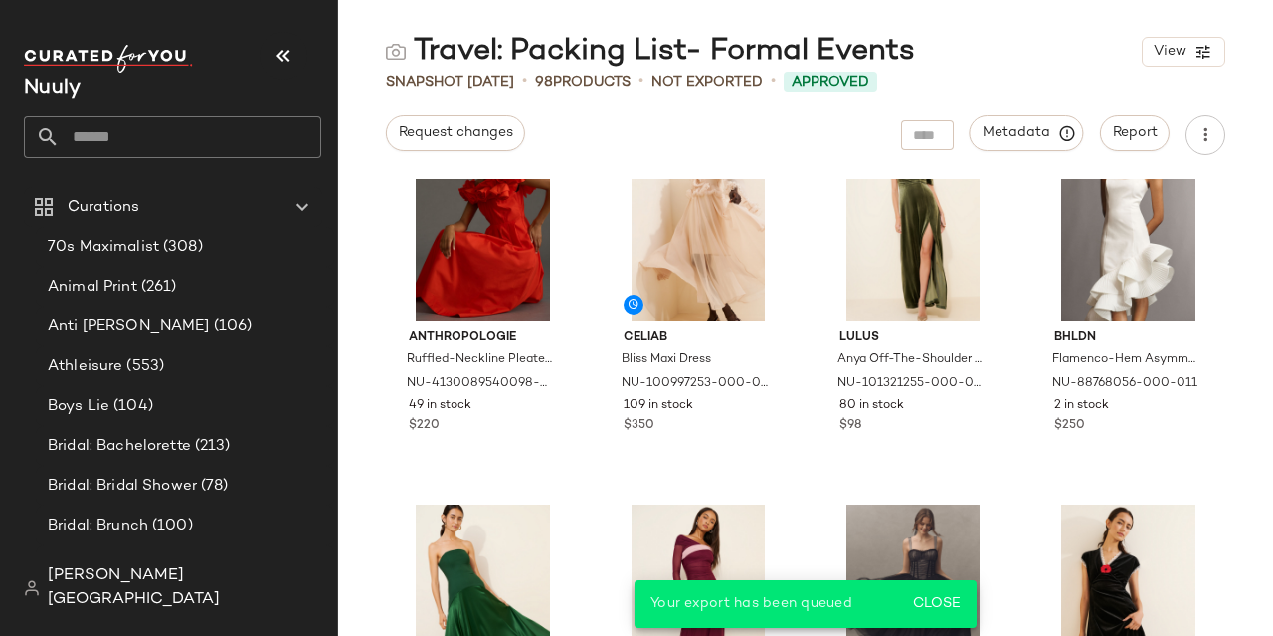
click at [213, 137] on input "text" at bounding box center [191, 137] width 262 height 42
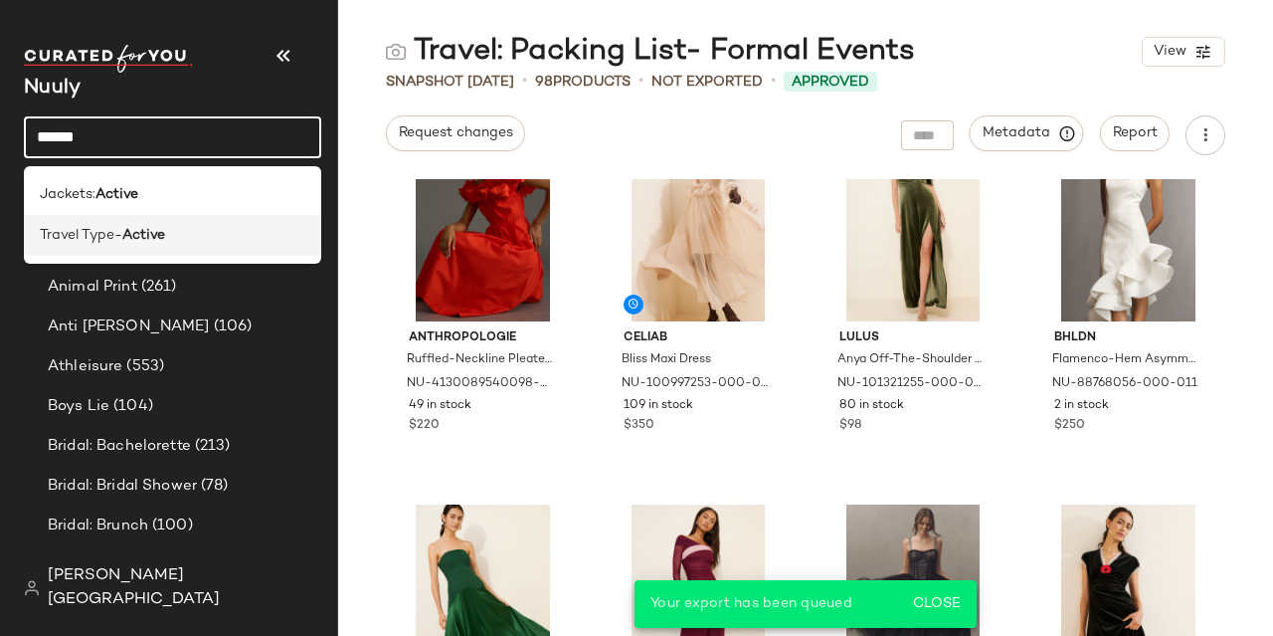
type input "******"
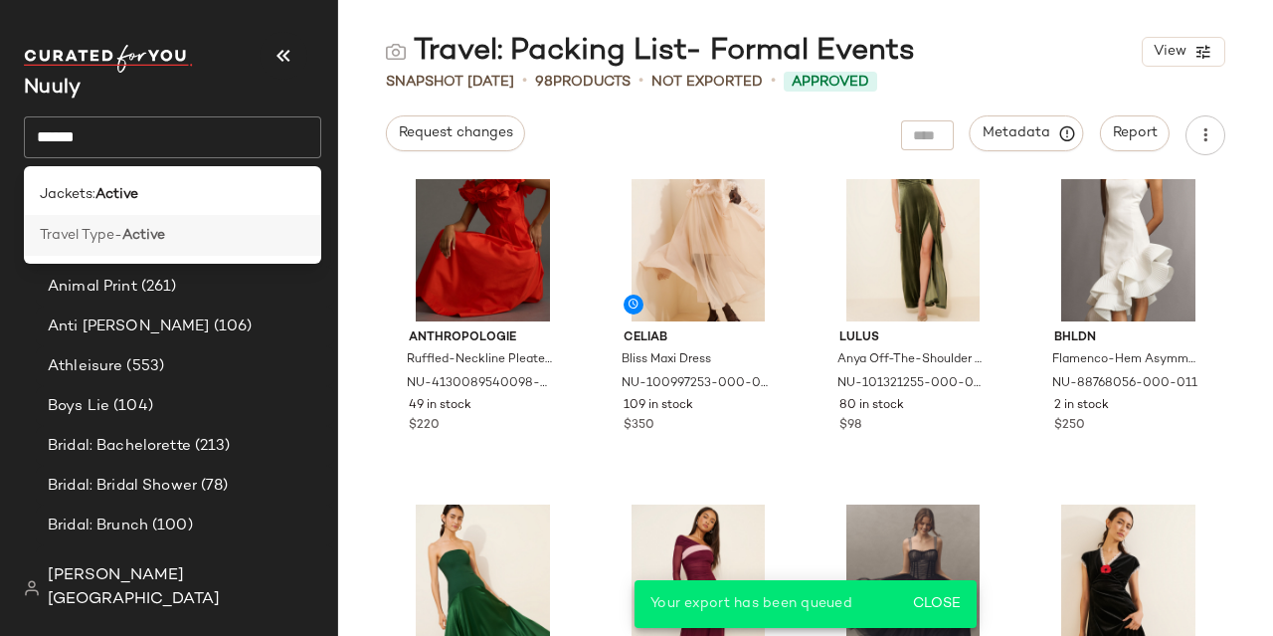
click at [208, 226] on div "Travel Type- Active" at bounding box center [173, 235] width 266 height 21
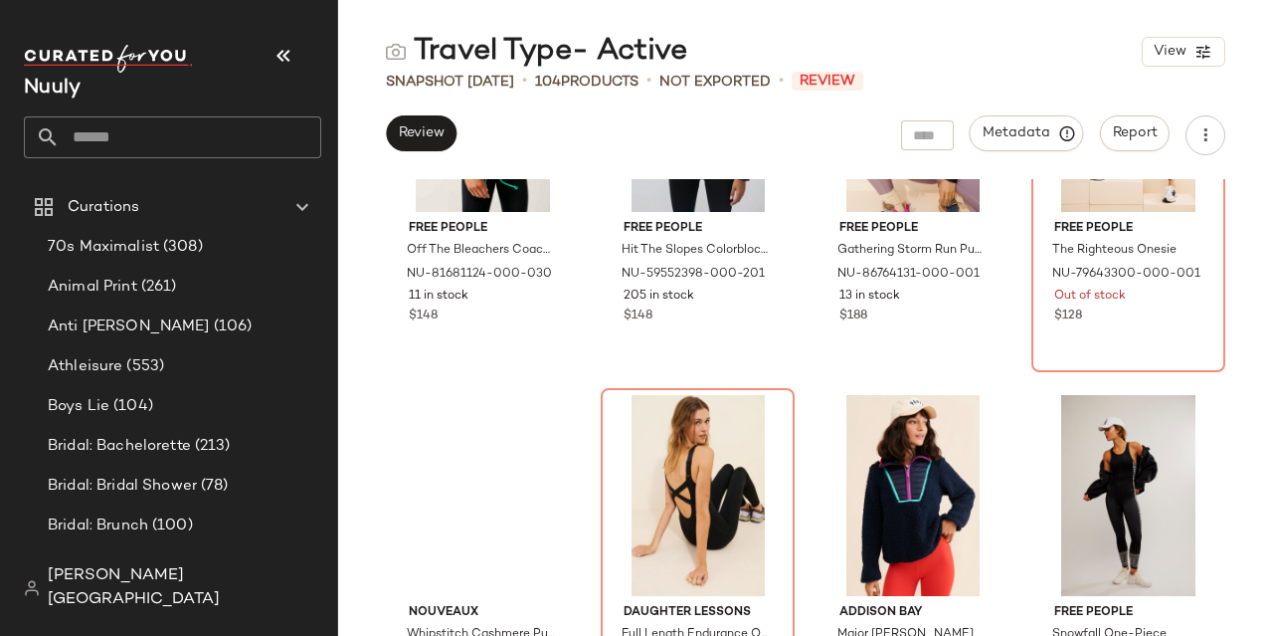
scroll to position [655, 0]
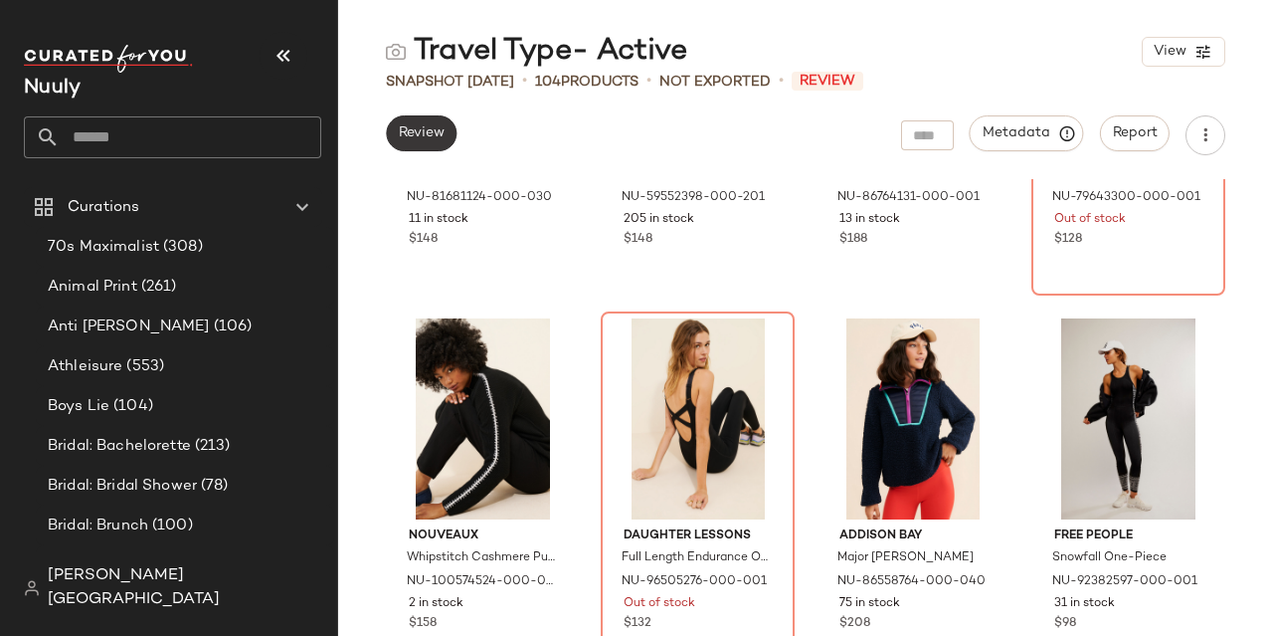
click at [423, 139] on span "Review" at bounding box center [421, 133] width 47 height 16
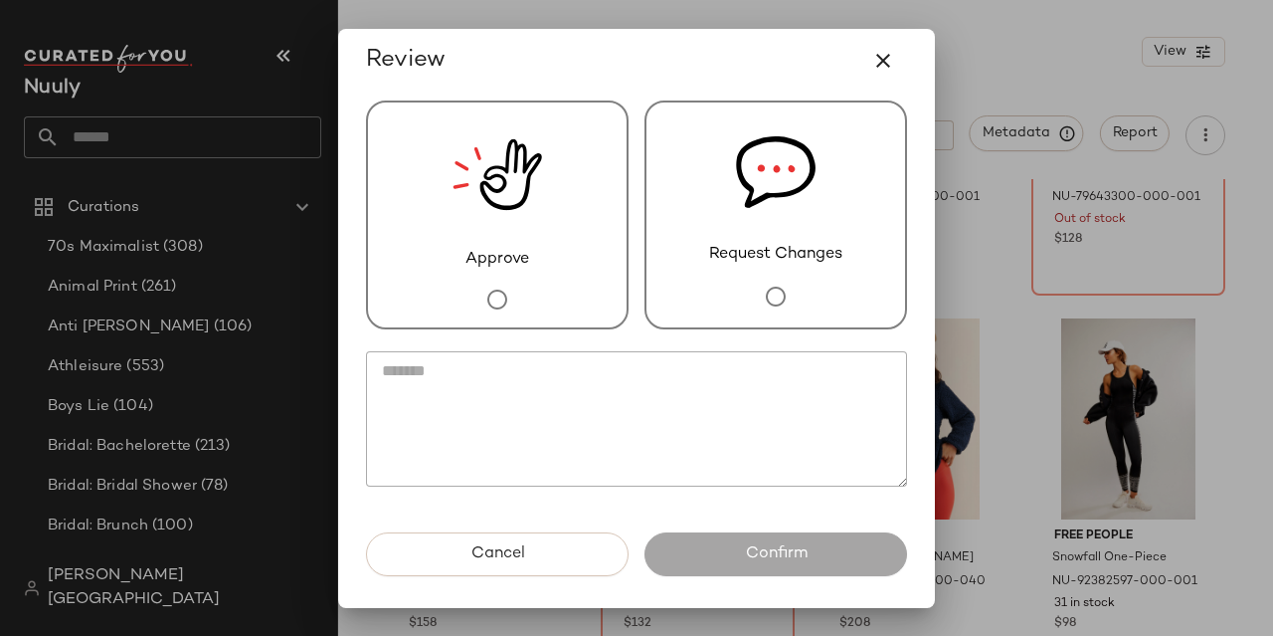
click at [457, 232] on img at bounding box center [498, 174] width 90 height 145
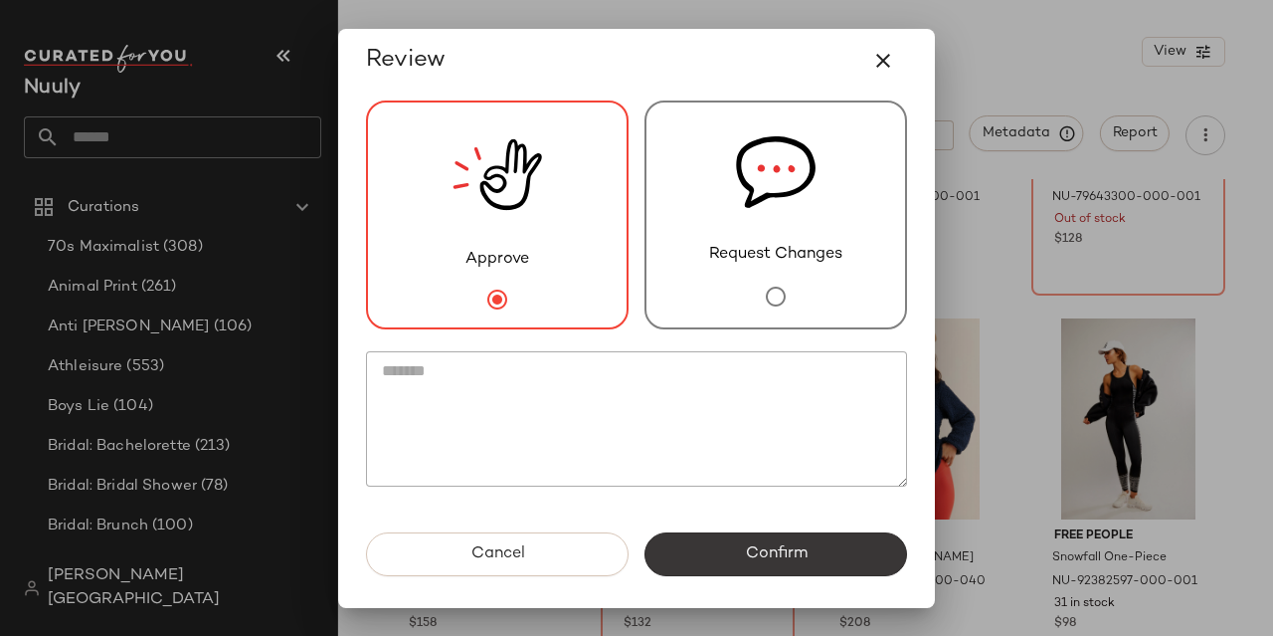
click at [741, 562] on button "Confirm" at bounding box center [775, 554] width 263 height 44
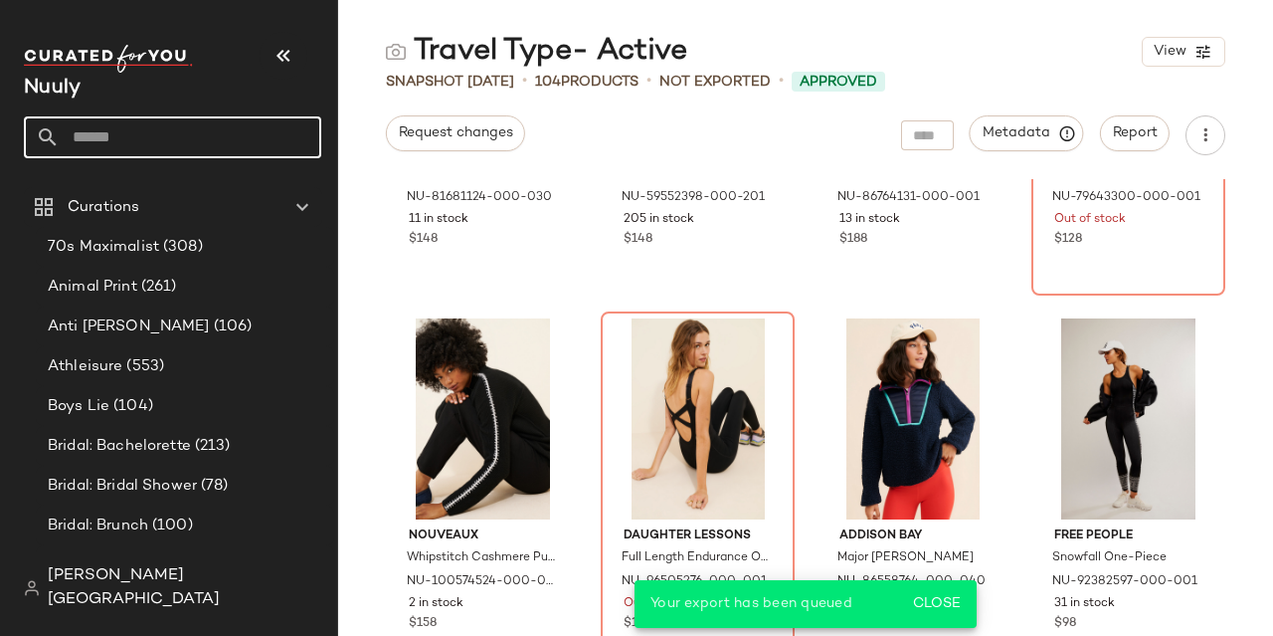
click at [109, 140] on input "text" at bounding box center [191, 137] width 262 height 42
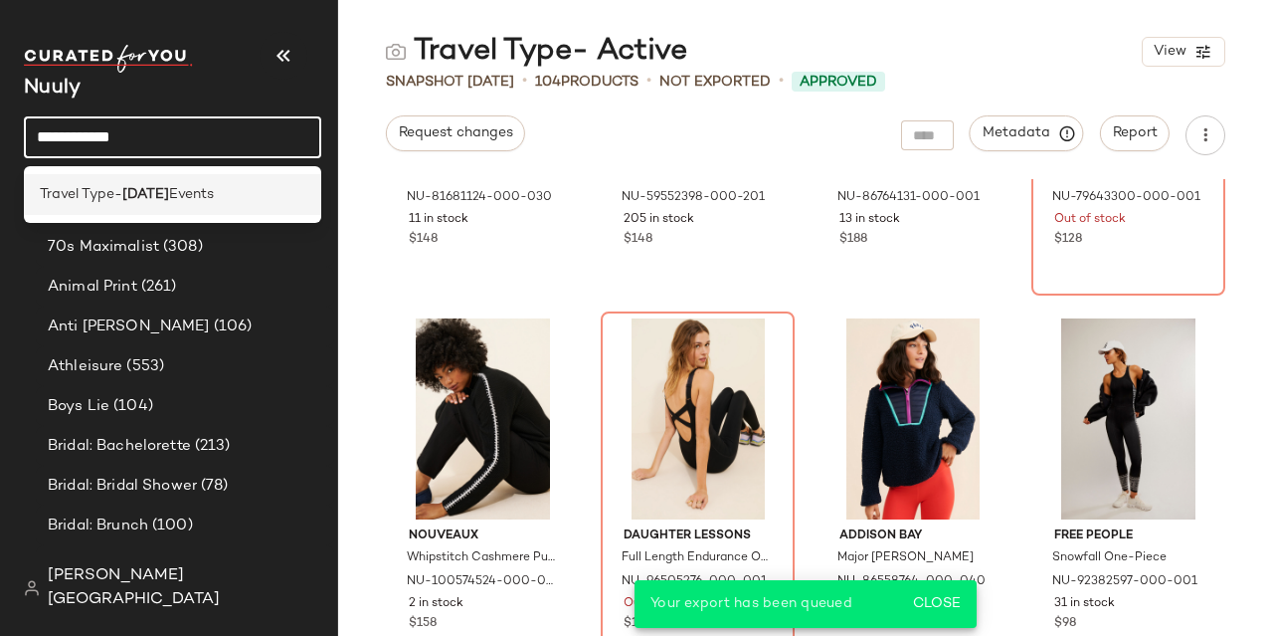
type input "**********"
click at [136, 185] on b "[DATE]" at bounding box center [145, 194] width 47 height 21
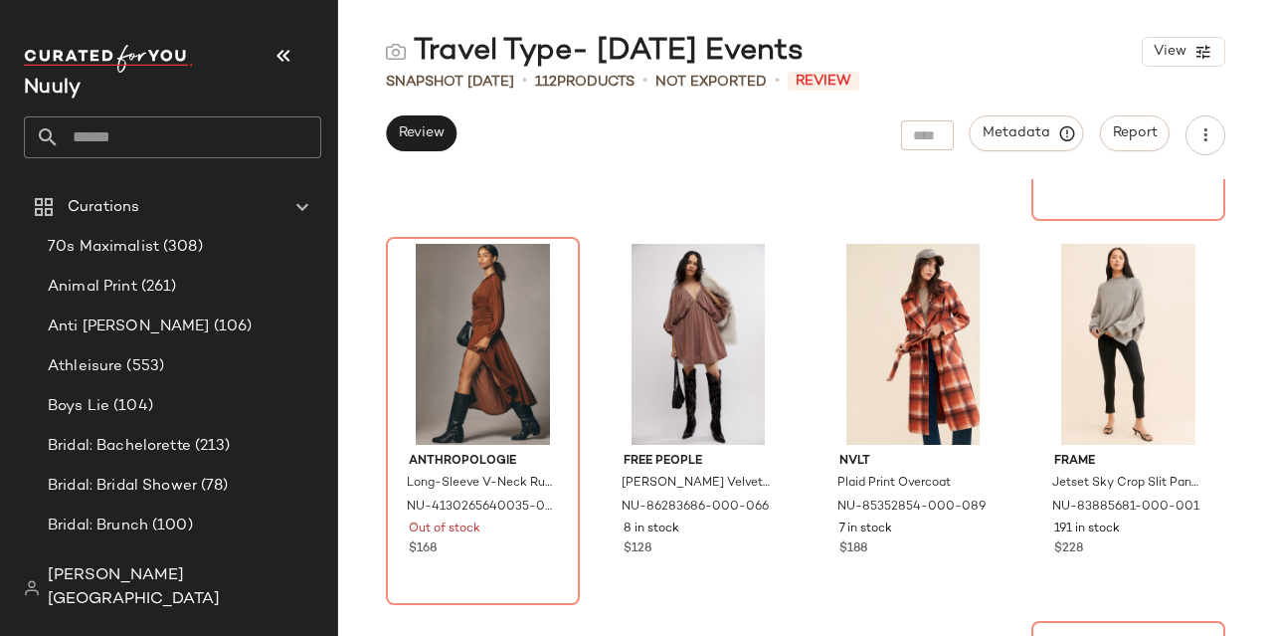
scroll to position [1535, 0]
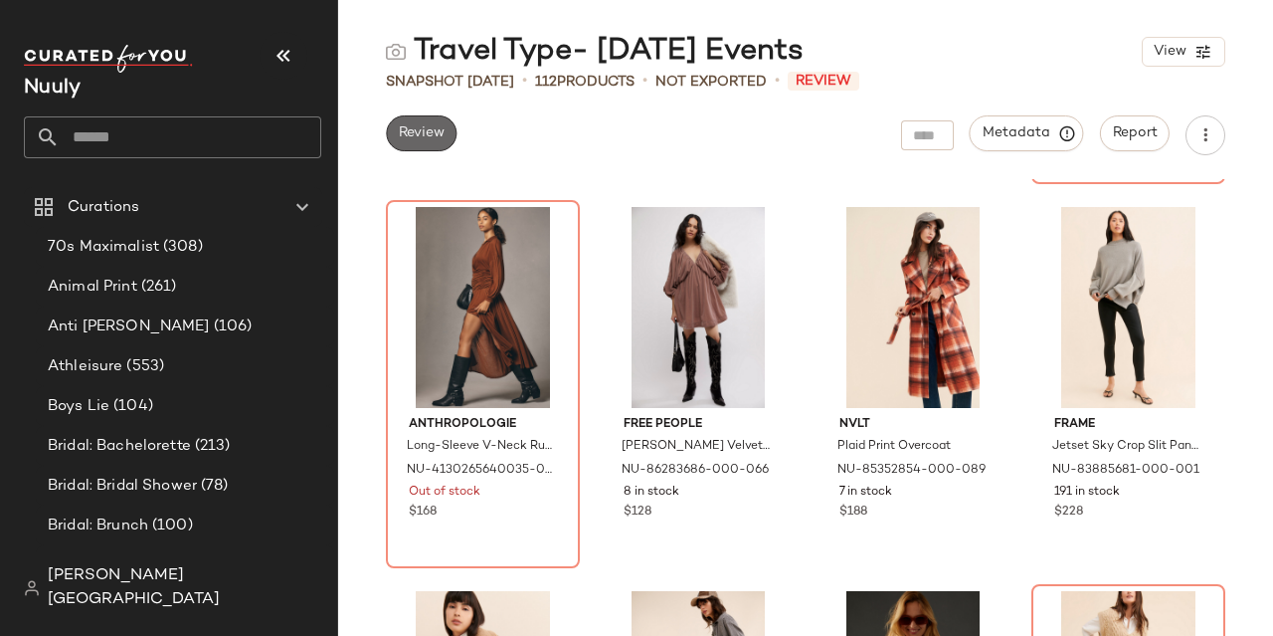
click at [422, 133] on span "Review" at bounding box center [421, 133] width 47 height 16
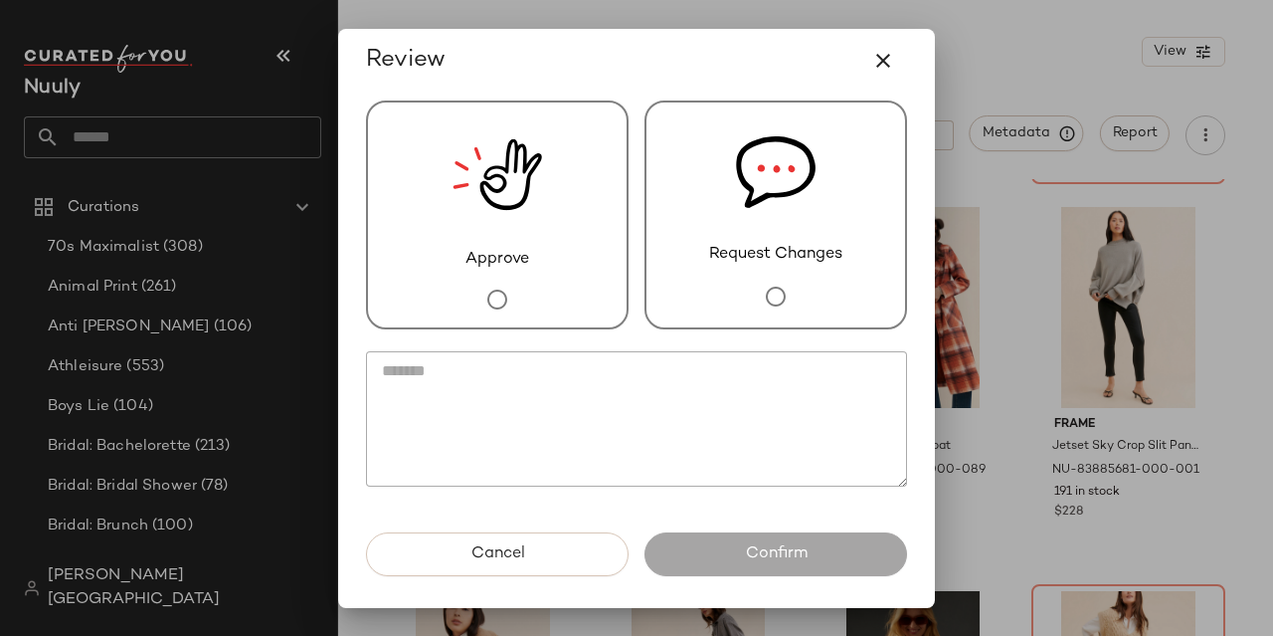
click at [510, 244] on img at bounding box center [498, 174] width 90 height 145
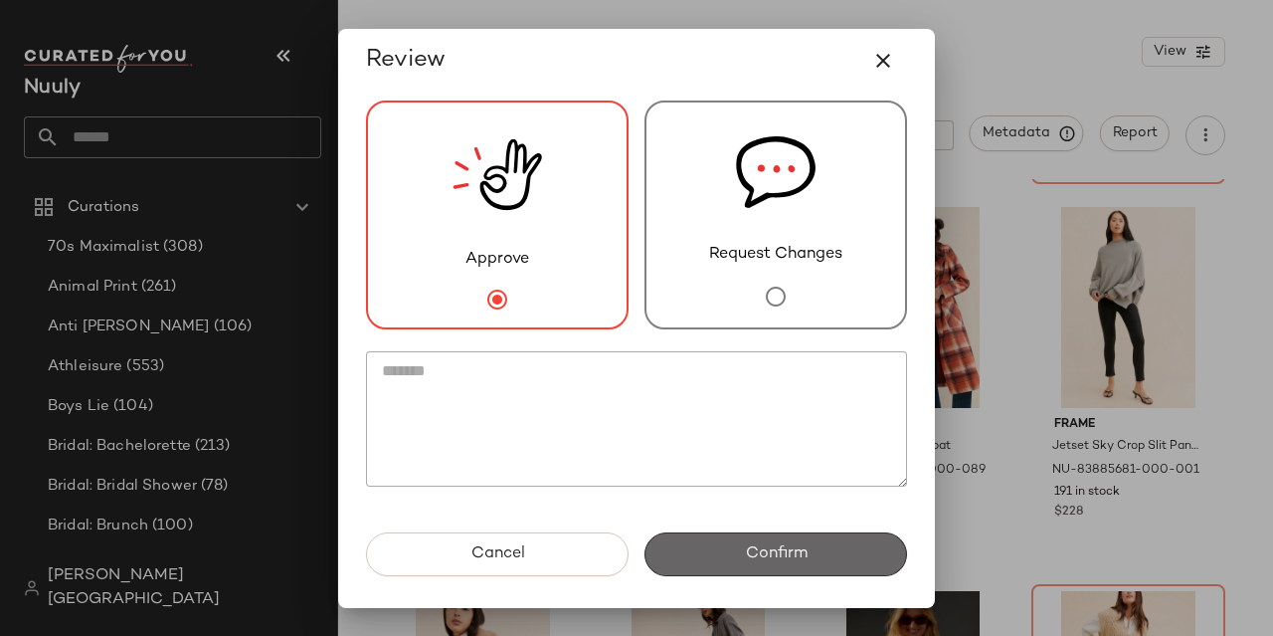
click at [745, 553] on span "Confirm" at bounding box center [775, 553] width 63 height 19
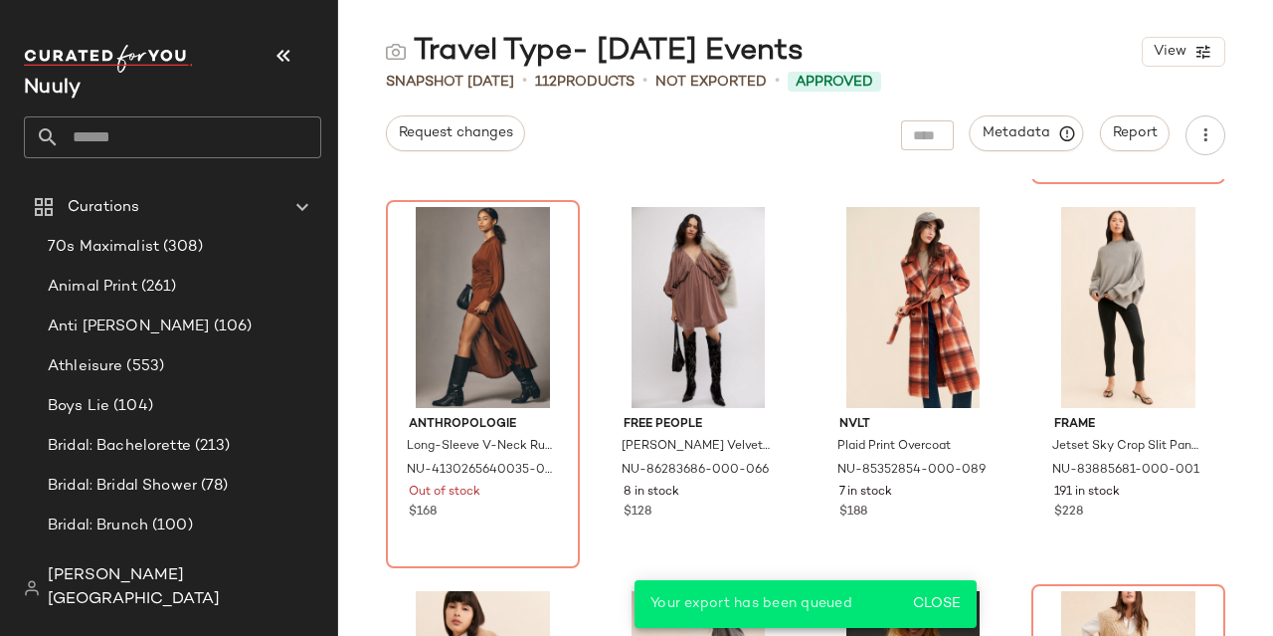
click at [248, 143] on input "text" at bounding box center [191, 137] width 262 height 42
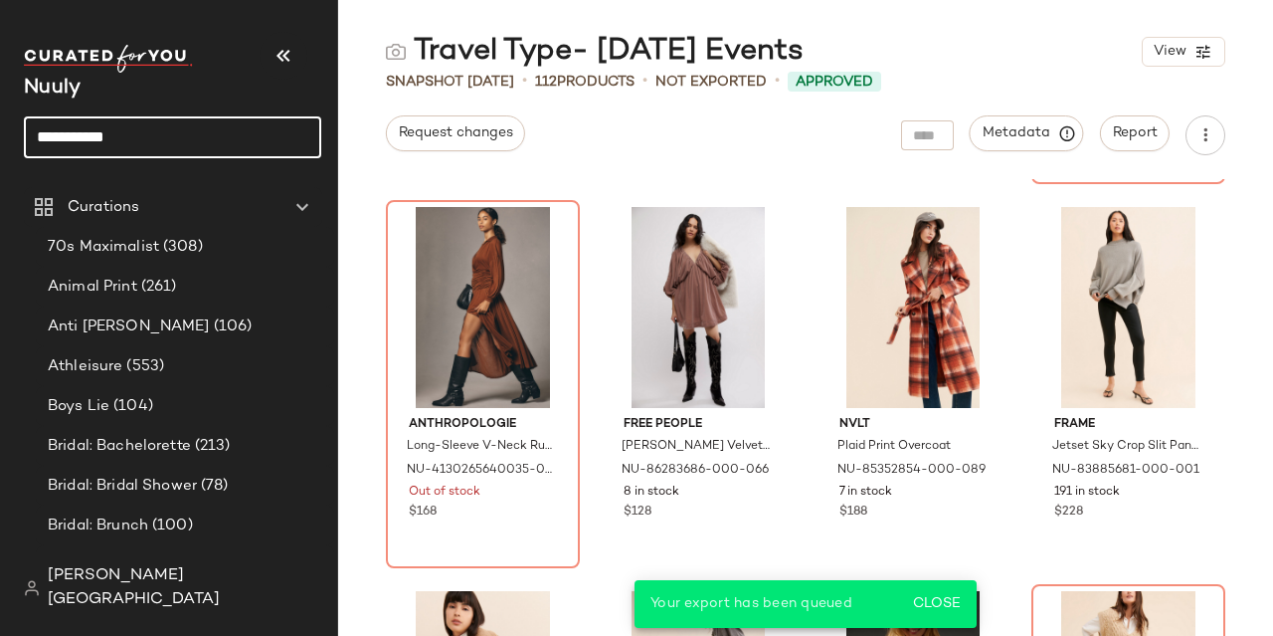
type input "**********"
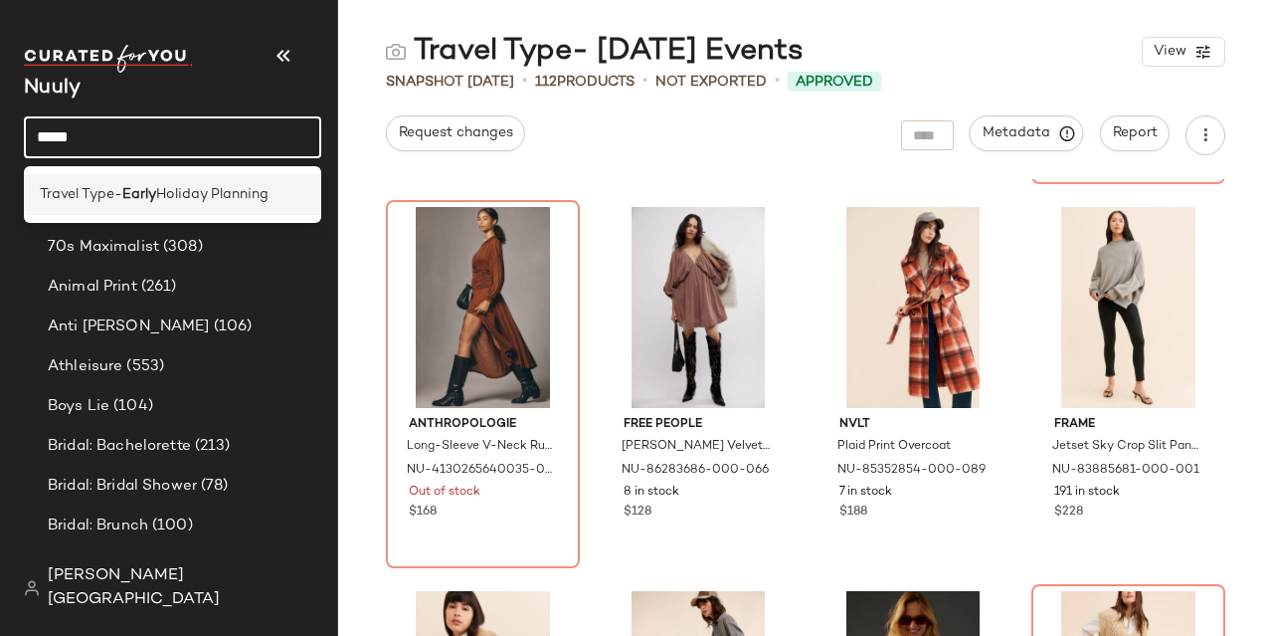
type input "*****"
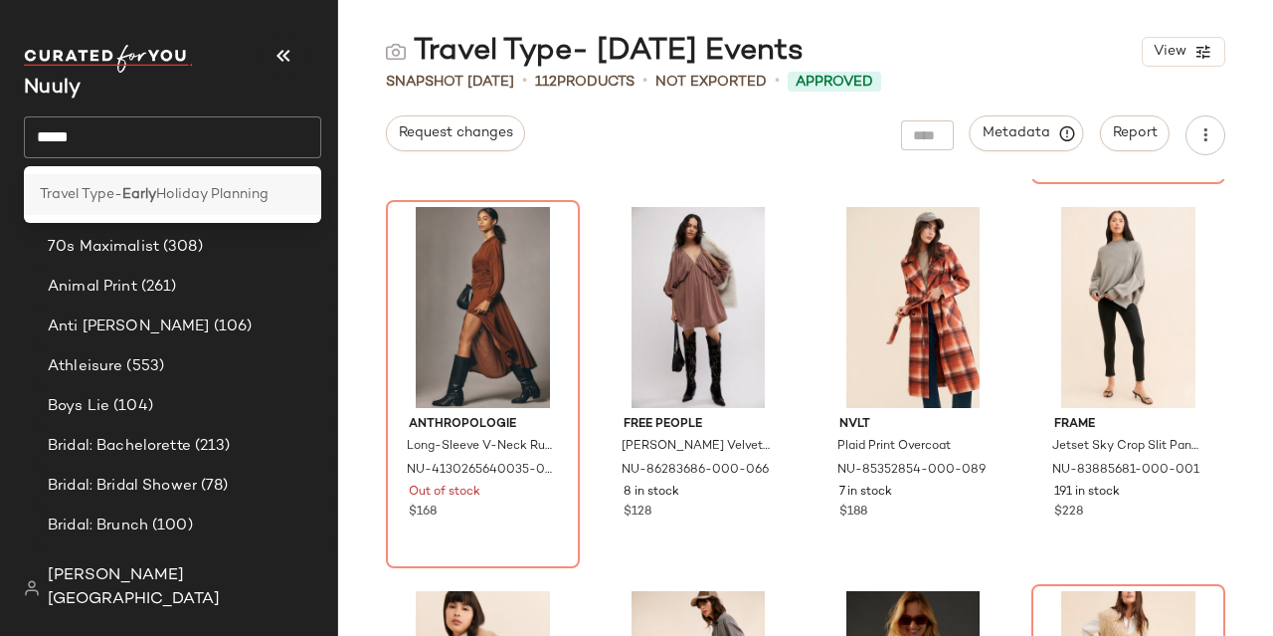
click at [244, 206] on div "Travel Type- Early Holiday Planning" at bounding box center [172, 194] width 297 height 41
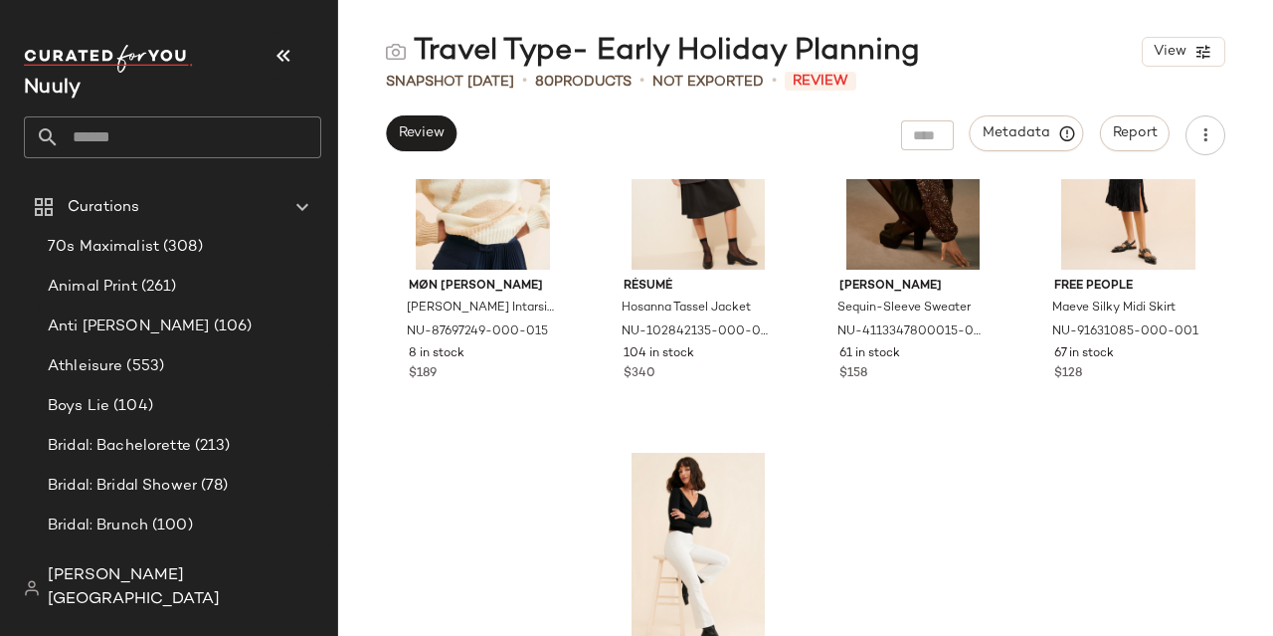
scroll to position [1790, 0]
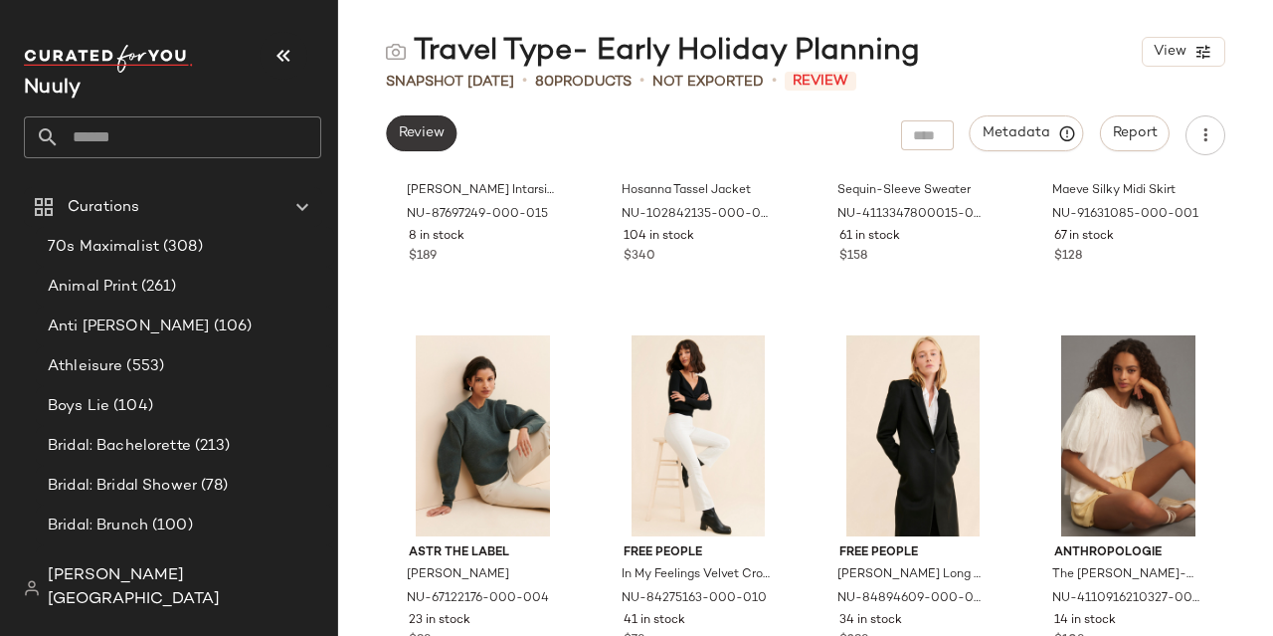
click at [410, 128] on span "Review" at bounding box center [421, 133] width 47 height 16
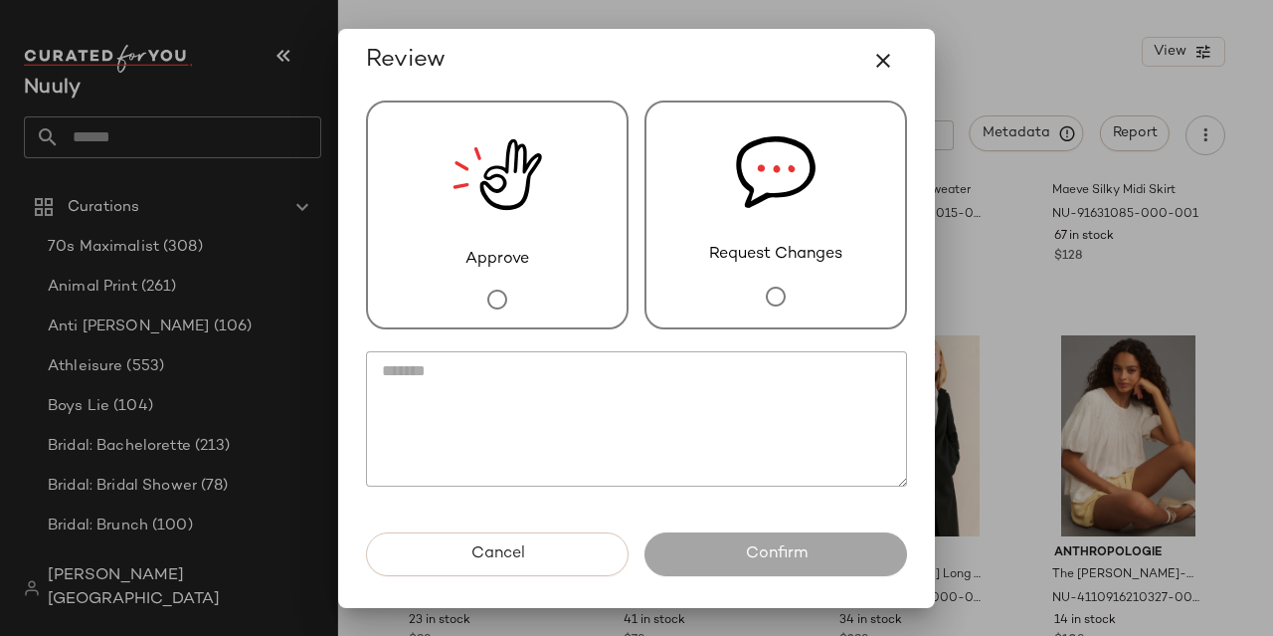
click at [473, 203] on img at bounding box center [498, 174] width 90 height 145
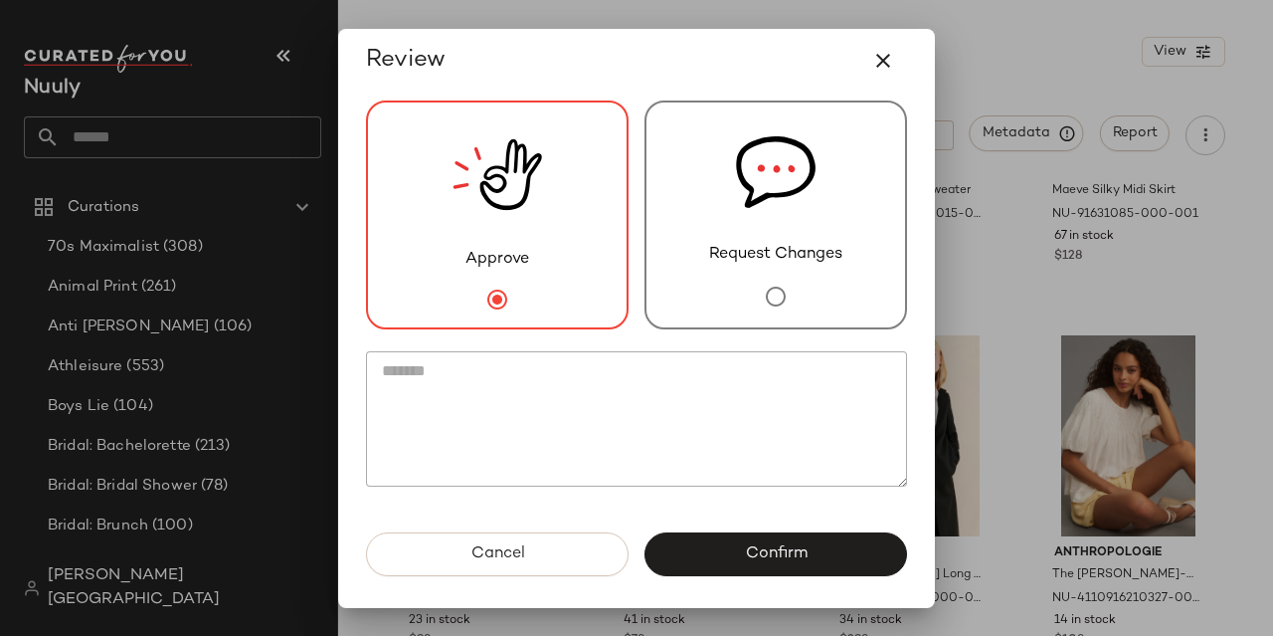
click at [747, 585] on div "Cancel Confirm" at bounding box center [636, 570] width 573 height 76
click at [703, 576] on div "Cancel Confirm" at bounding box center [636, 570] width 573 height 76
click at [777, 530] on div "Approve Request Changes" at bounding box center [636, 312] width 573 height 440
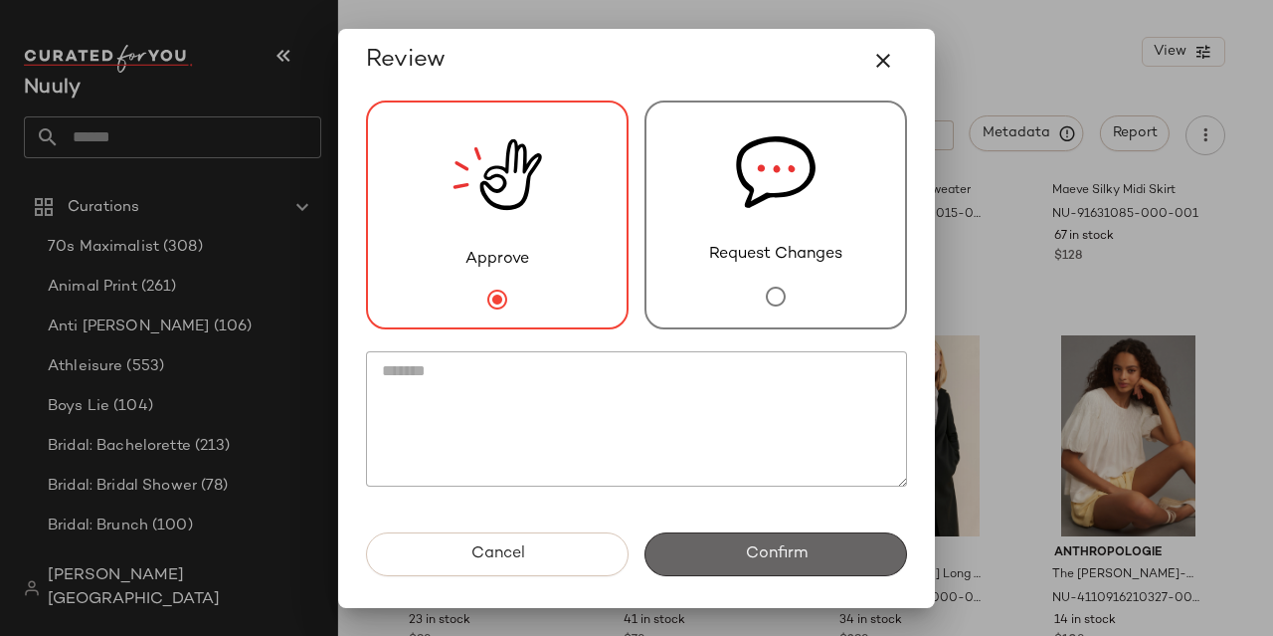
drag, startPoint x: 782, startPoint y: 553, endPoint x: 714, endPoint y: 544, distance: 68.2
click at [782, 554] on span "Confirm" at bounding box center [775, 553] width 63 height 19
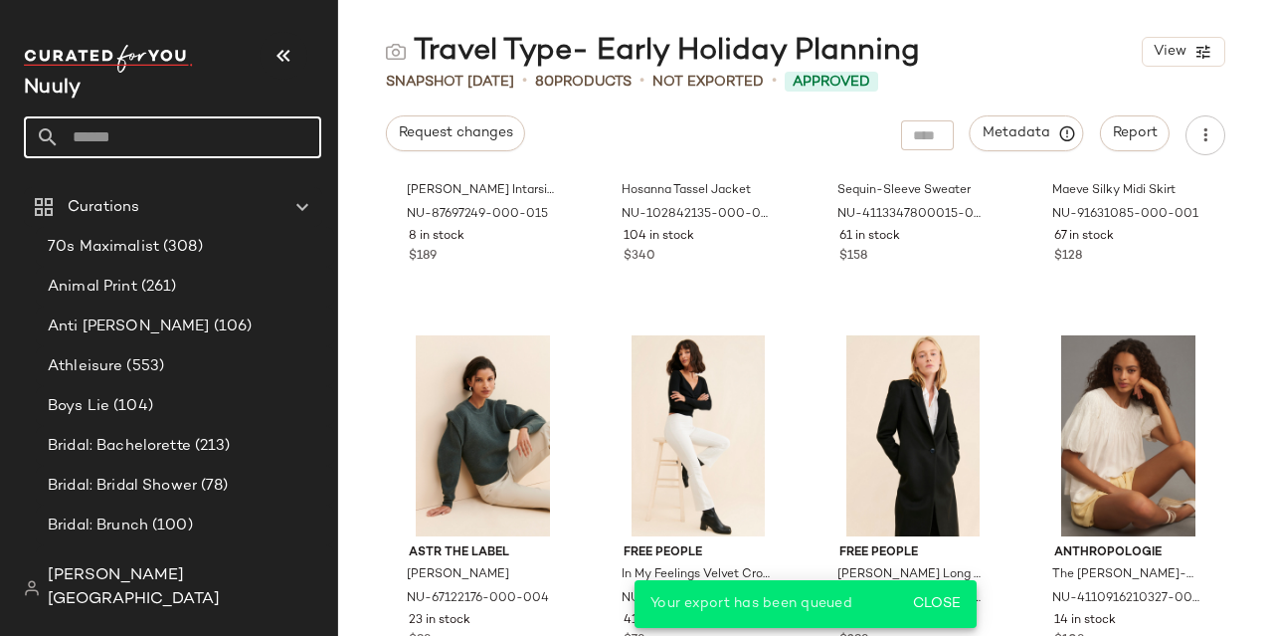
click at [196, 126] on input "text" at bounding box center [191, 137] width 262 height 42
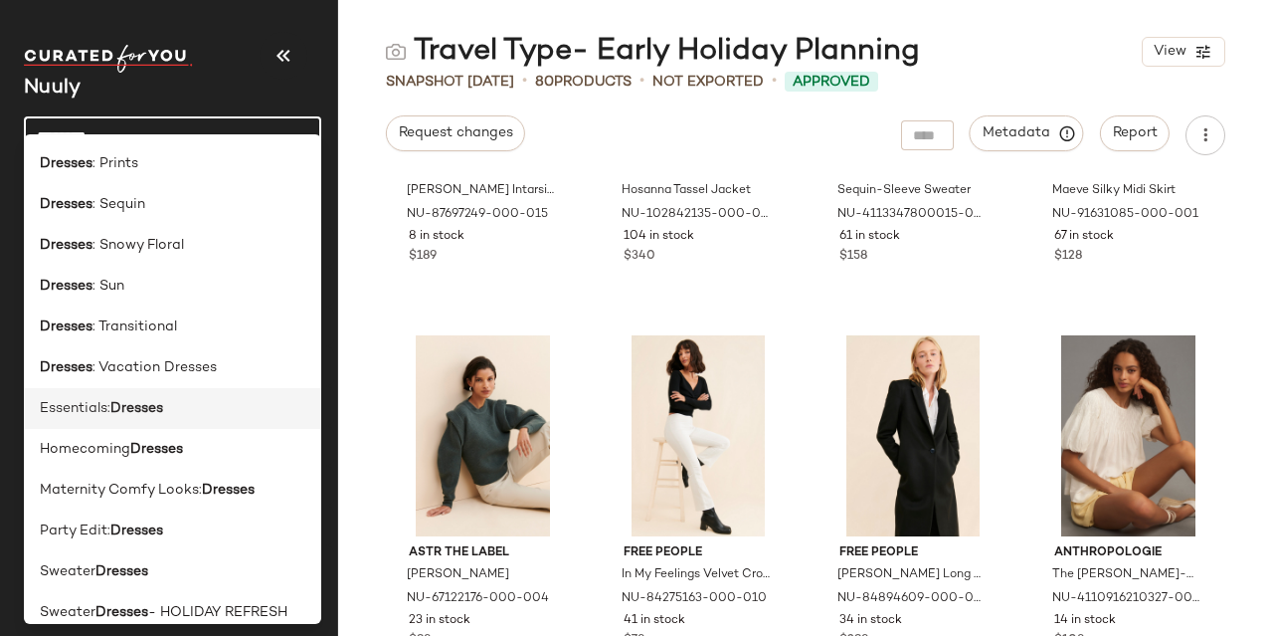
scroll to position [220, 0]
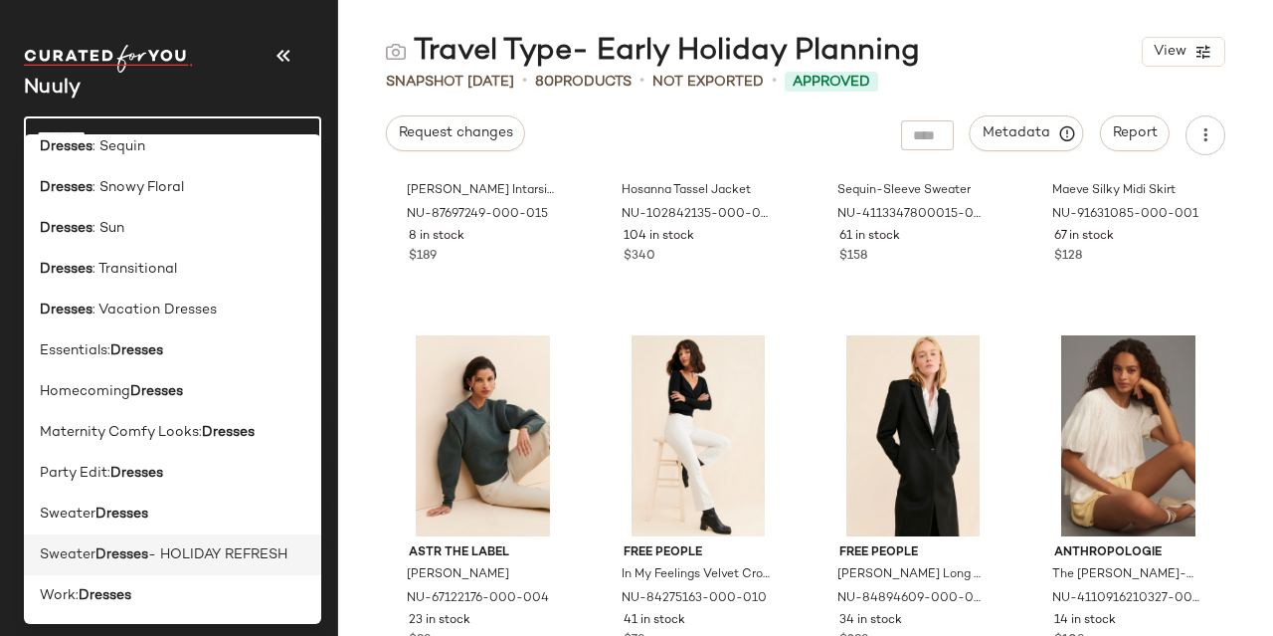
type input "*******"
click at [223, 551] on span "- HOLIDAY REFRESH" at bounding box center [217, 554] width 139 height 21
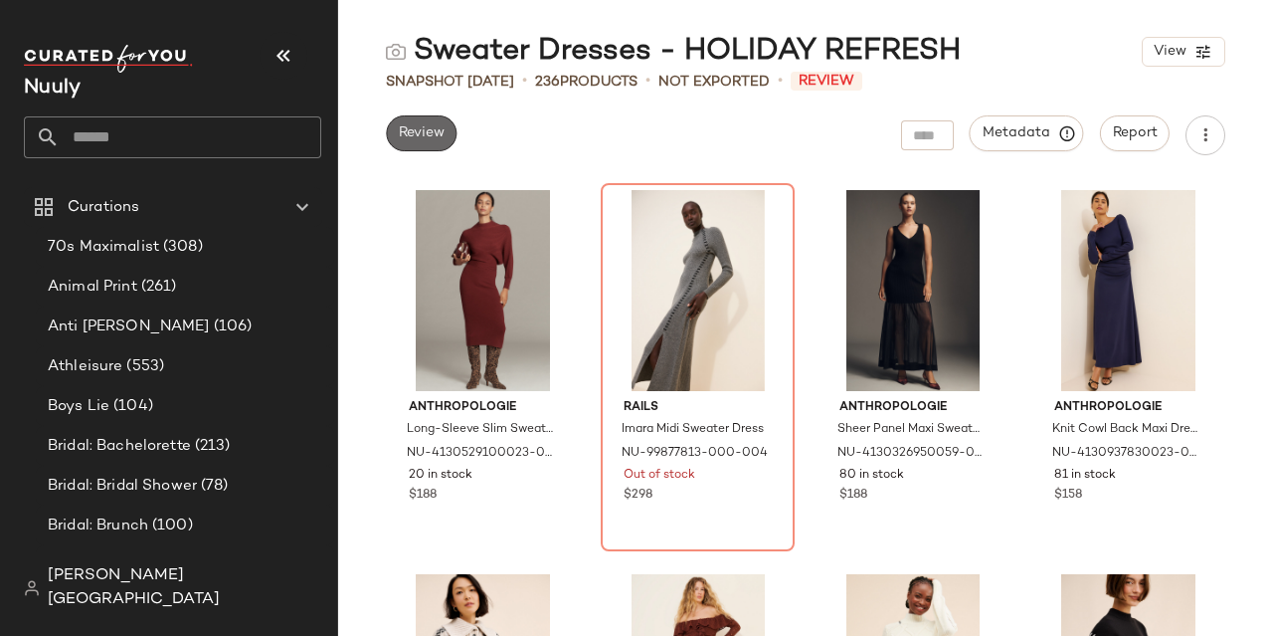
click at [401, 125] on span "Review" at bounding box center [421, 133] width 47 height 16
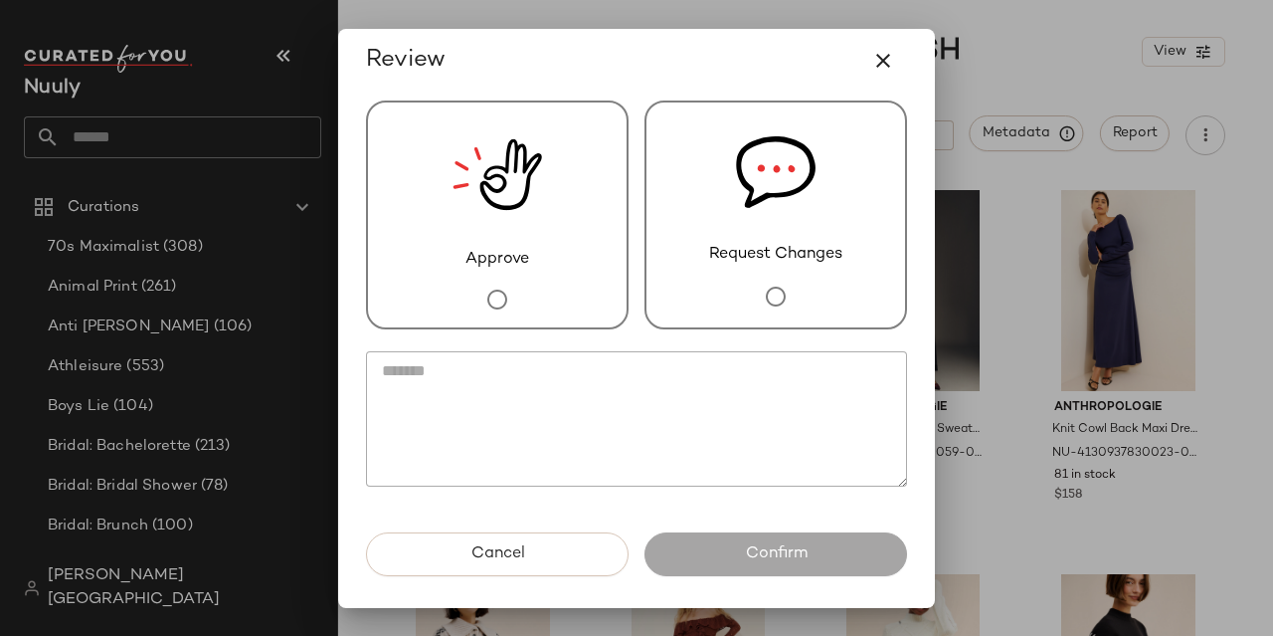
click at [455, 205] on img at bounding box center [498, 174] width 90 height 145
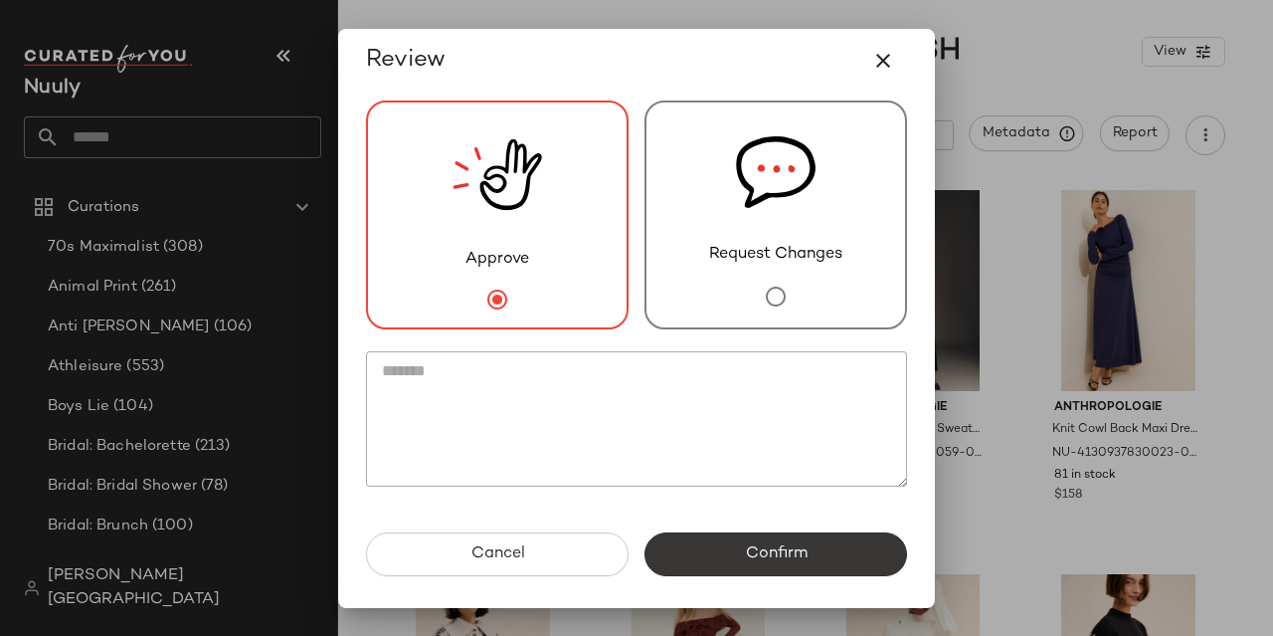
click at [826, 538] on button "Confirm" at bounding box center [775, 554] width 263 height 44
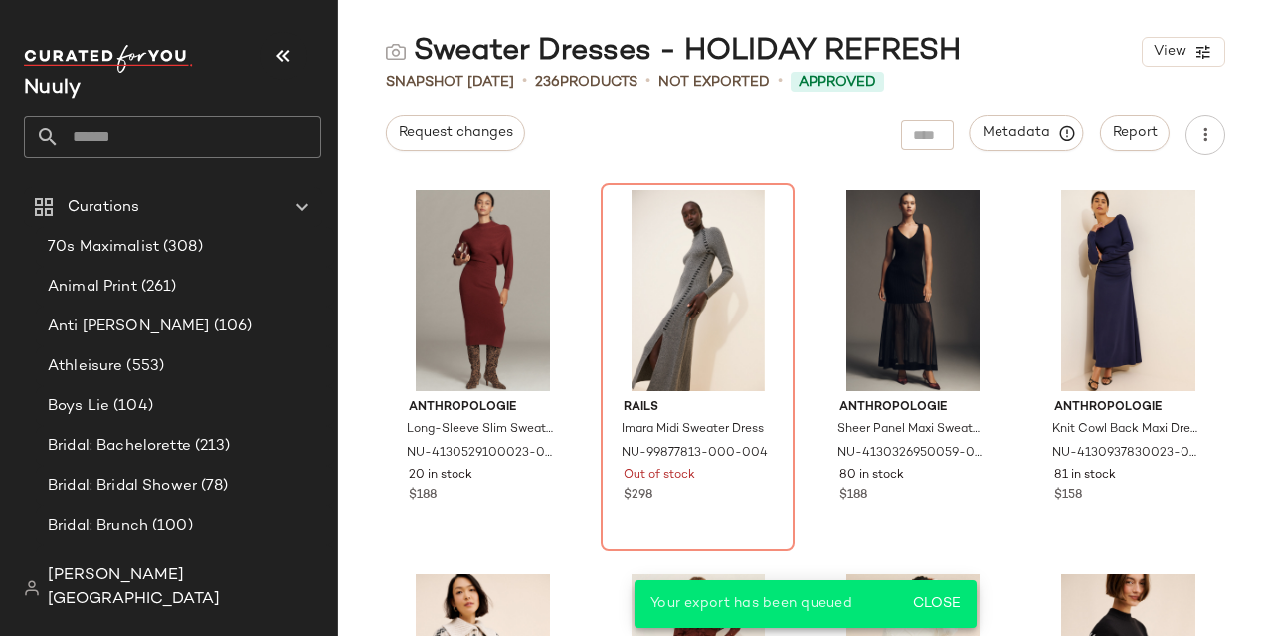
click at [193, 139] on input "text" at bounding box center [191, 137] width 262 height 42
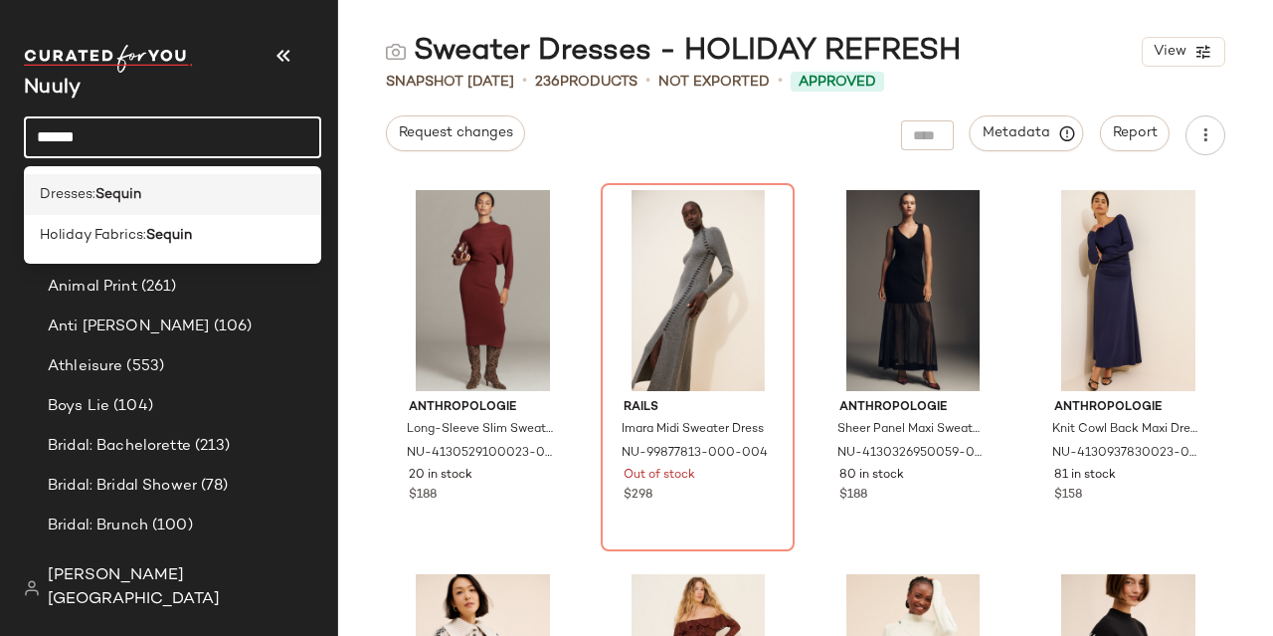
type input "******"
click at [181, 184] on div "Dresses: Sequin" at bounding box center [173, 194] width 266 height 21
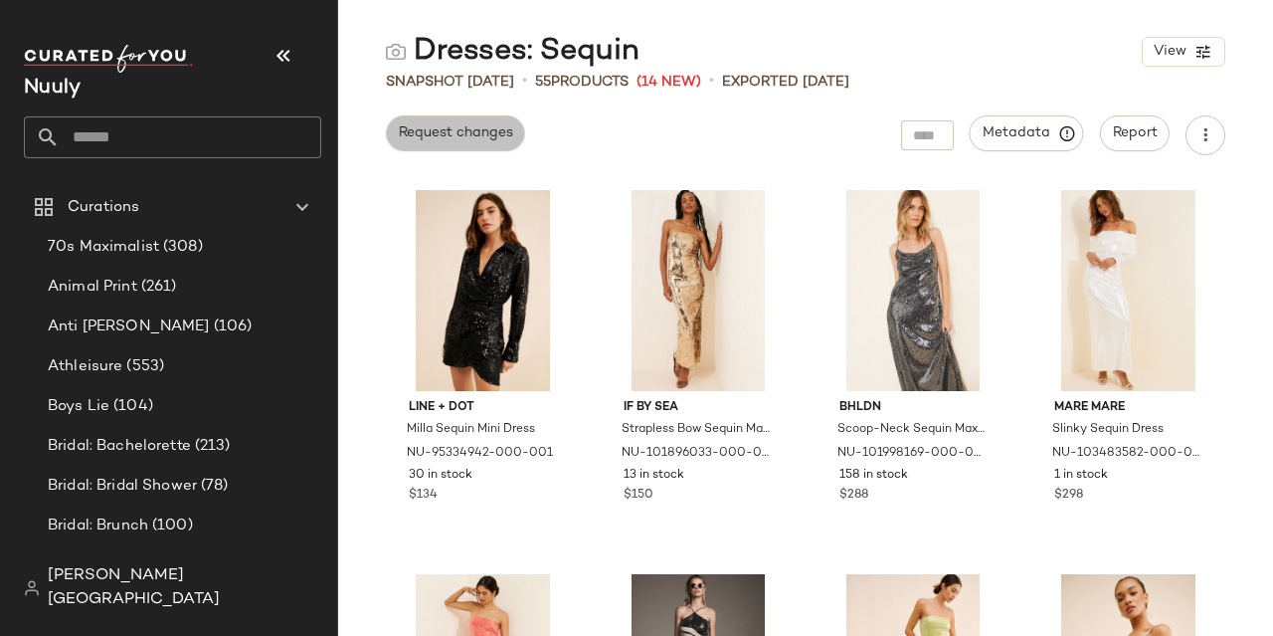
click at [476, 130] on span "Request changes" at bounding box center [455, 133] width 115 height 16
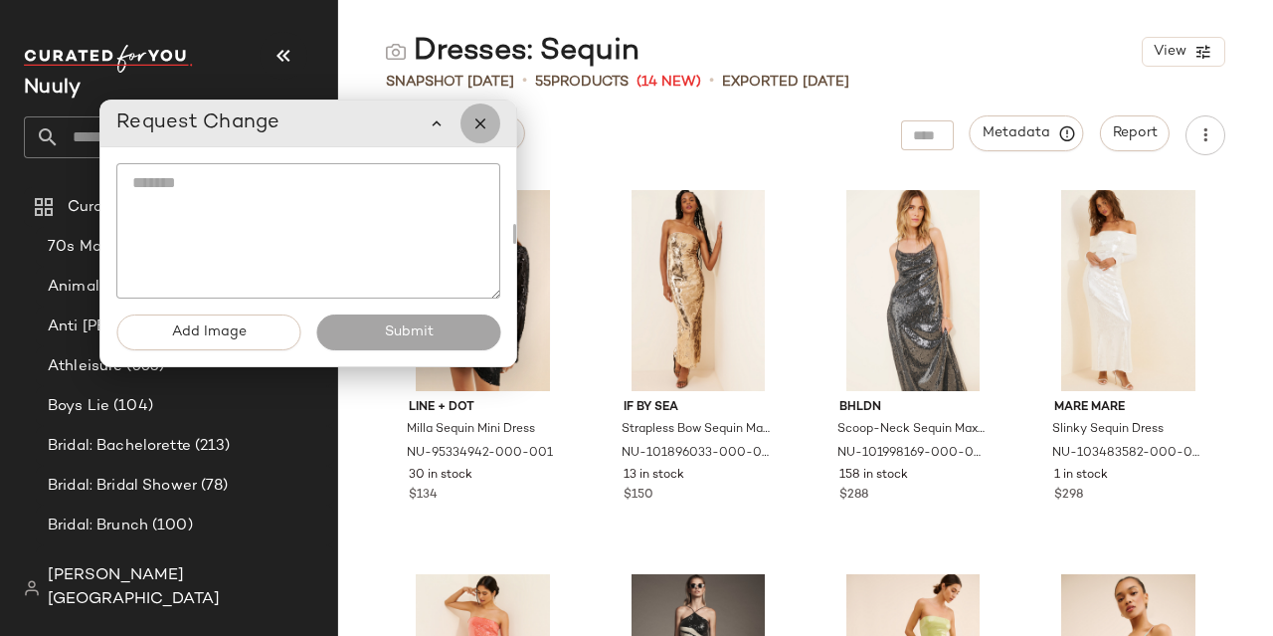
click at [476, 127] on icon "button" at bounding box center [480, 123] width 18 height 18
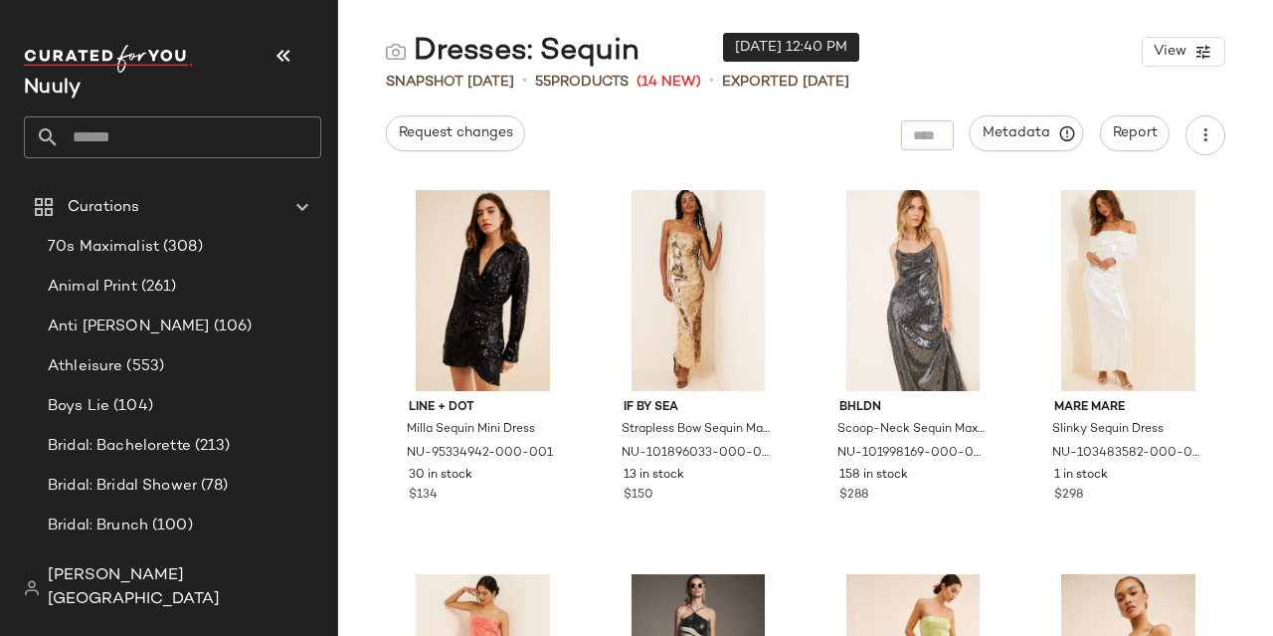
click at [808, 77] on p "Exported [DATE]" at bounding box center [785, 82] width 127 height 21
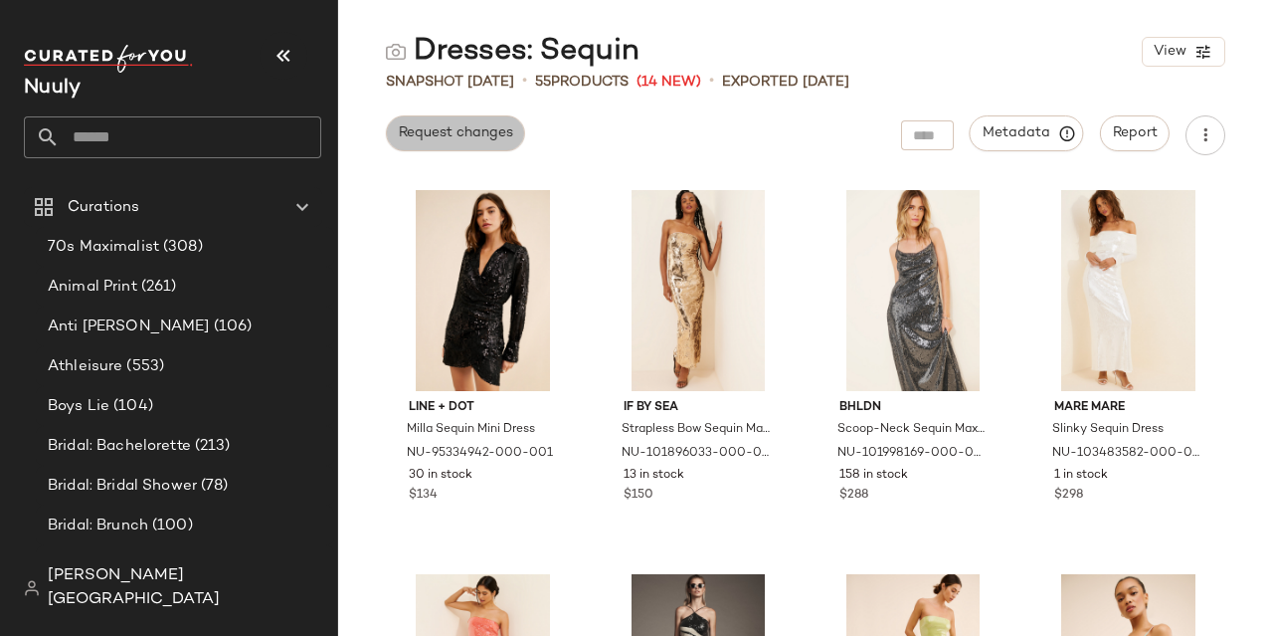
click at [461, 119] on button "Request changes" at bounding box center [455, 133] width 139 height 36
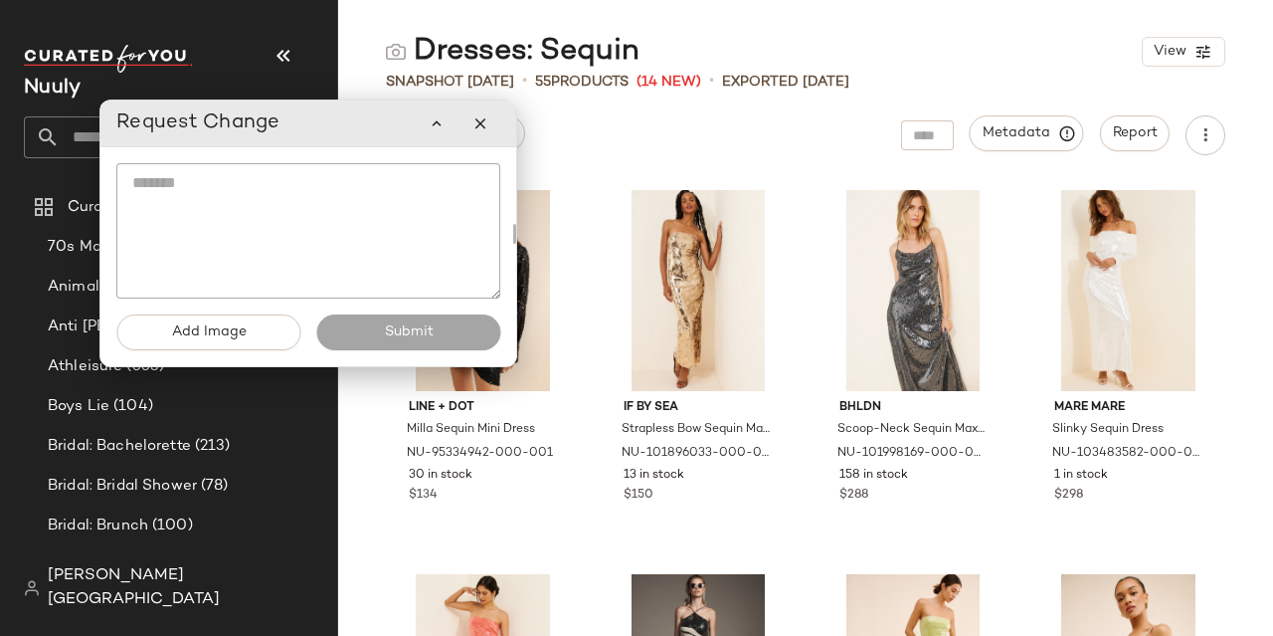
click at [263, 224] on textarea at bounding box center [308, 230] width 384 height 135
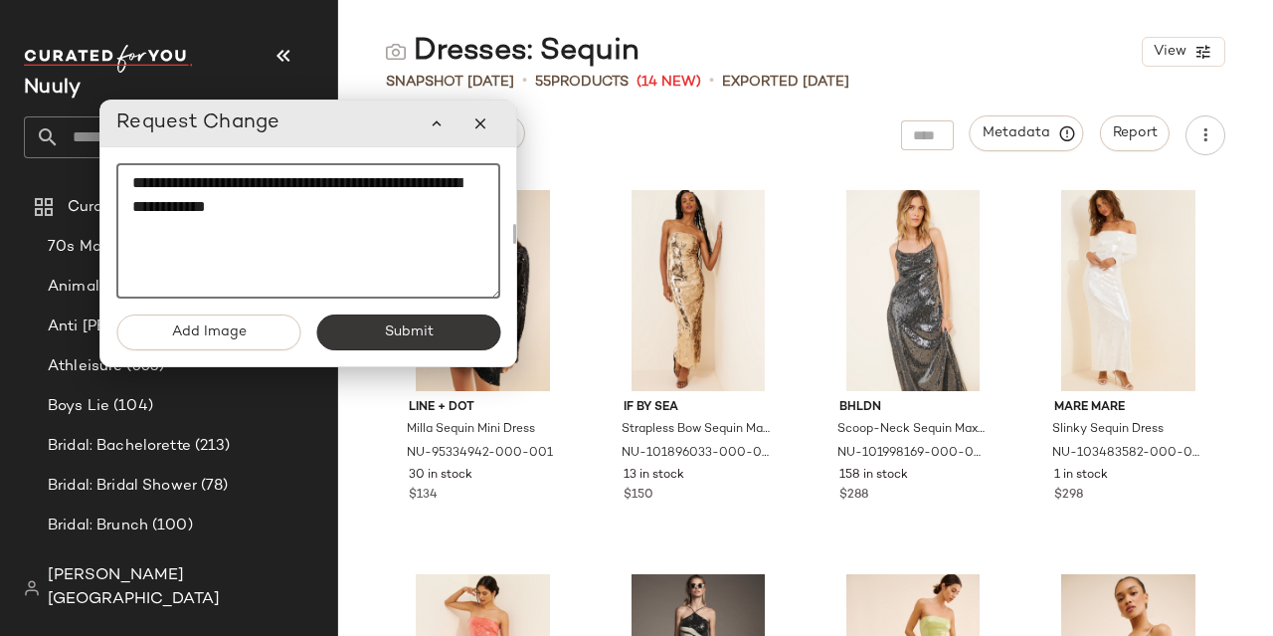
type textarea "**********"
click at [405, 326] on span "Submit" at bounding box center [408, 332] width 50 height 16
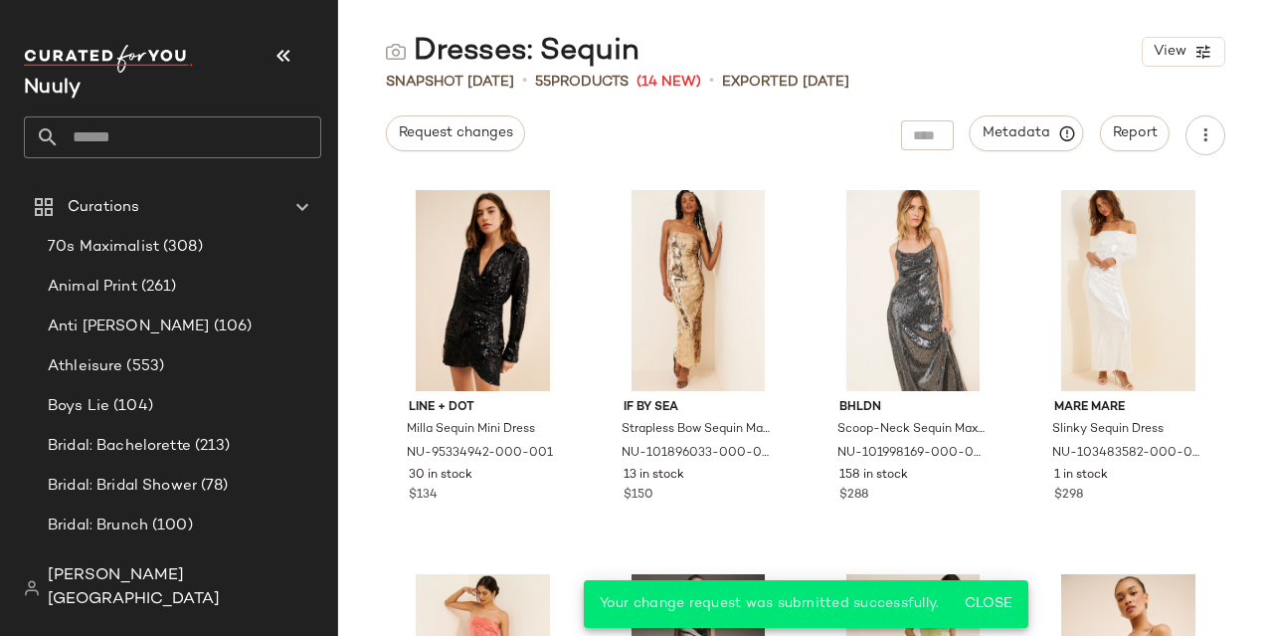
click at [140, 142] on input "text" at bounding box center [191, 137] width 262 height 42
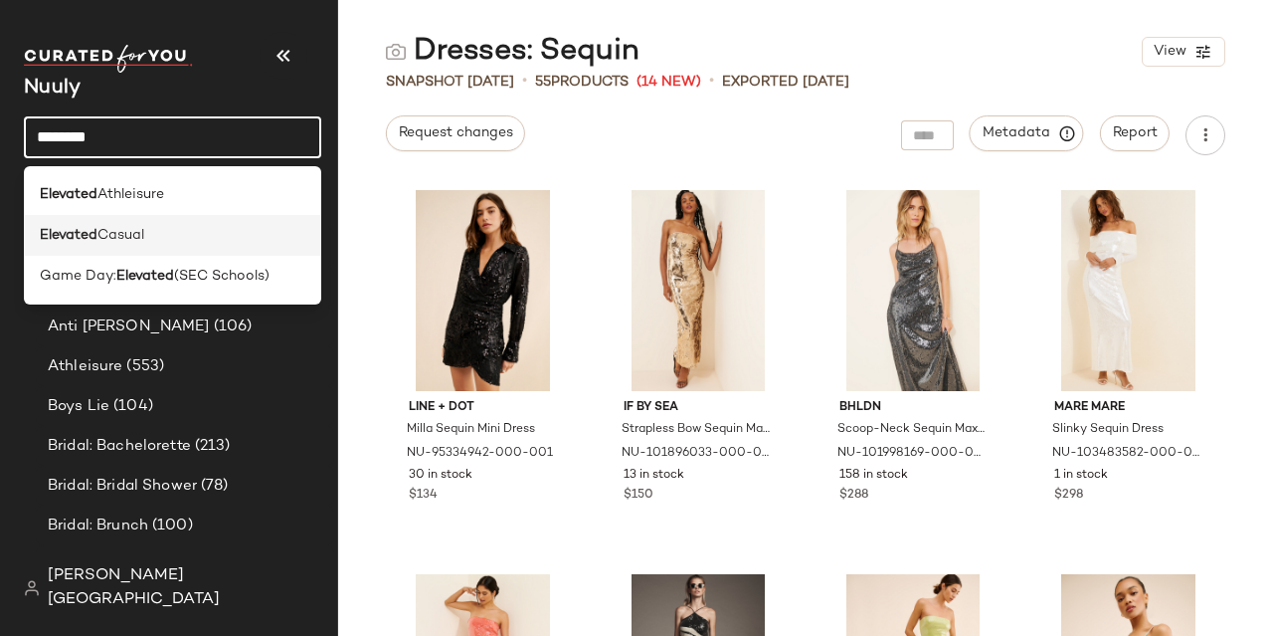
type input "********"
click at [193, 227] on div "Elevated Casual" at bounding box center [173, 235] width 266 height 21
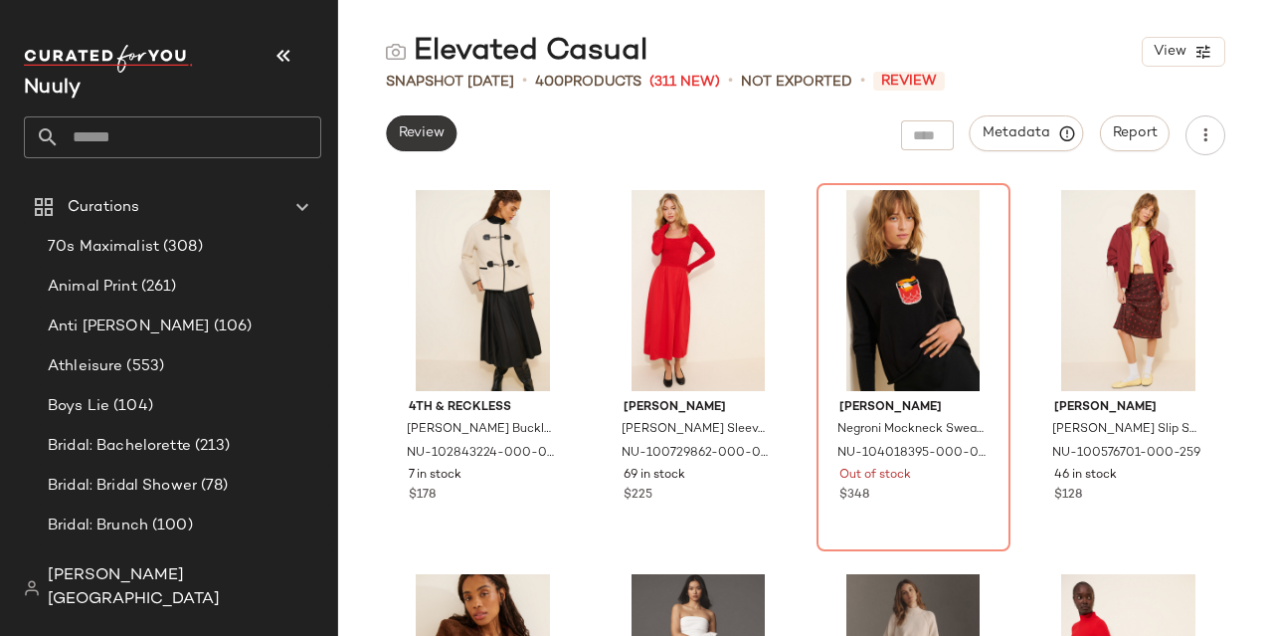
click at [440, 138] on span "Review" at bounding box center [421, 133] width 47 height 16
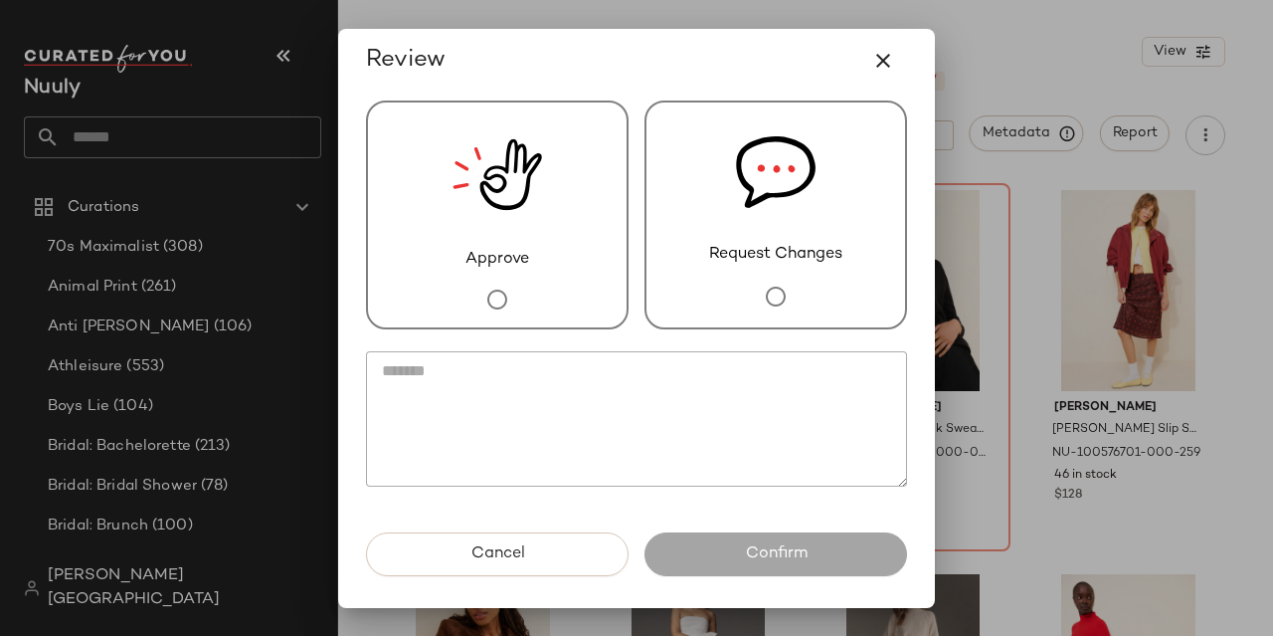
click at [468, 175] on img at bounding box center [498, 174] width 90 height 145
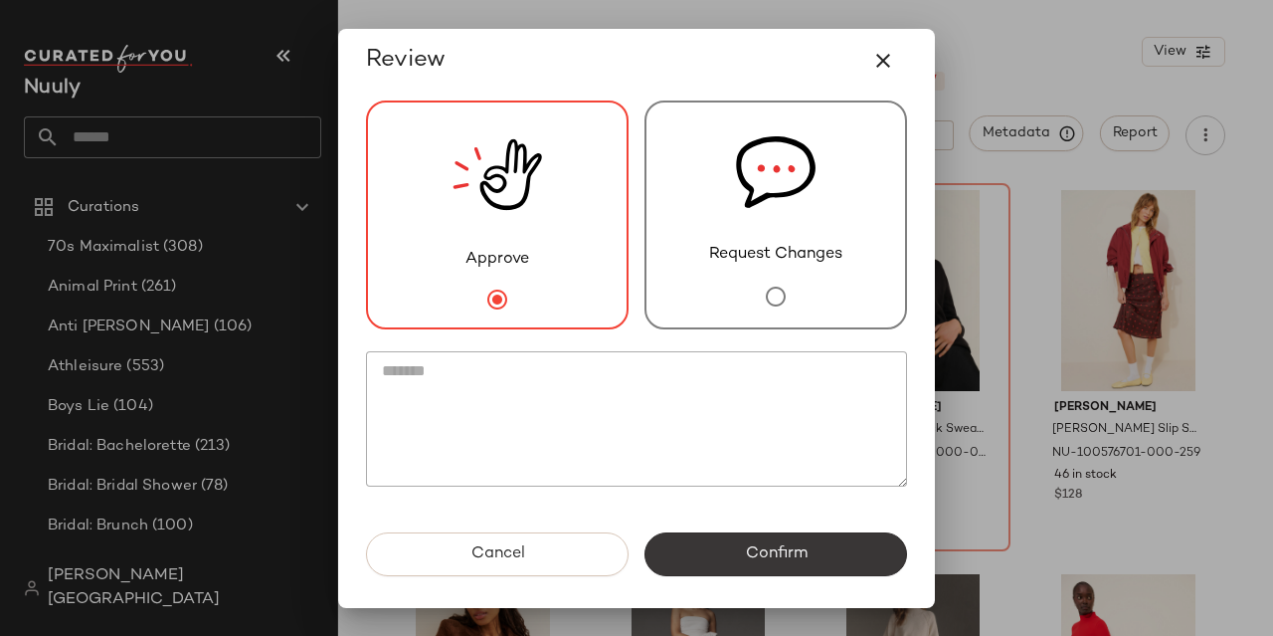
click at [773, 552] on span "Confirm" at bounding box center [775, 553] width 63 height 19
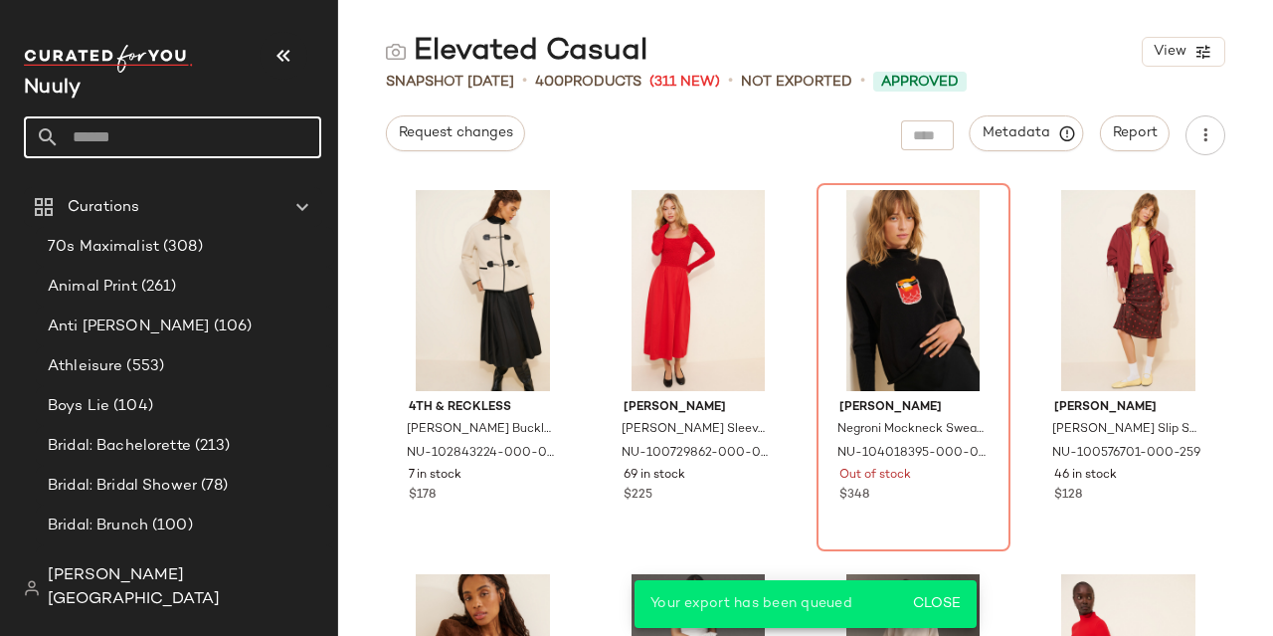
click at [207, 141] on input "text" at bounding box center [191, 137] width 262 height 42
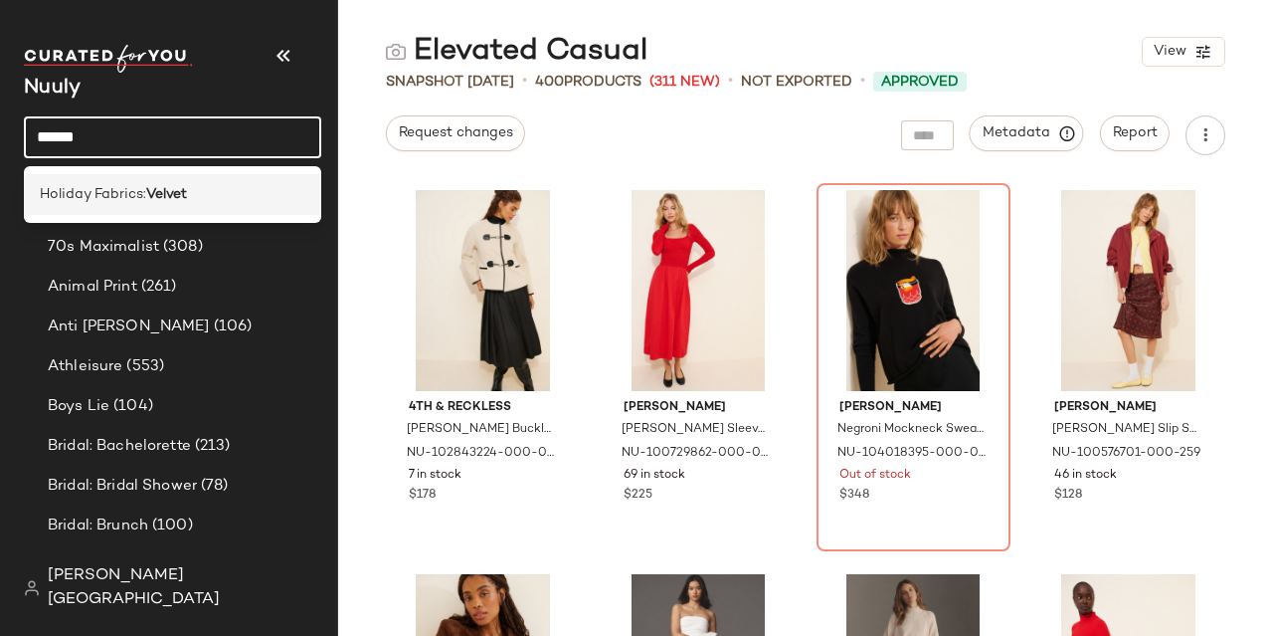
type input "******"
click at [206, 182] on div "Holiday Fabrics: Velvet" at bounding box center [172, 194] width 297 height 41
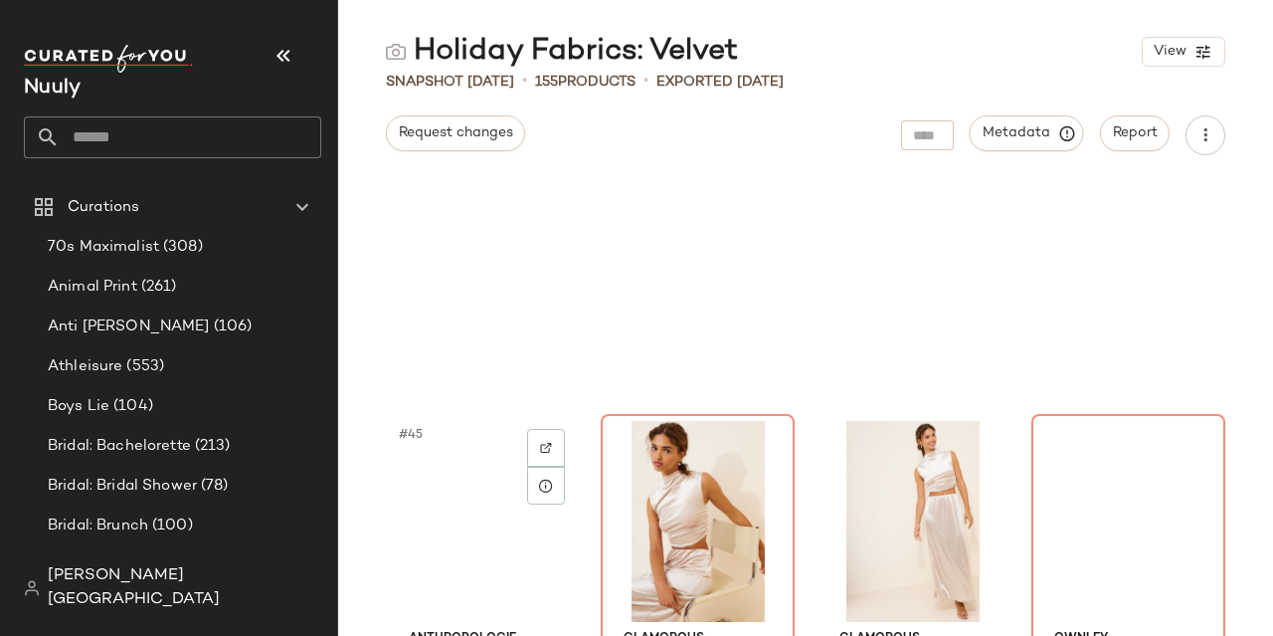
scroll to position [4290, 0]
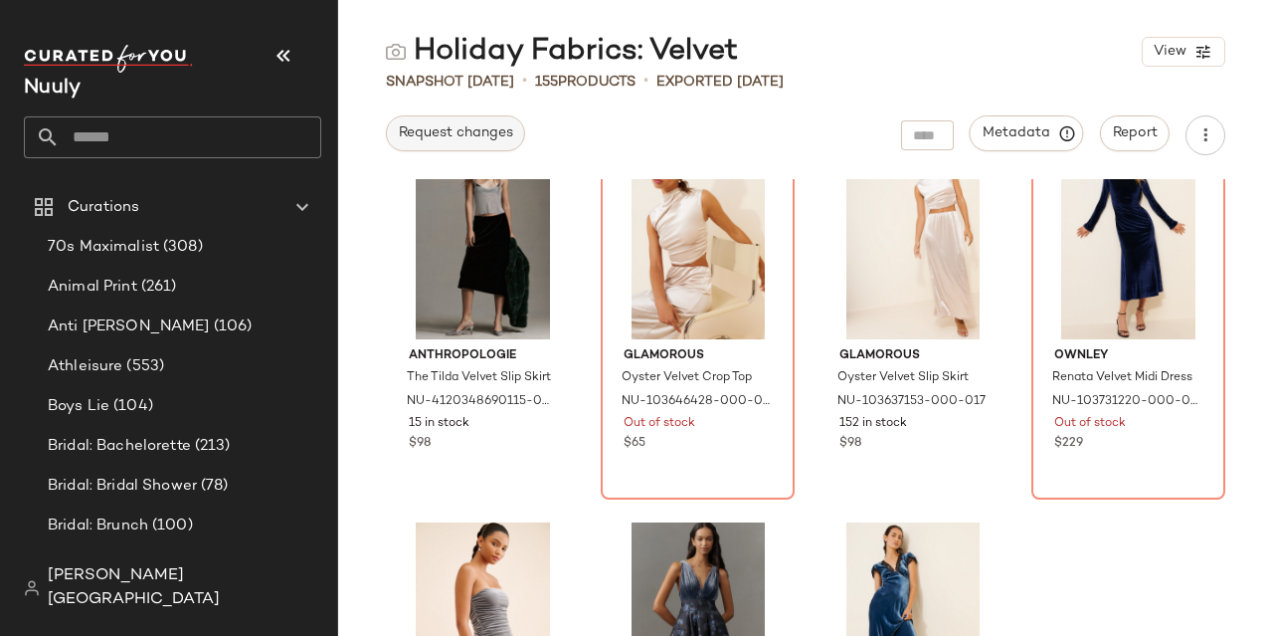
click at [454, 121] on button "Request changes" at bounding box center [455, 133] width 139 height 36
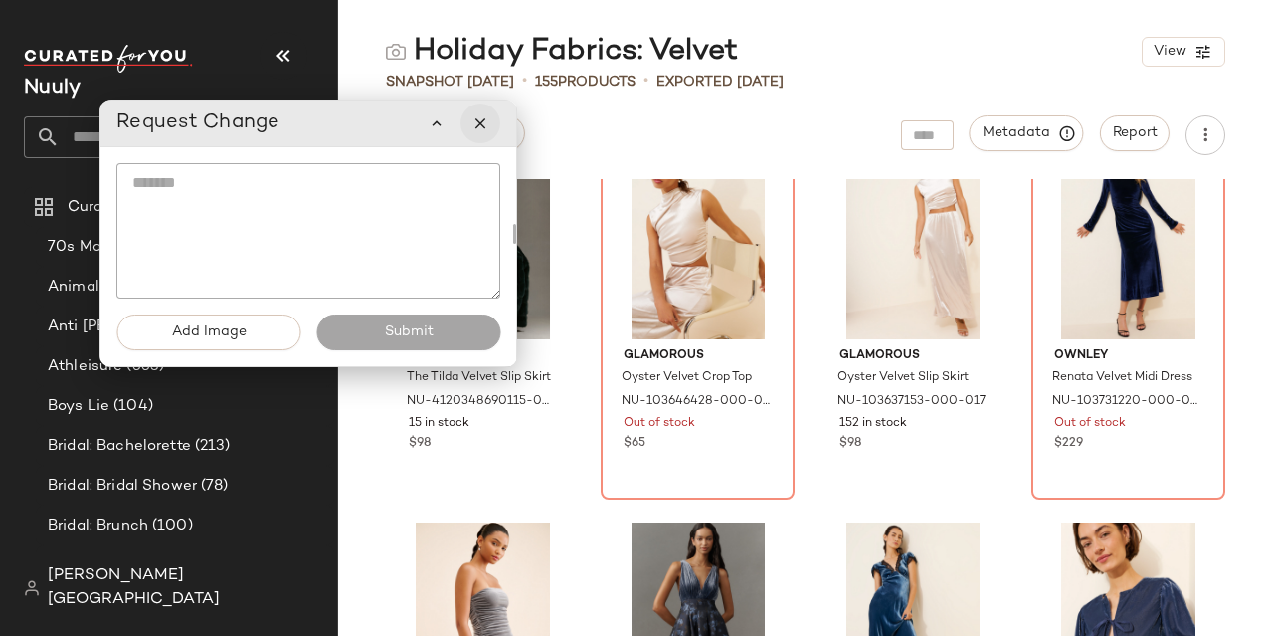
click at [481, 132] on button "button" at bounding box center [480, 123] width 40 height 40
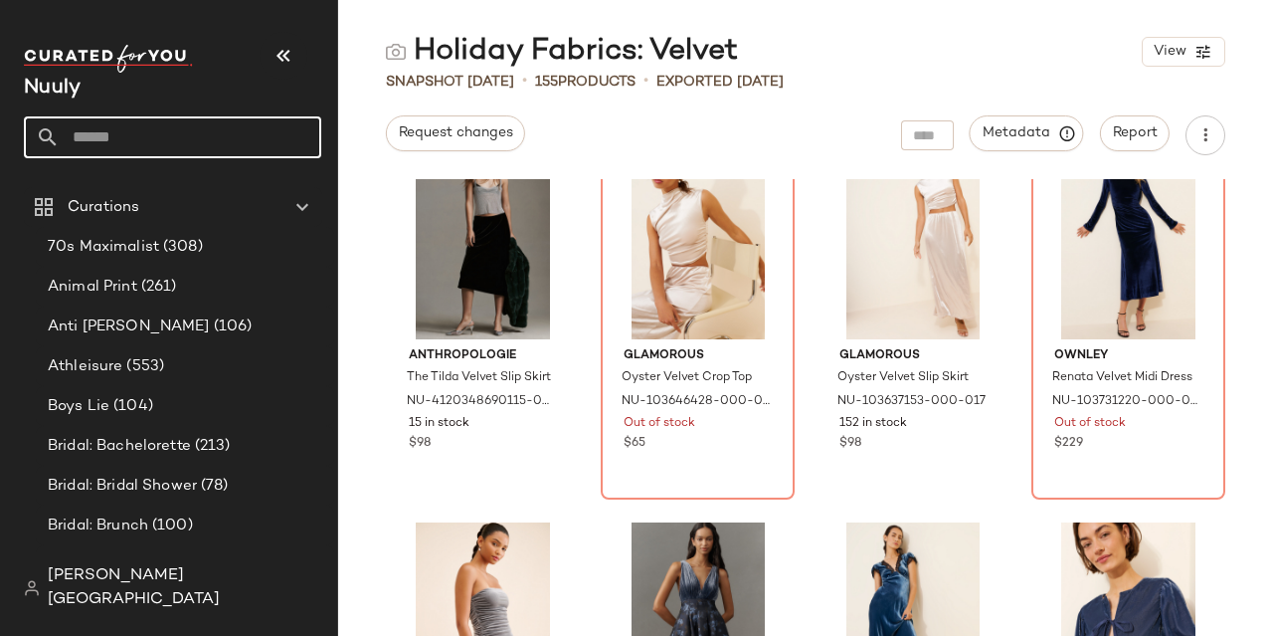
click at [130, 143] on input "text" at bounding box center [191, 137] width 262 height 42
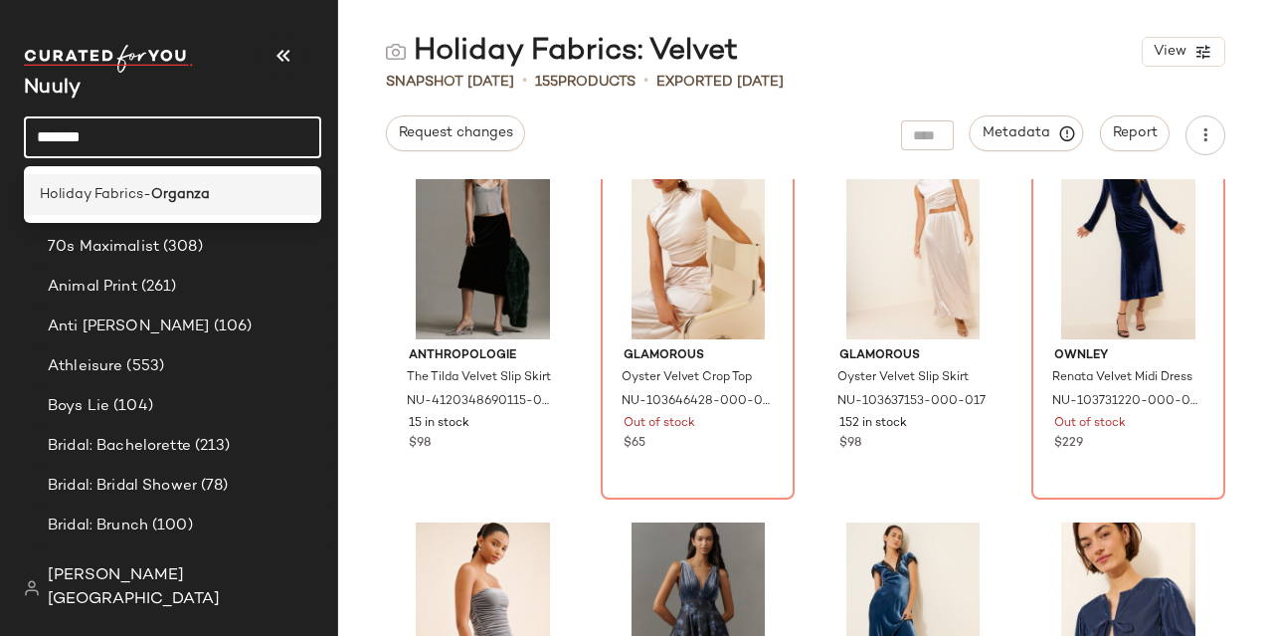
type input "*******"
click at [130, 191] on span "Holiday Fabrics-" at bounding box center [95, 194] width 111 height 21
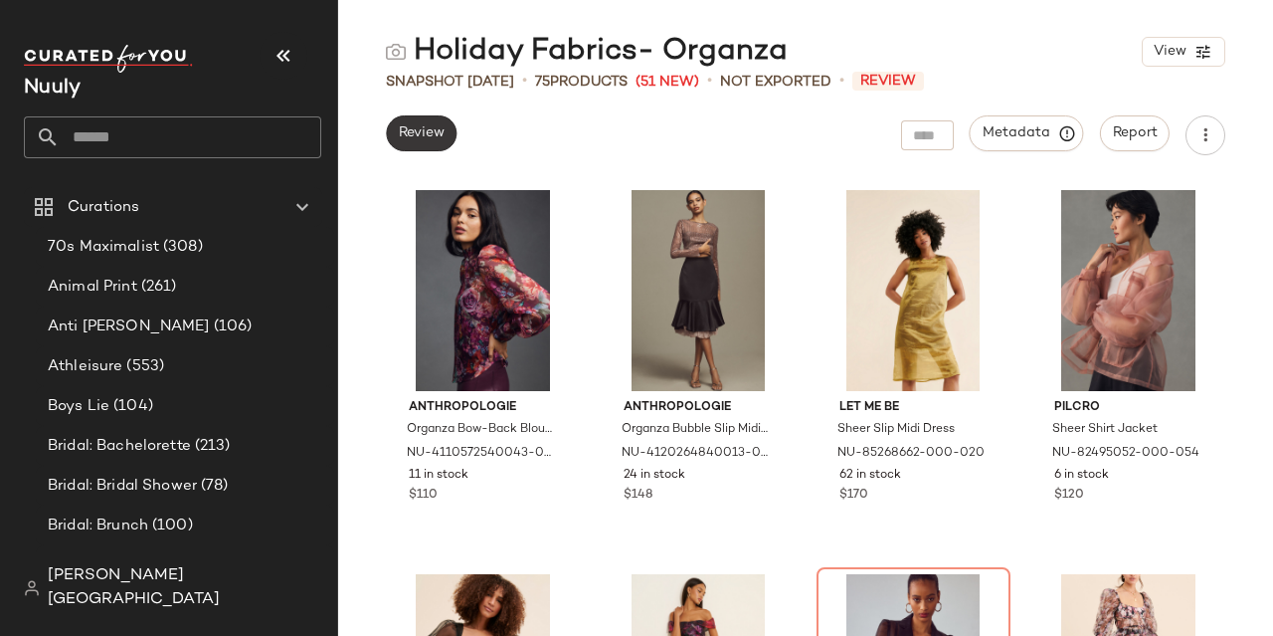
click at [447, 139] on button "Review" at bounding box center [421, 133] width 71 height 36
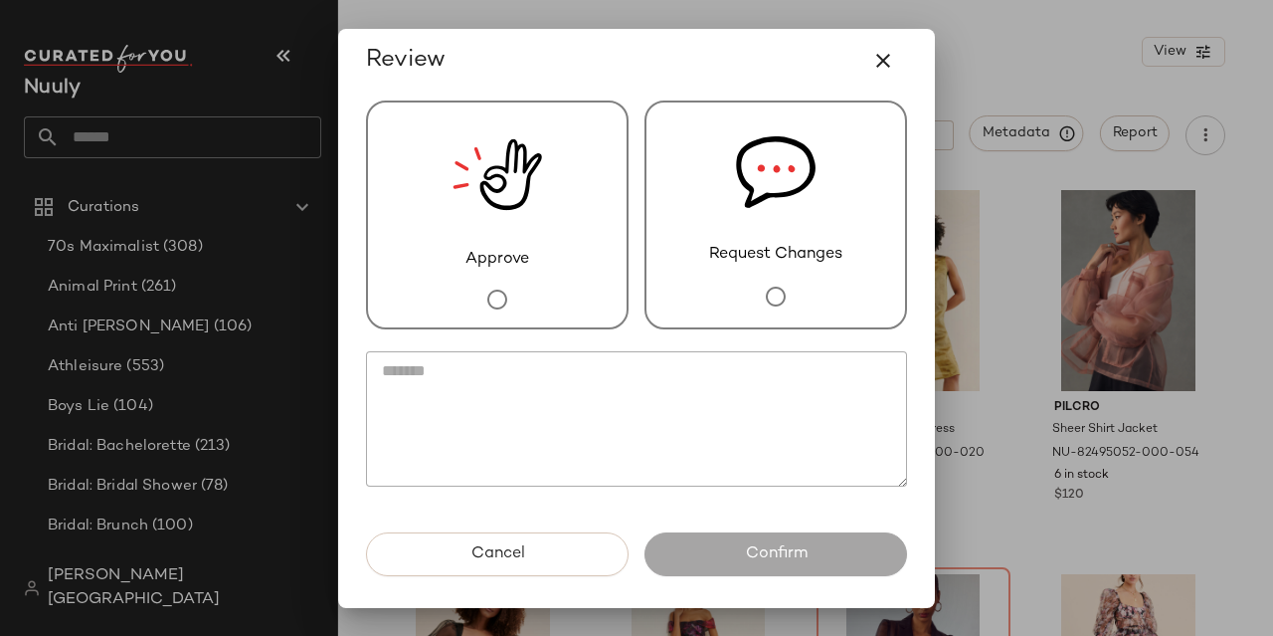
click at [491, 216] on img at bounding box center [498, 174] width 90 height 145
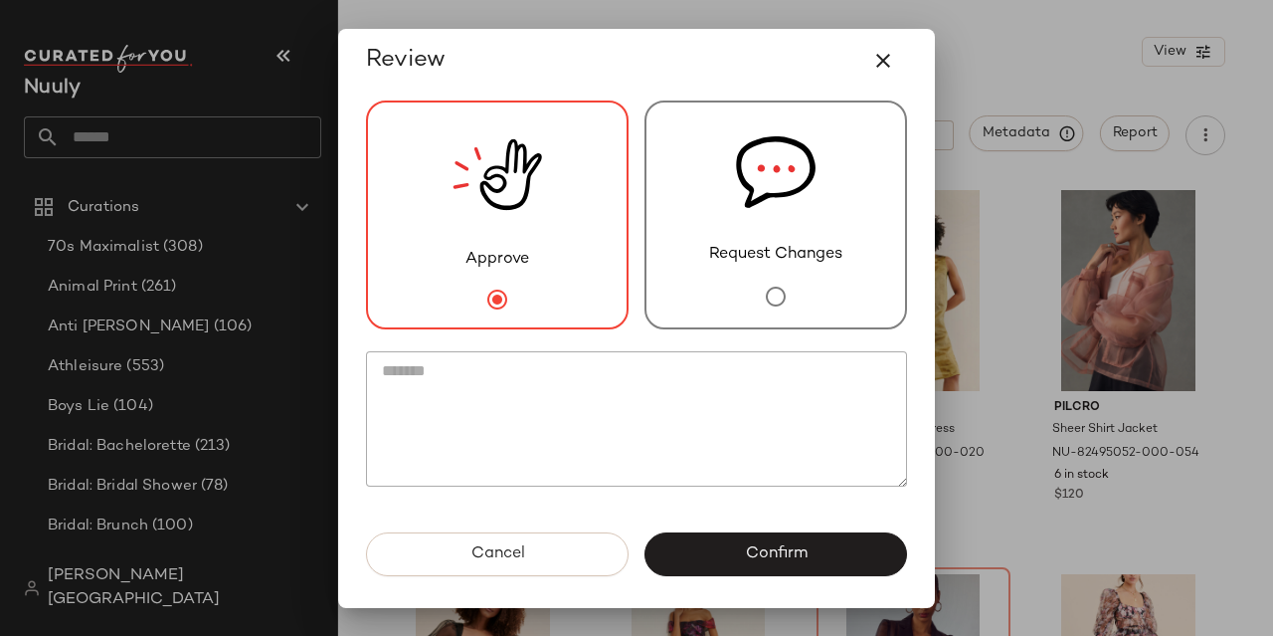
click at [733, 558] on button "Confirm" at bounding box center [775, 554] width 263 height 44
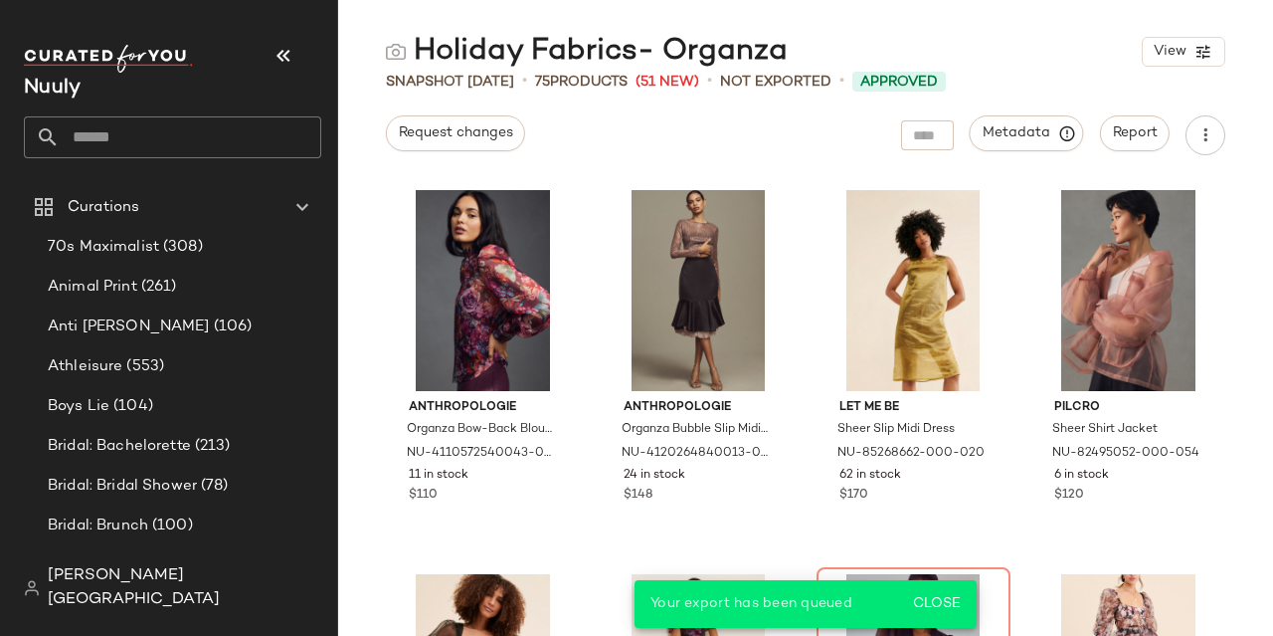
click at [160, 132] on input "text" at bounding box center [191, 137] width 262 height 42
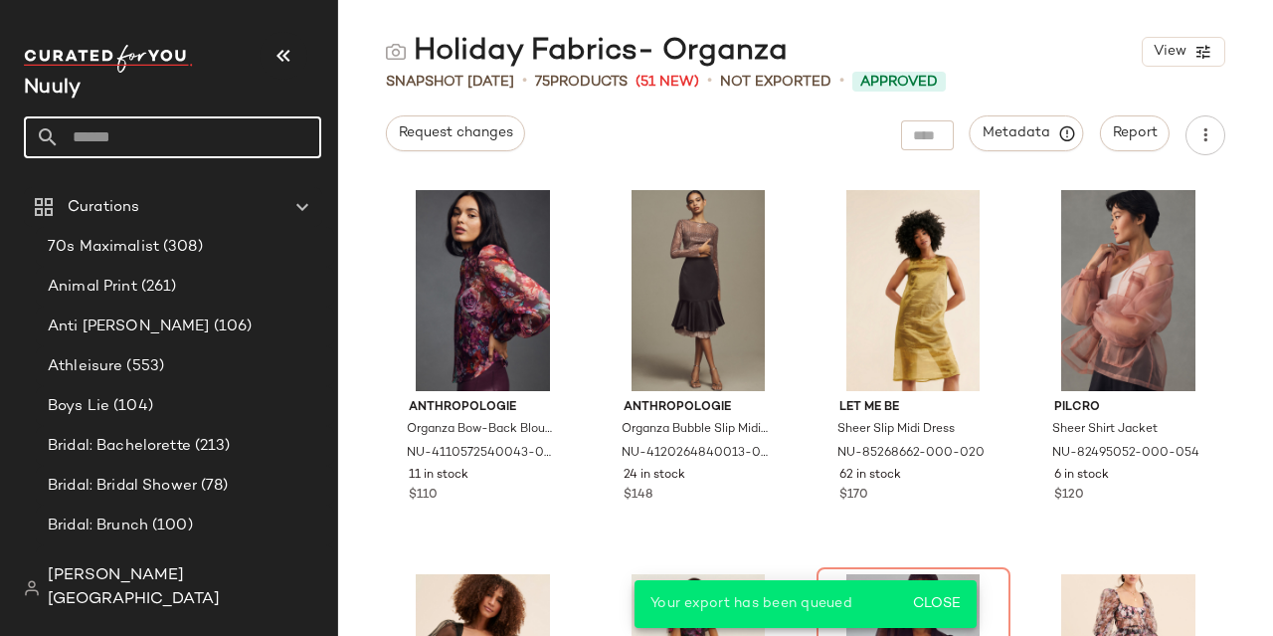
click at [160, 132] on input "text" at bounding box center [191, 137] width 262 height 42
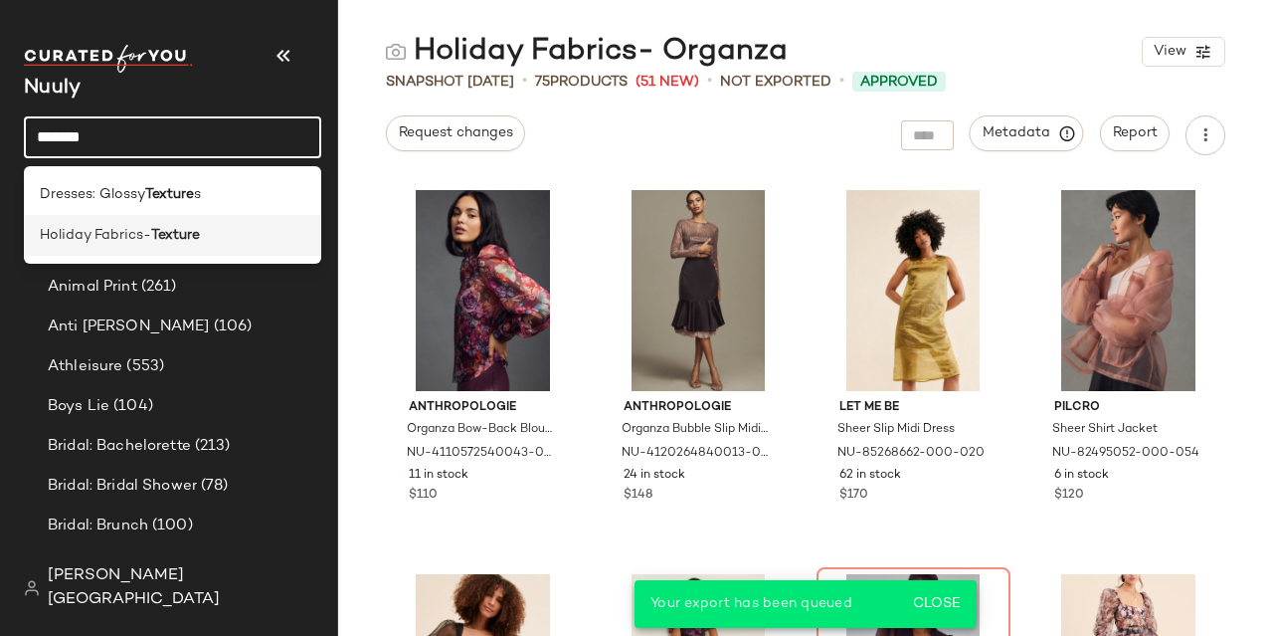
type input "*******"
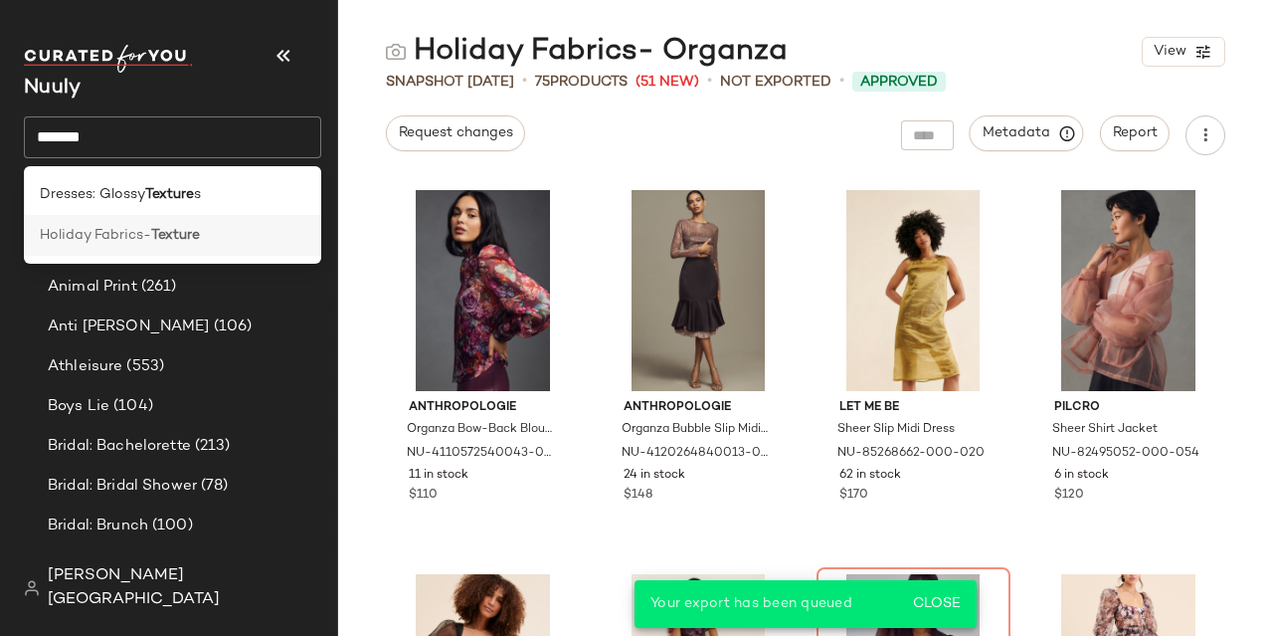
click at [174, 229] on b "Texture" at bounding box center [175, 235] width 49 height 21
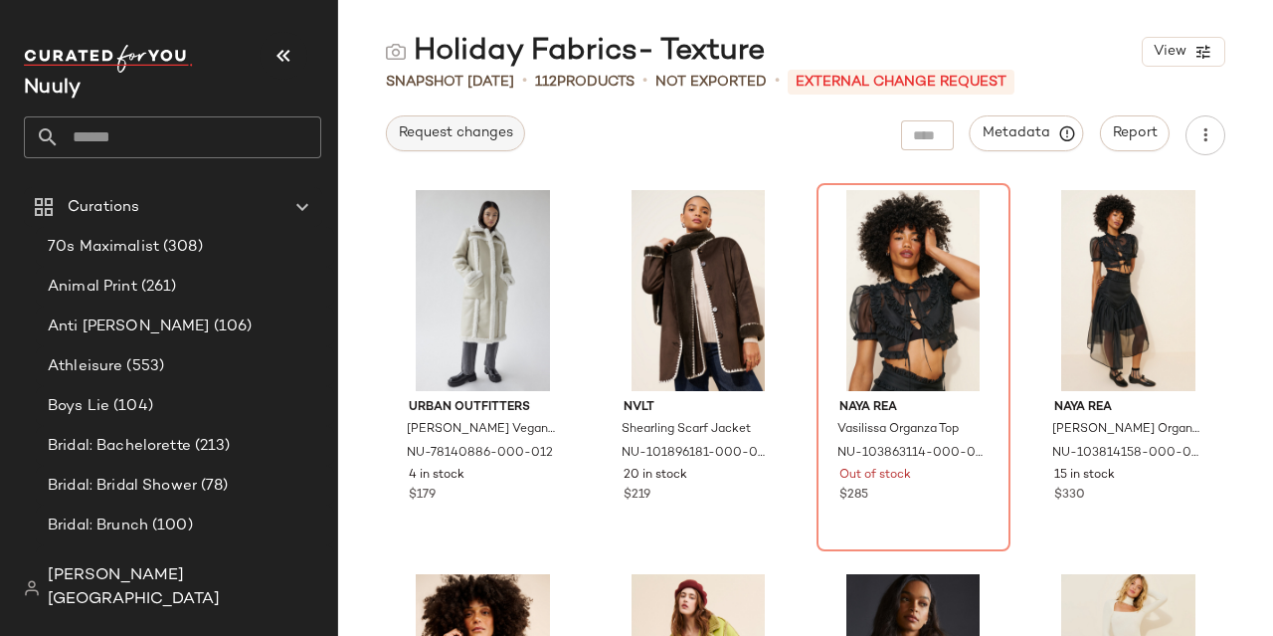
click at [437, 123] on button "Request changes" at bounding box center [455, 133] width 139 height 36
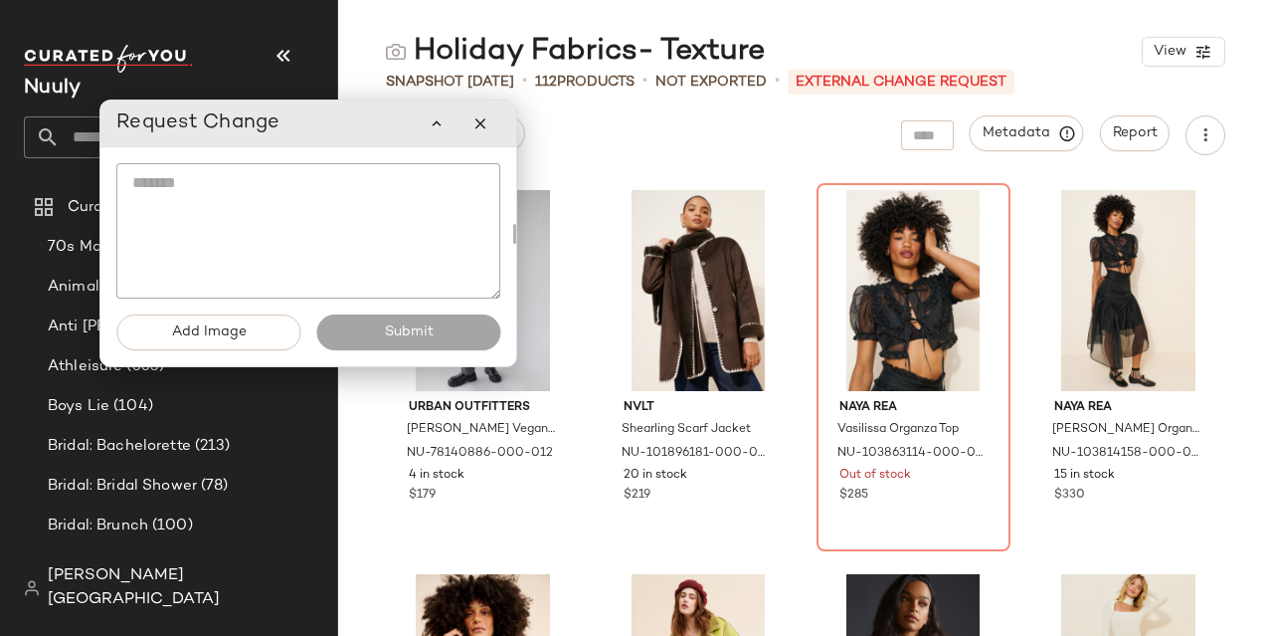
drag, startPoint x: 278, startPoint y: 259, endPoint x: 417, endPoint y: 187, distance: 155.7
click at [278, 259] on textarea at bounding box center [308, 230] width 384 height 135
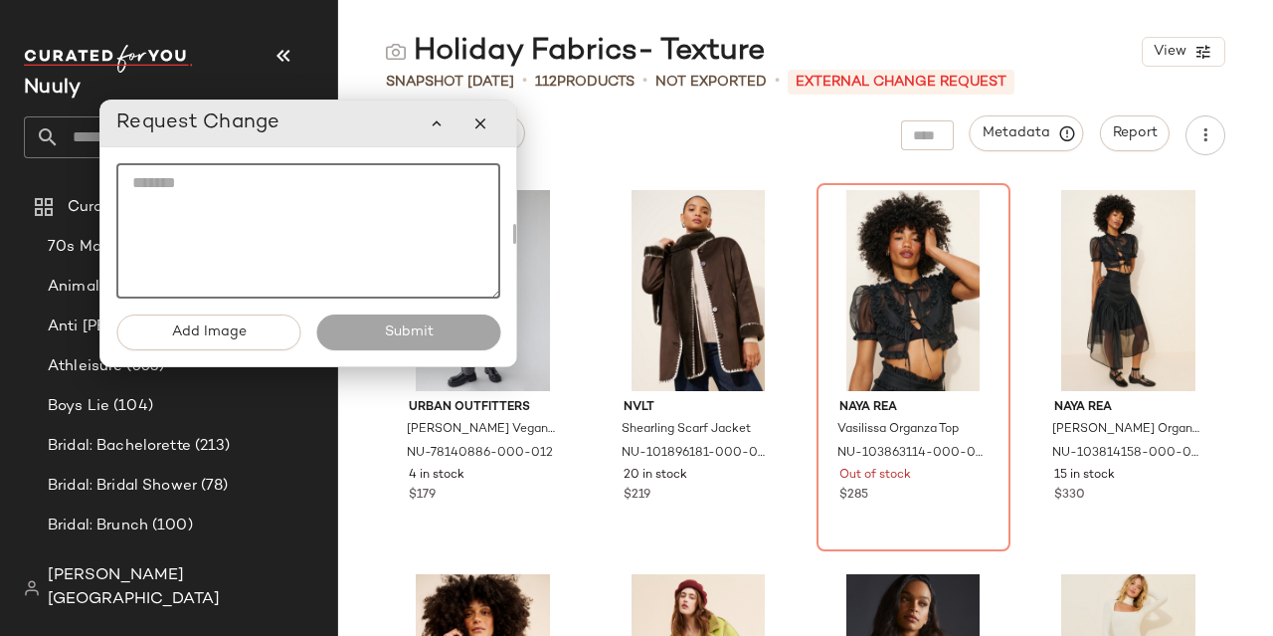
click at [495, 136] on div at bounding box center [459, 123] width 84 height 40
click at [496, 126] on button "button" at bounding box center [480, 123] width 40 height 40
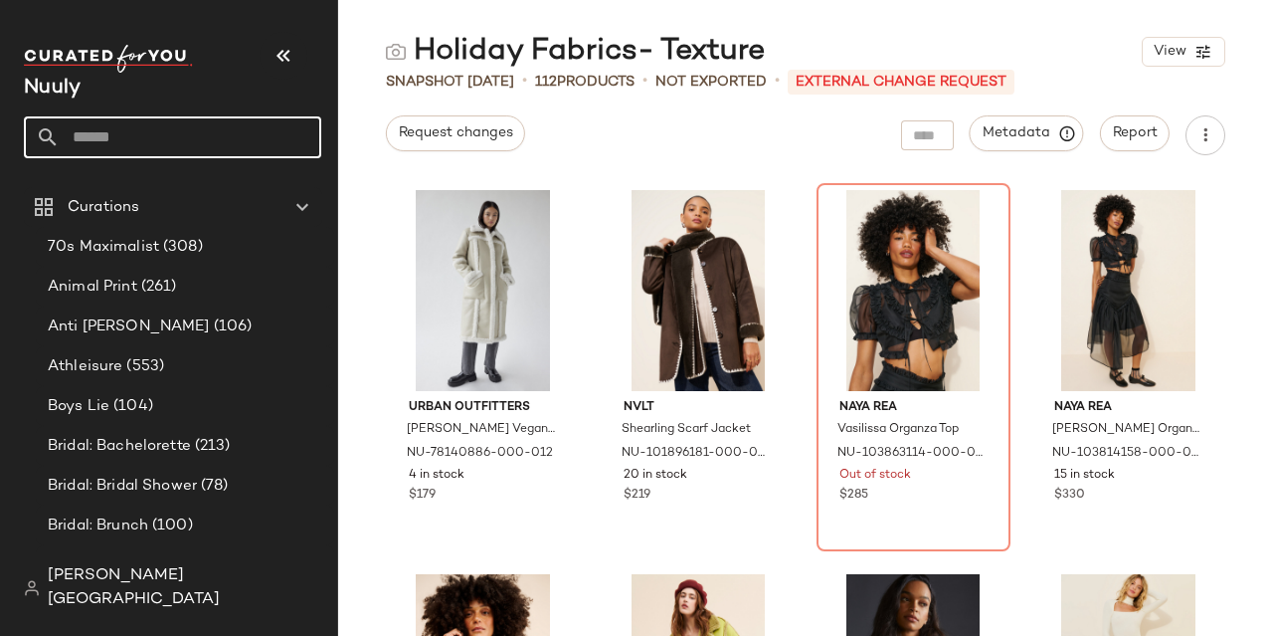
click at [211, 138] on input "text" at bounding box center [191, 137] width 262 height 42
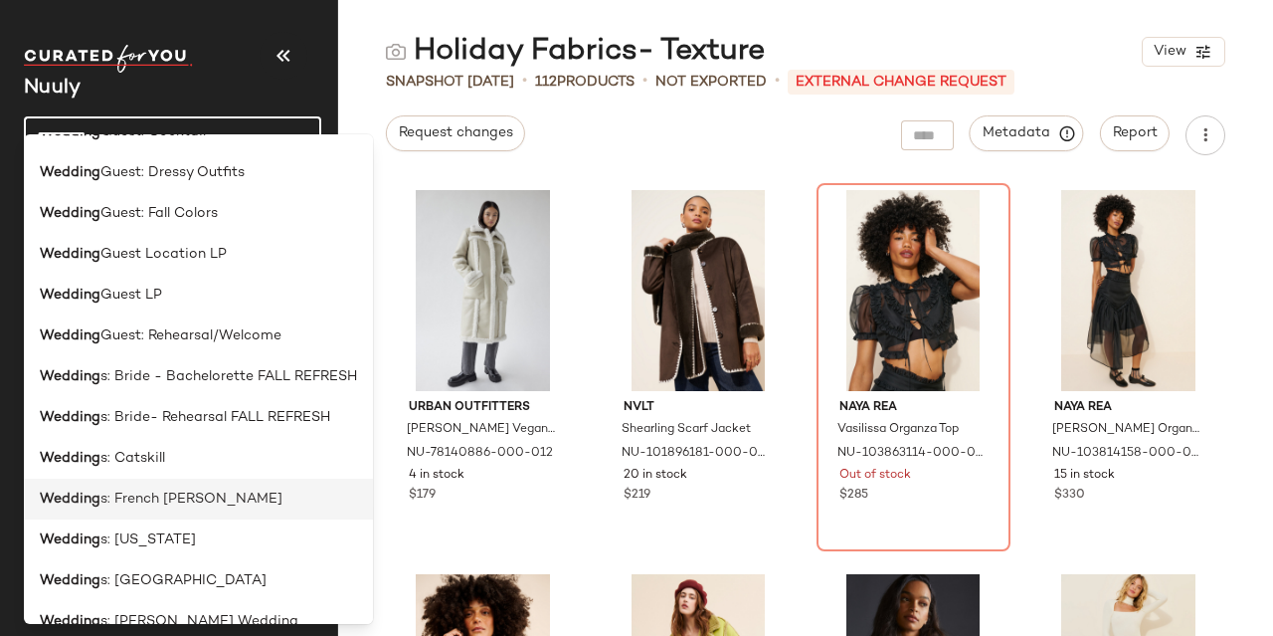
scroll to position [261, 0]
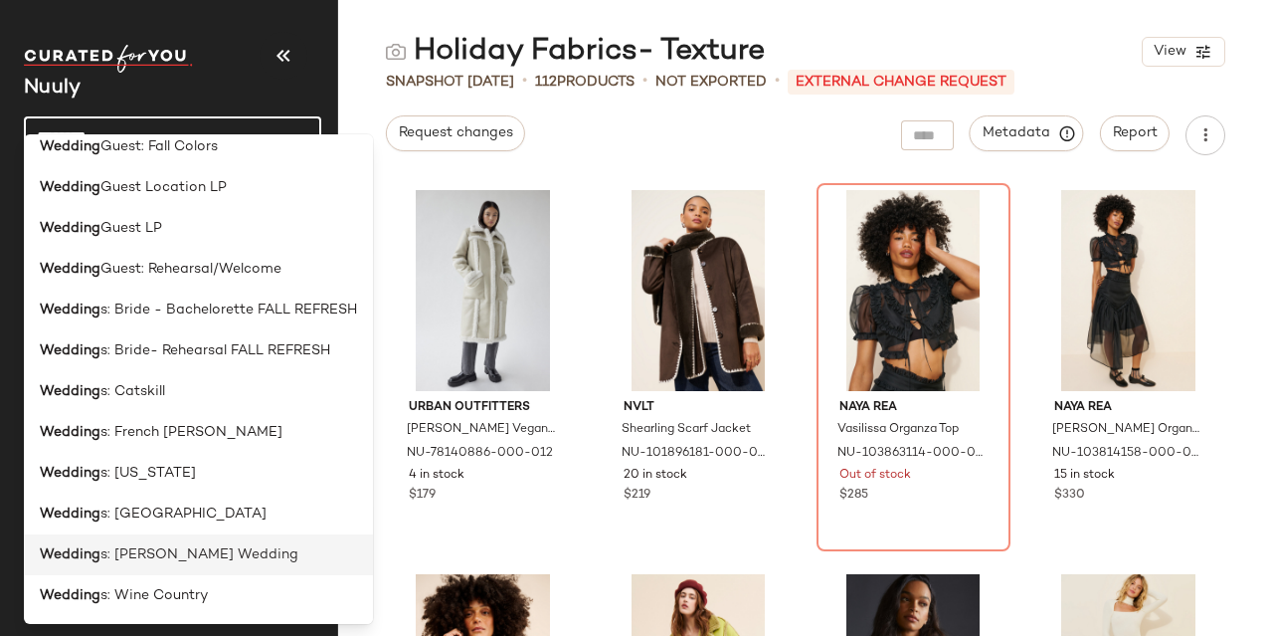
type input "*******"
click at [184, 549] on span "s: [PERSON_NAME] Wedding" at bounding box center [199, 554] width 198 height 21
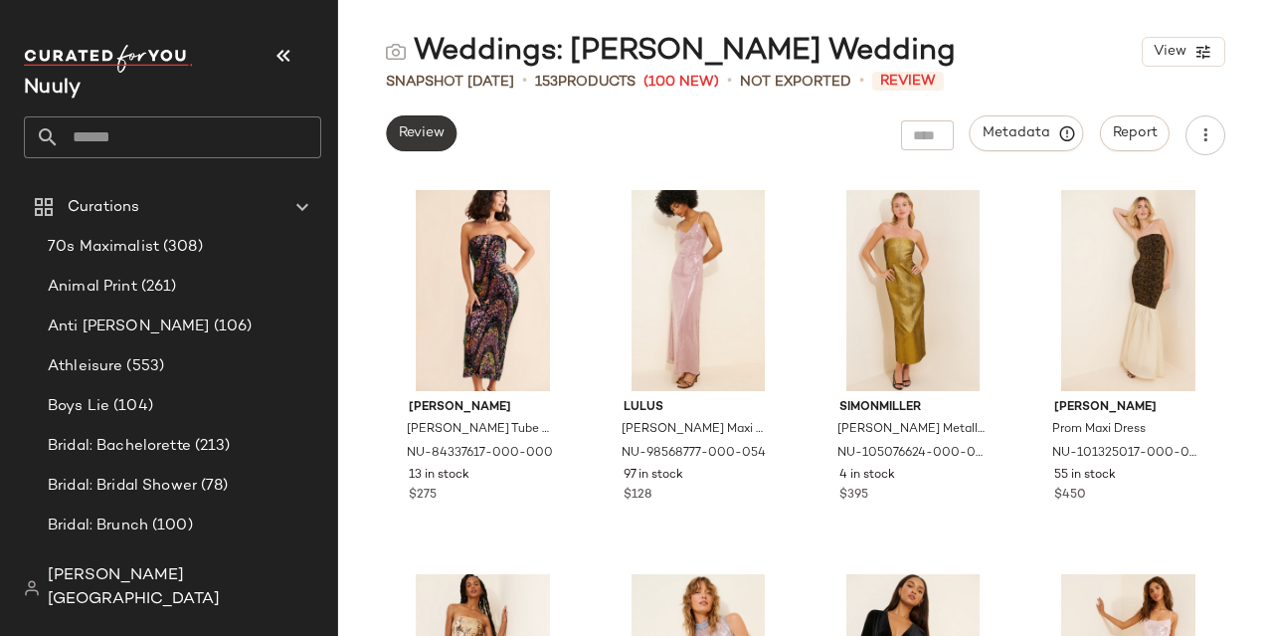
drag, startPoint x: 453, startPoint y: 154, endPoint x: 436, endPoint y: 130, distance: 29.3
click at [453, 154] on div "Review" at bounding box center [421, 135] width 71 height 40
click at [436, 130] on span "Review" at bounding box center [421, 133] width 47 height 16
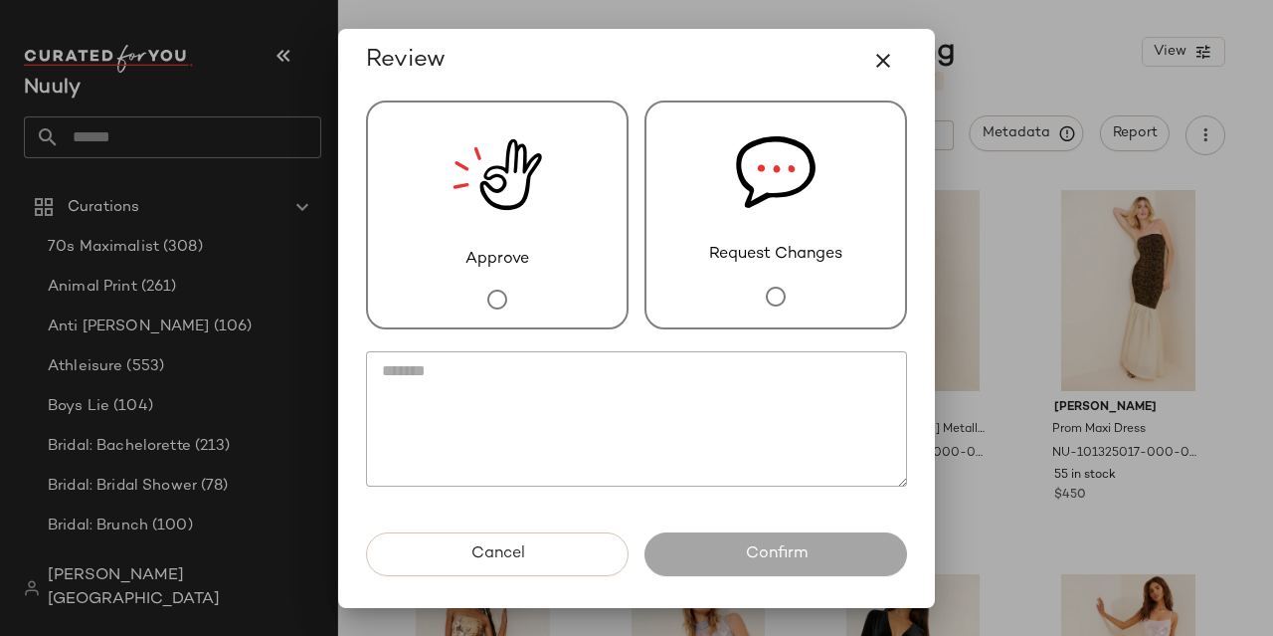
click at [443, 258] on div "Approve" at bounding box center [497, 214] width 263 height 229
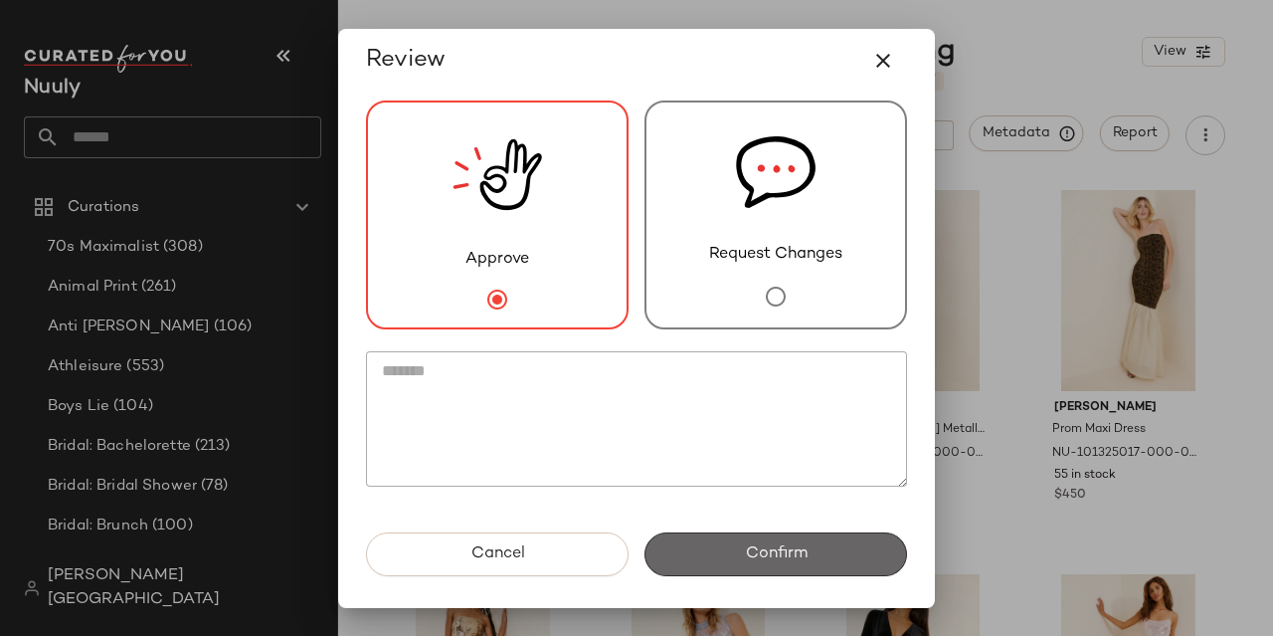
click at [704, 547] on button "Confirm" at bounding box center [775, 554] width 263 height 44
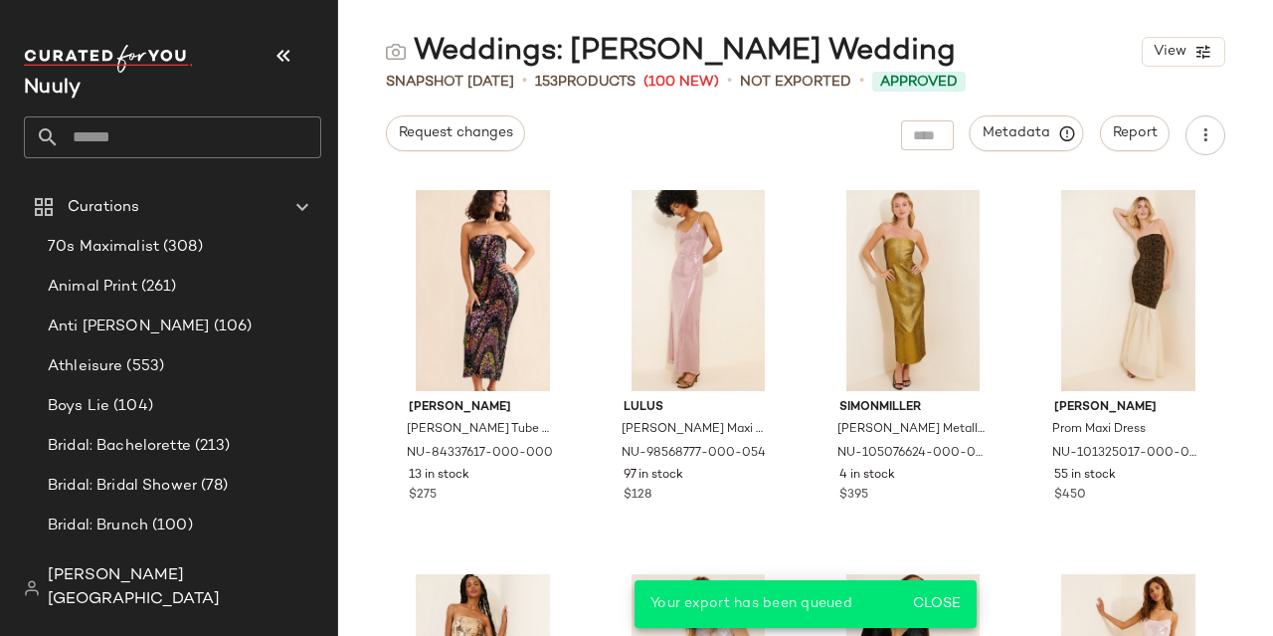
click at [127, 144] on input "text" at bounding box center [191, 137] width 262 height 42
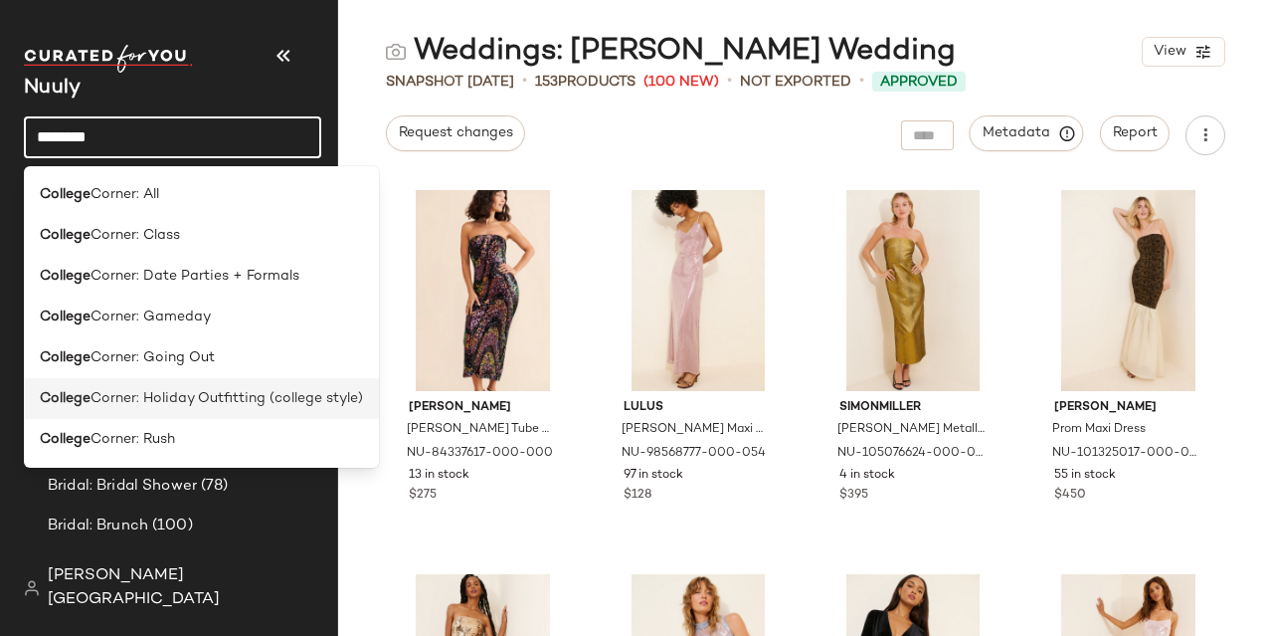
type input "*******"
click at [217, 401] on span "Corner: Holiday Outfitting (college style)" at bounding box center [227, 398] width 273 height 21
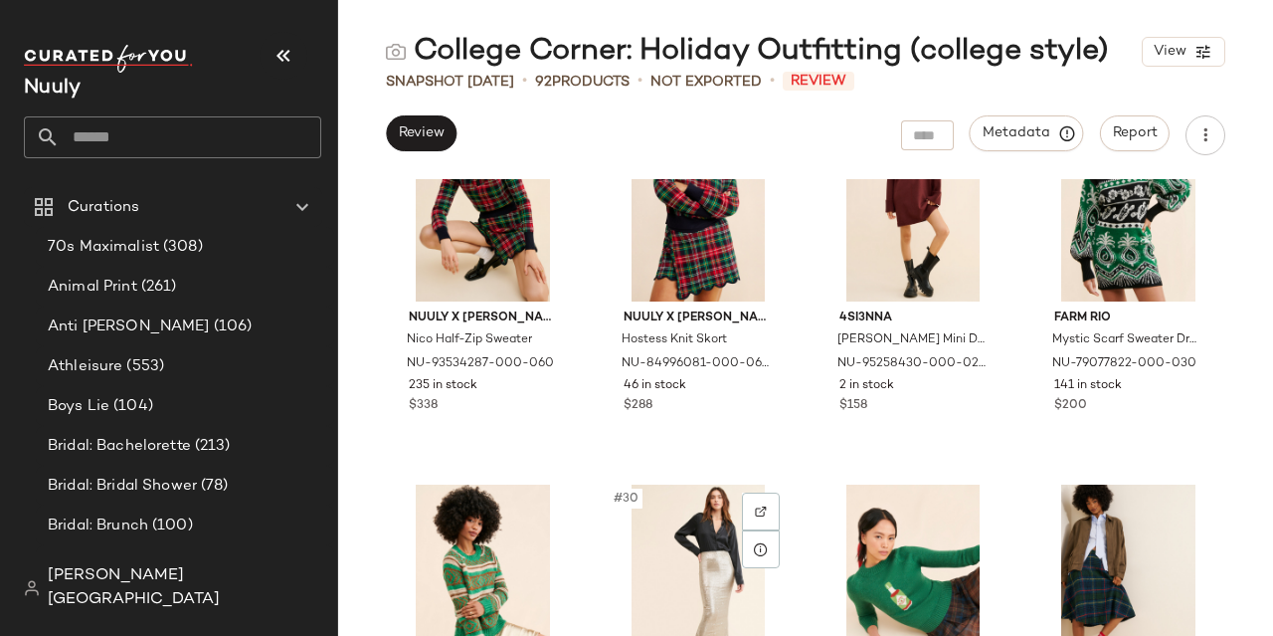
scroll to position [2501, 0]
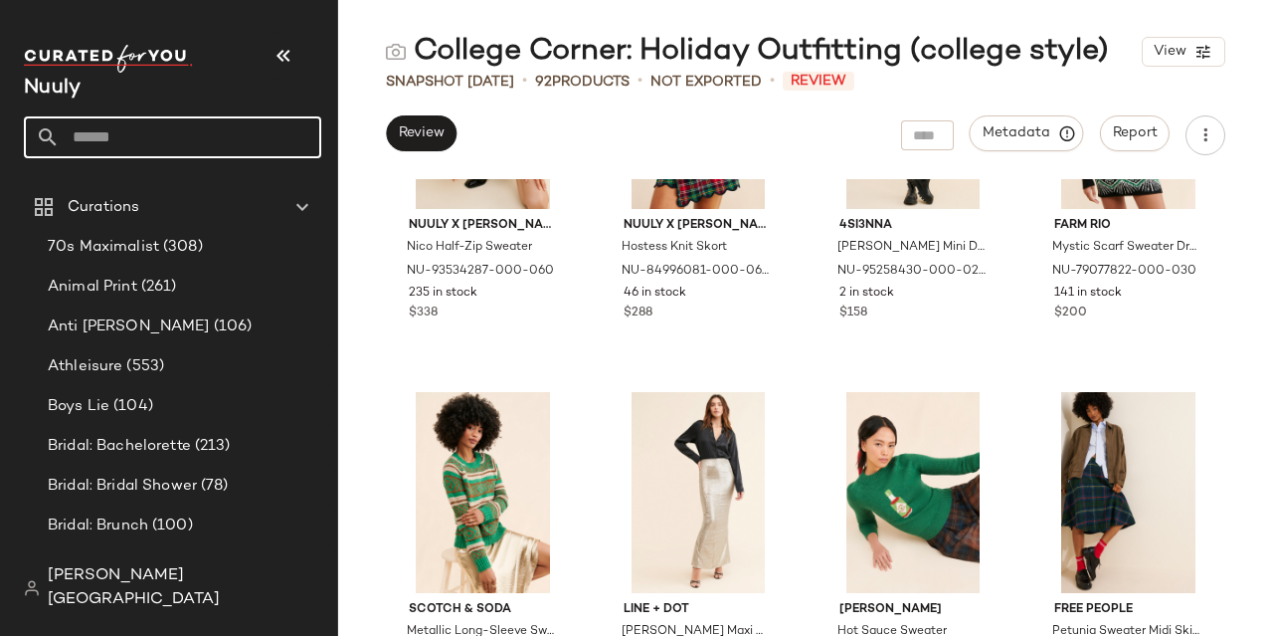
click at [250, 143] on input "text" at bounding box center [191, 137] width 262 height 42
type input "*"
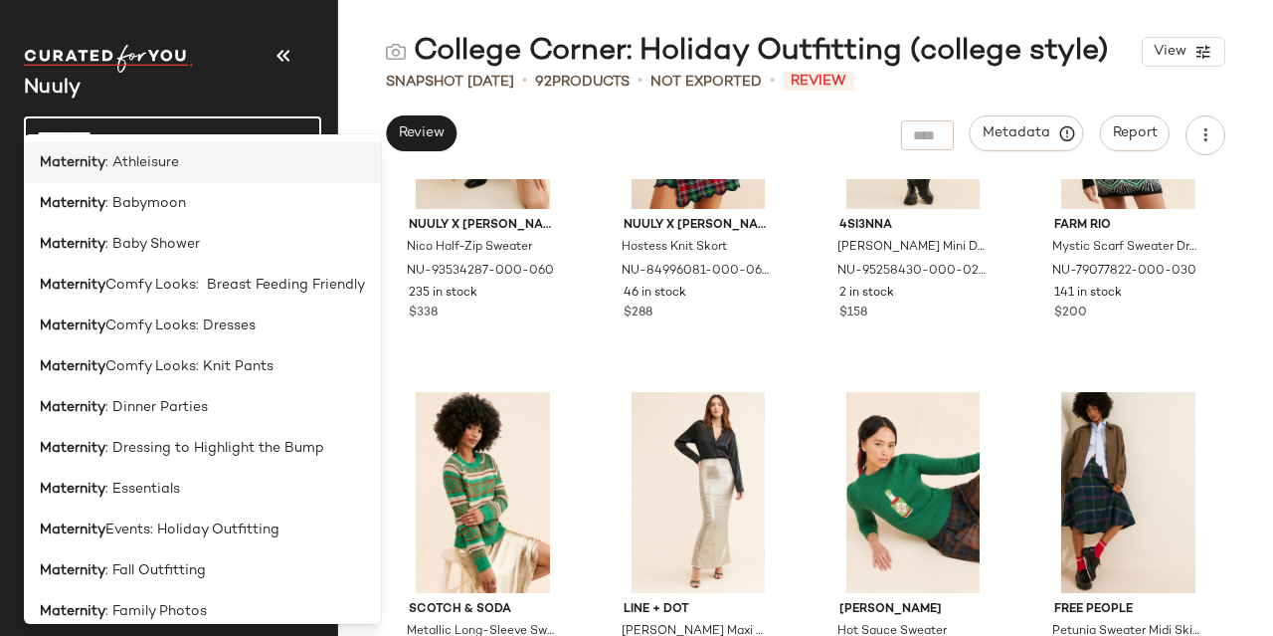
type input "*********"
click at [178, 153] on span ": Athleisure" at bounding box center [142, 162] width 74 height 21
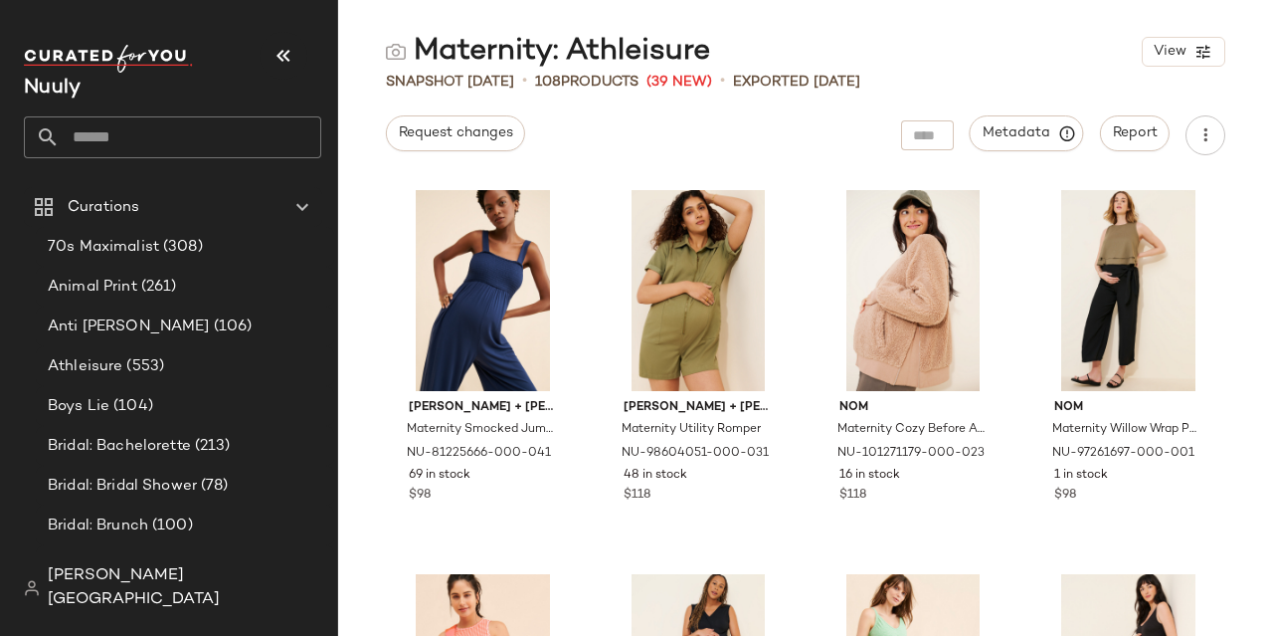
click at [172, 143] on input "text" at bounding box center [191, 137] width 262 height 42
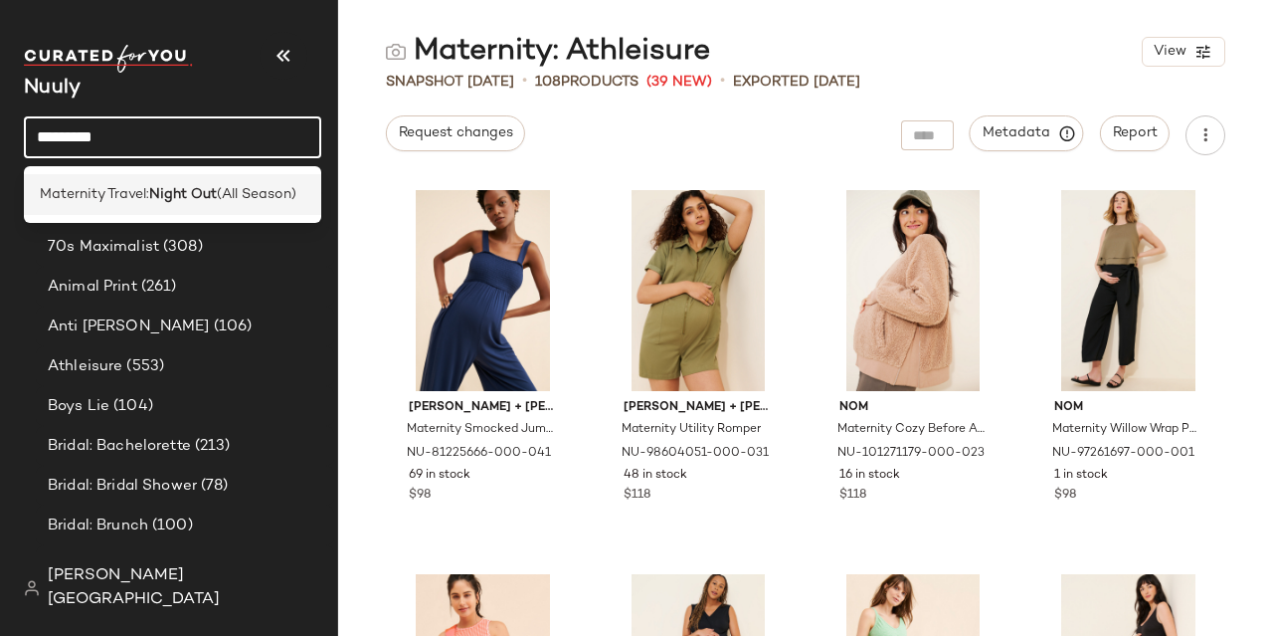
type input "*********"
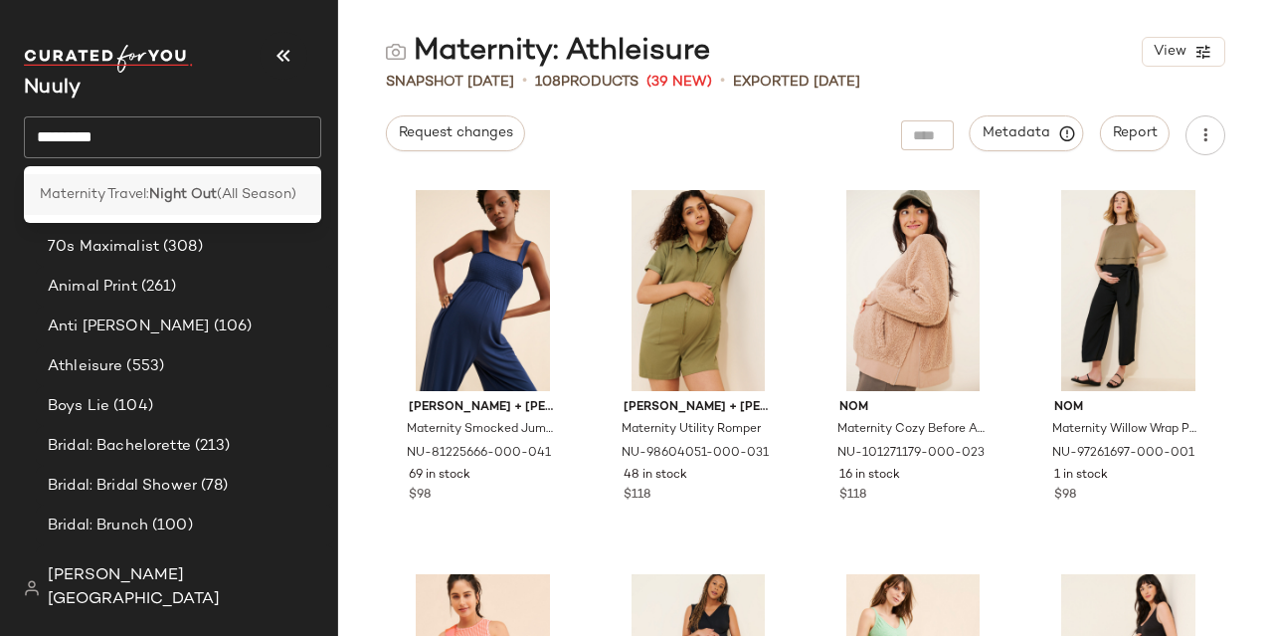
click at [129, 195] on span "Maternity Travel:" at bounding box center [94, 194] width 109 height 21
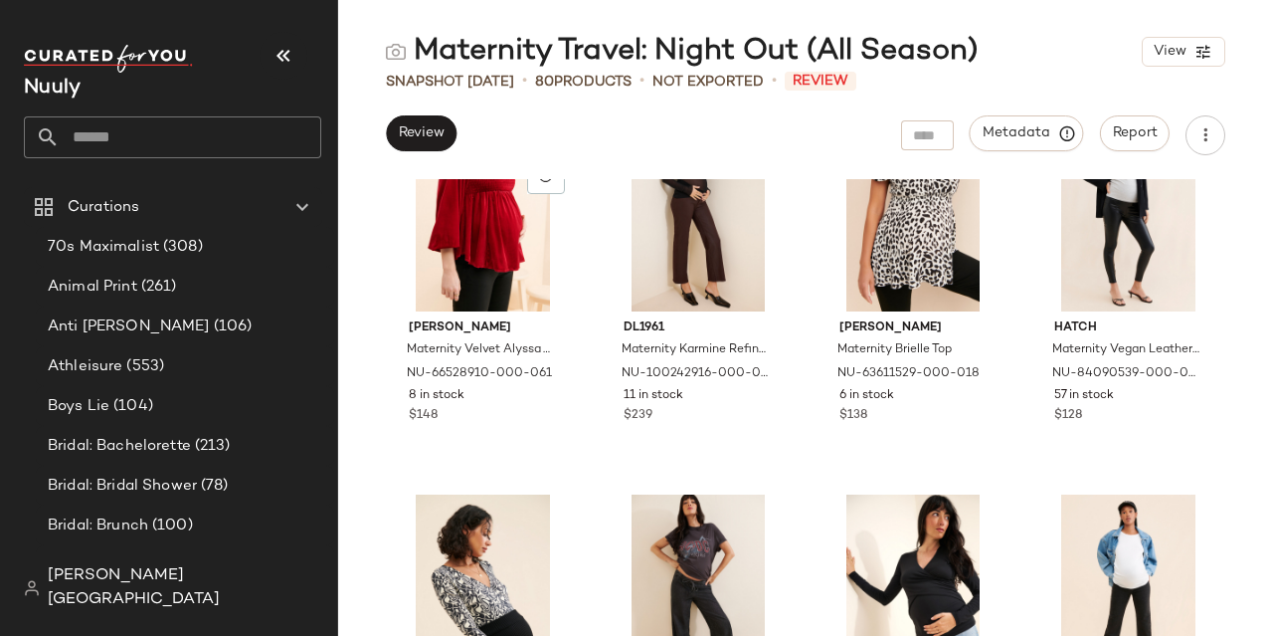
scroll to position [5062, 0]
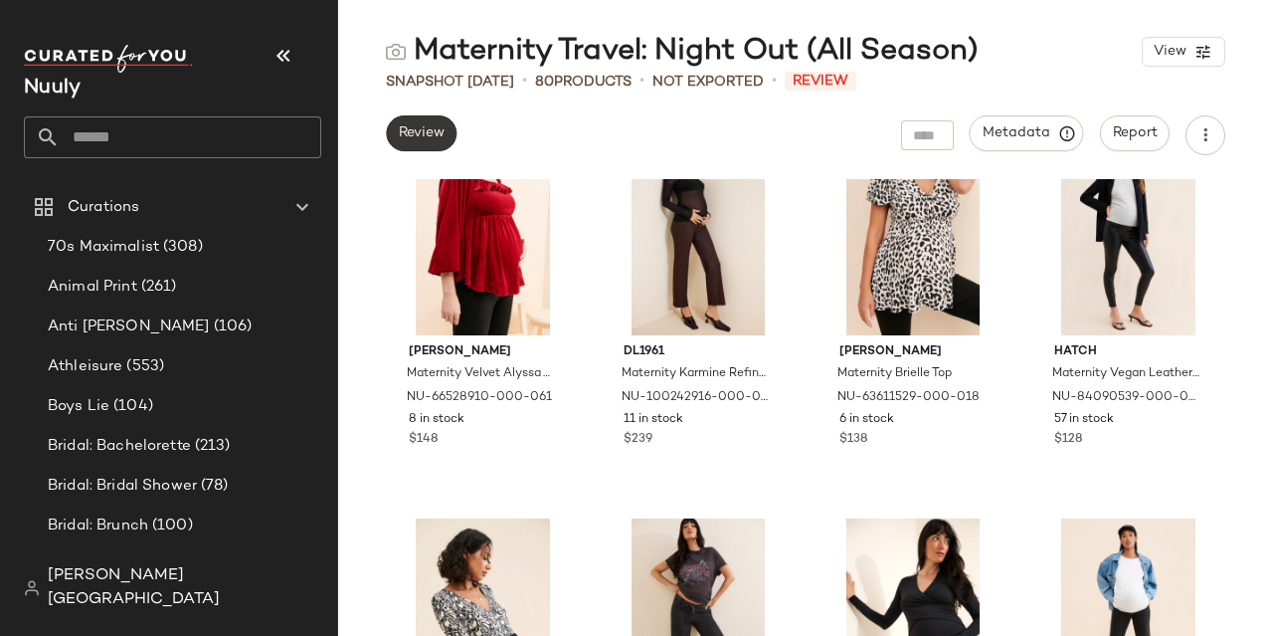
click at [423, 136] on span "Review" at bounding box center [421, 133] width 47 height 16
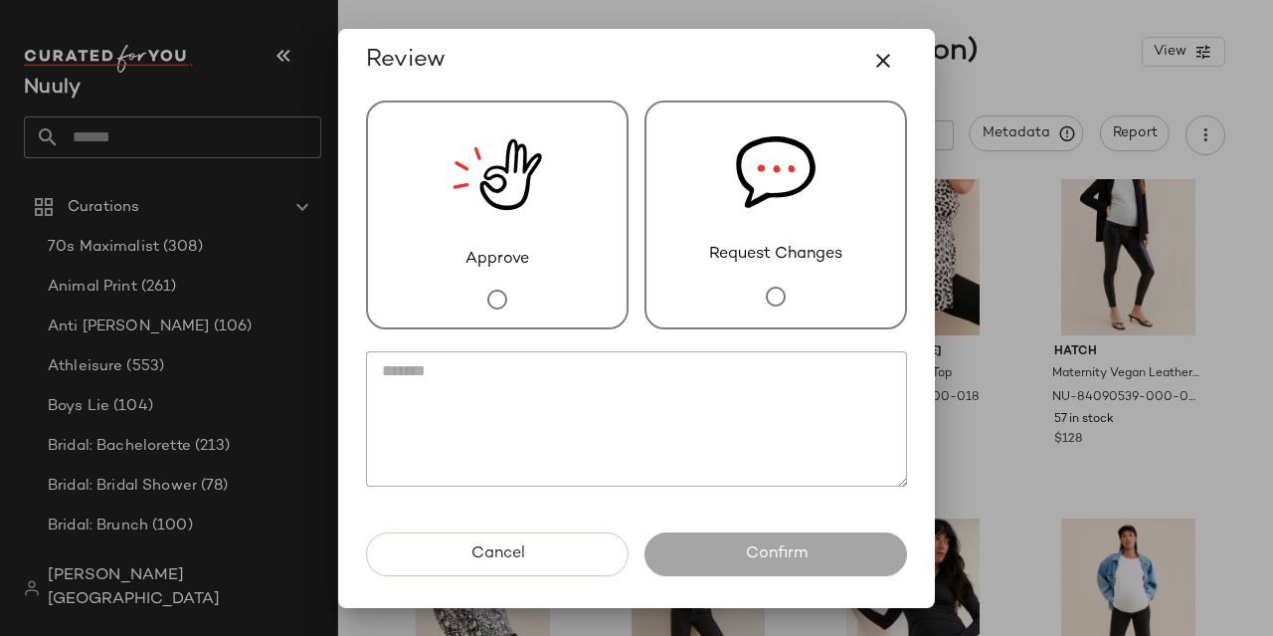
click at [424, 225] on div "Approve" at bounding box center [497, 214] width 263 height 229
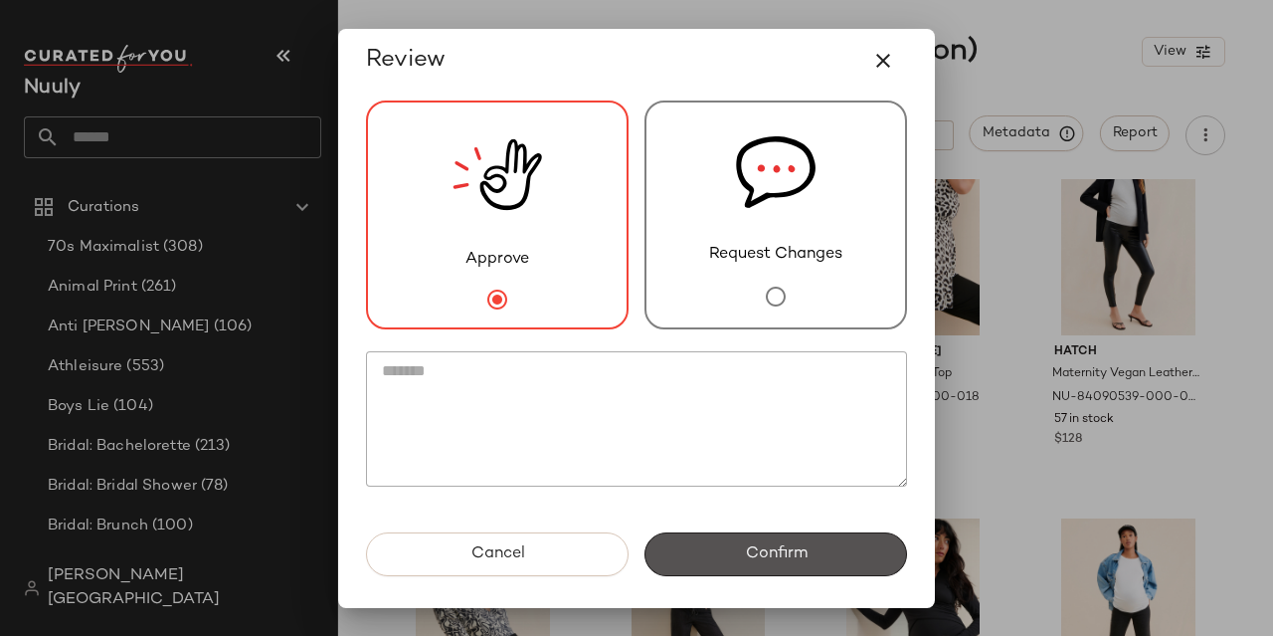
click at [769, 566] on button "Confirm" at bounding box center [775, 554] width 263 height 44
